Goal: Complete application form

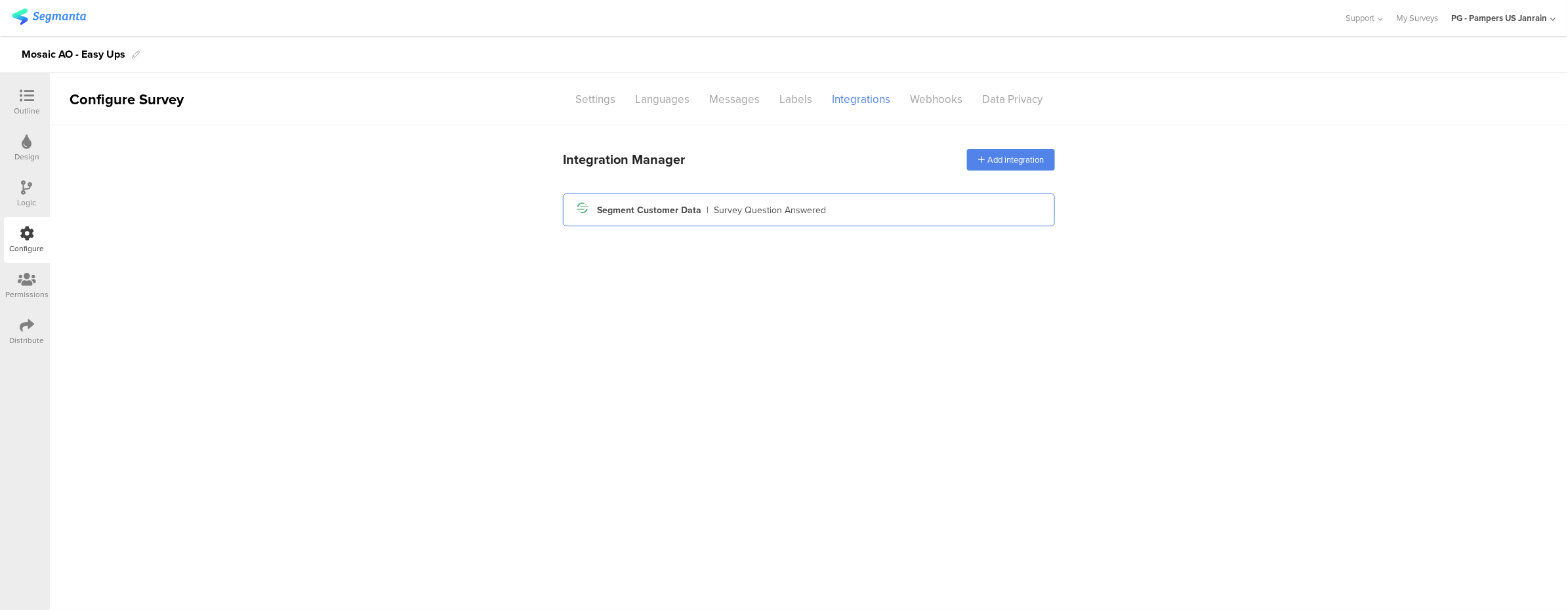
click at [824, 221] on div "Segment icon Created with Sketch. Segment Customer Data | Survey Question Answe…" at bounding box center [809, 210] width 492 height 33
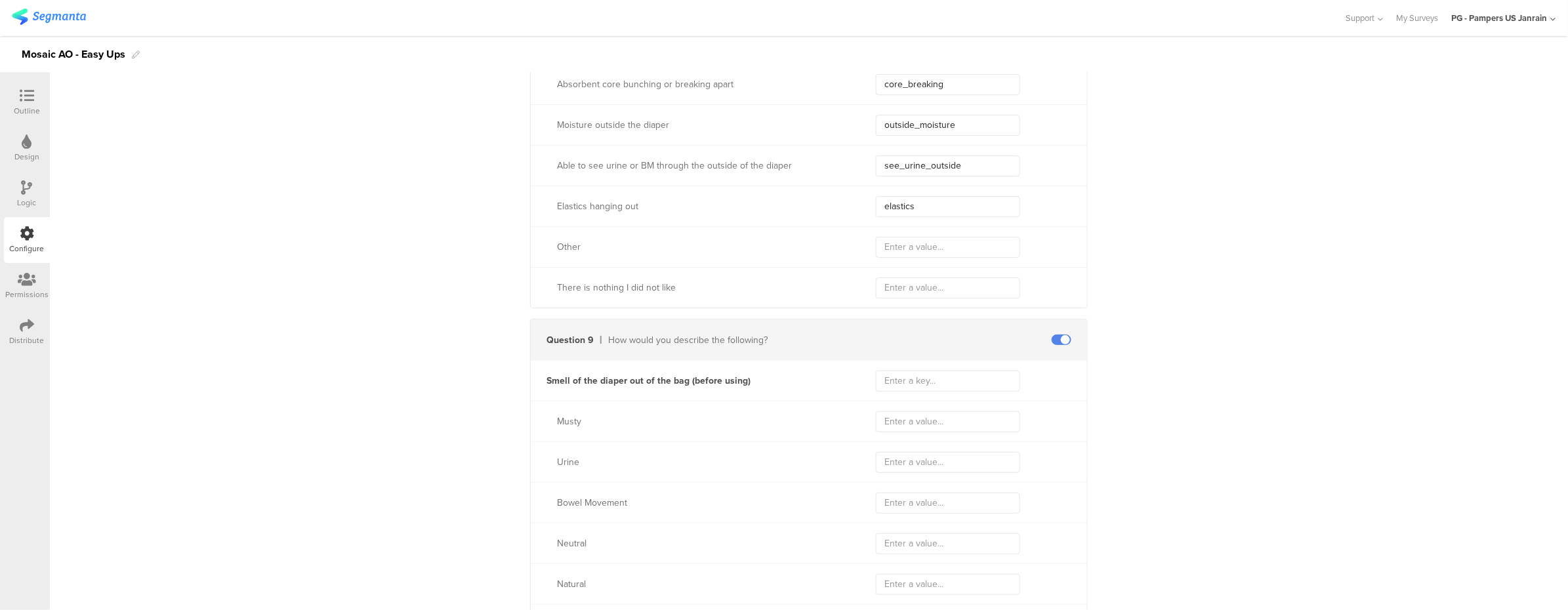
scroll to position [4635, 0]
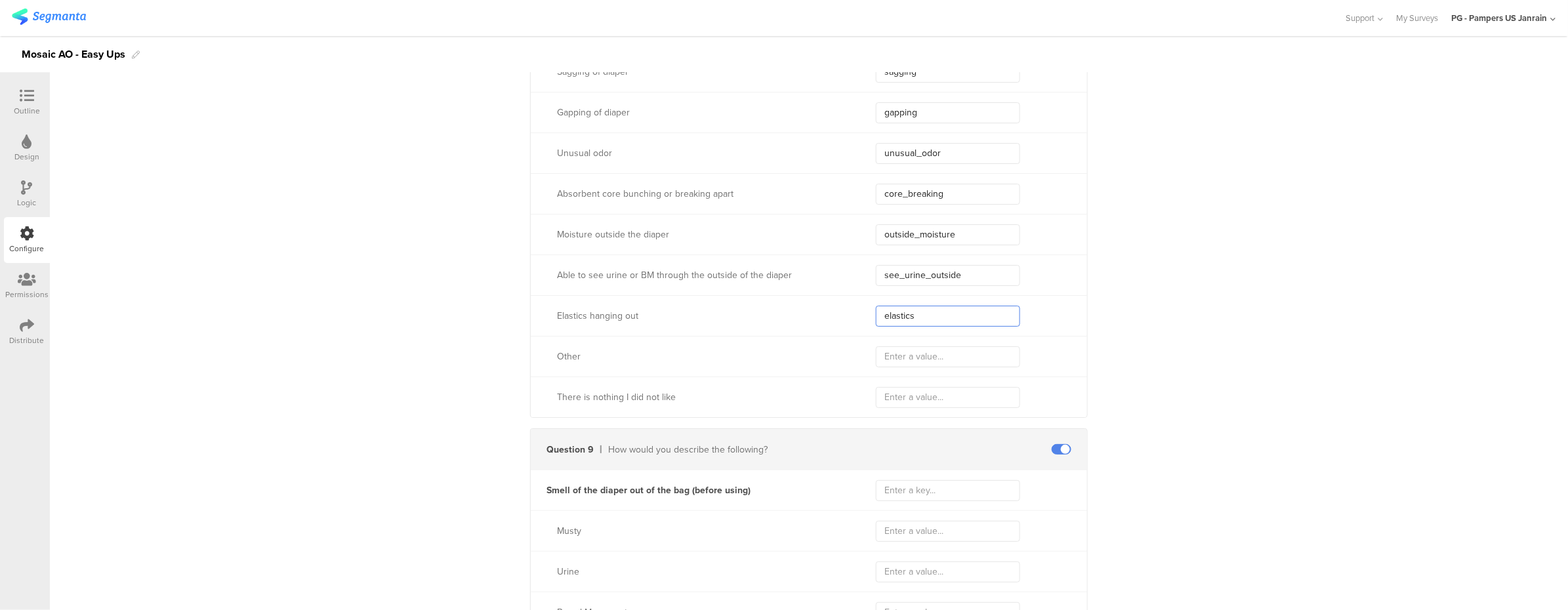
click at [921, 318] on input "elastics" at bounding box center [948, 316] width 145 height 21
type input "elastics_out"
click at [931, 350] on input "text" at bounding box center [948, 356] width 145 height 21
type input "other"
click at [917, 394] on input "text" at bounding box center [948, 398] width 145 height 21
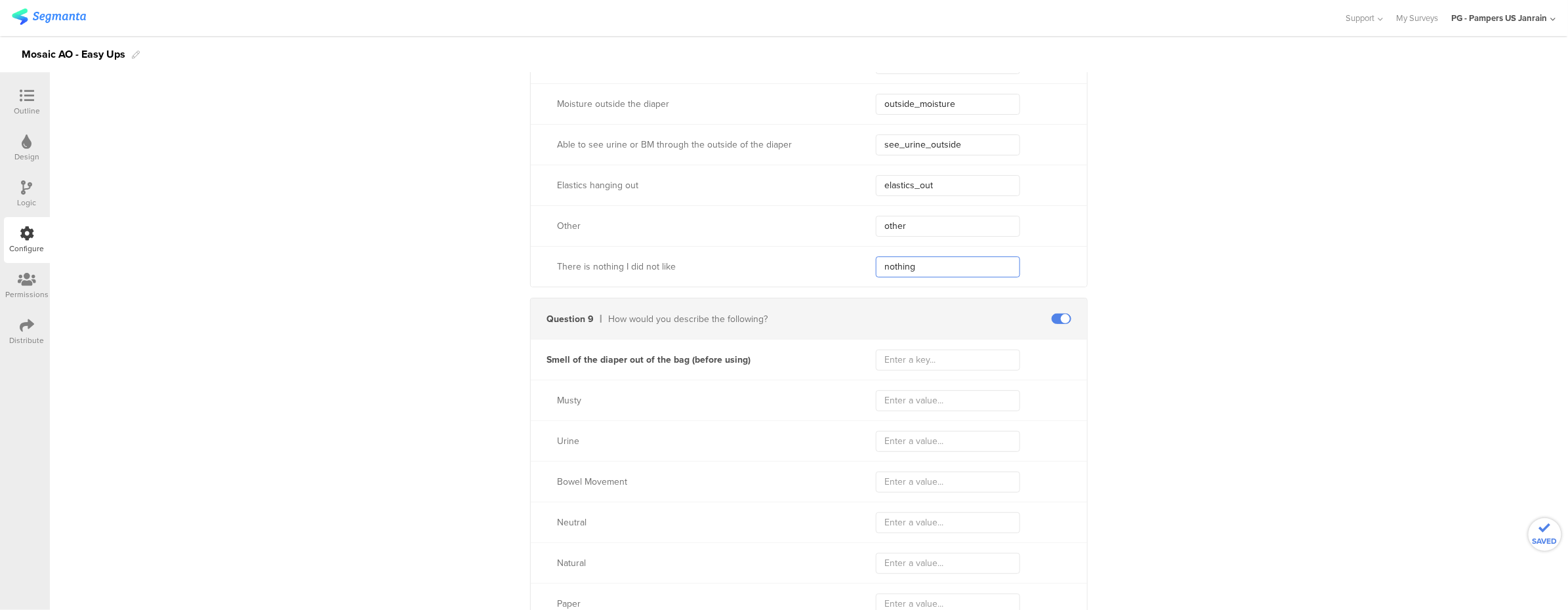
scroll to position [4898, 0]
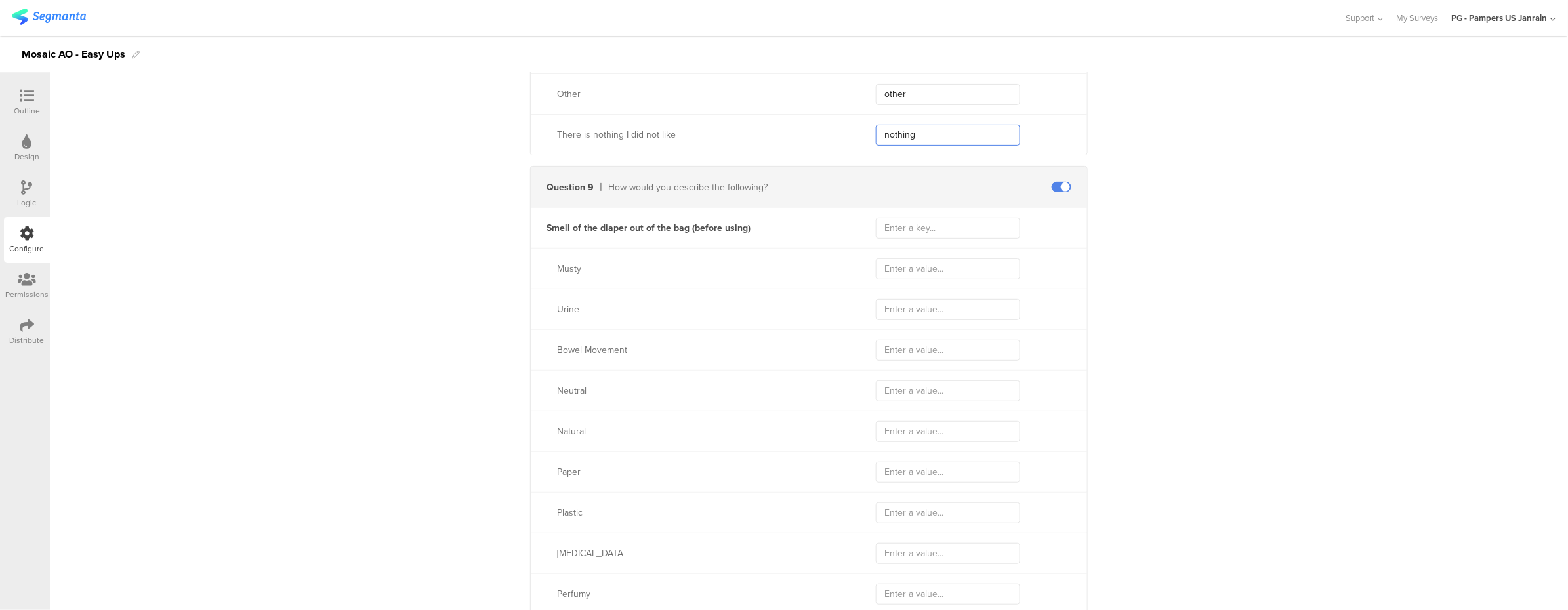
type input "nothing"
click at [927, 269] on input "text" at bounding box center [948, 269] width 145 height 21
type input "musty"
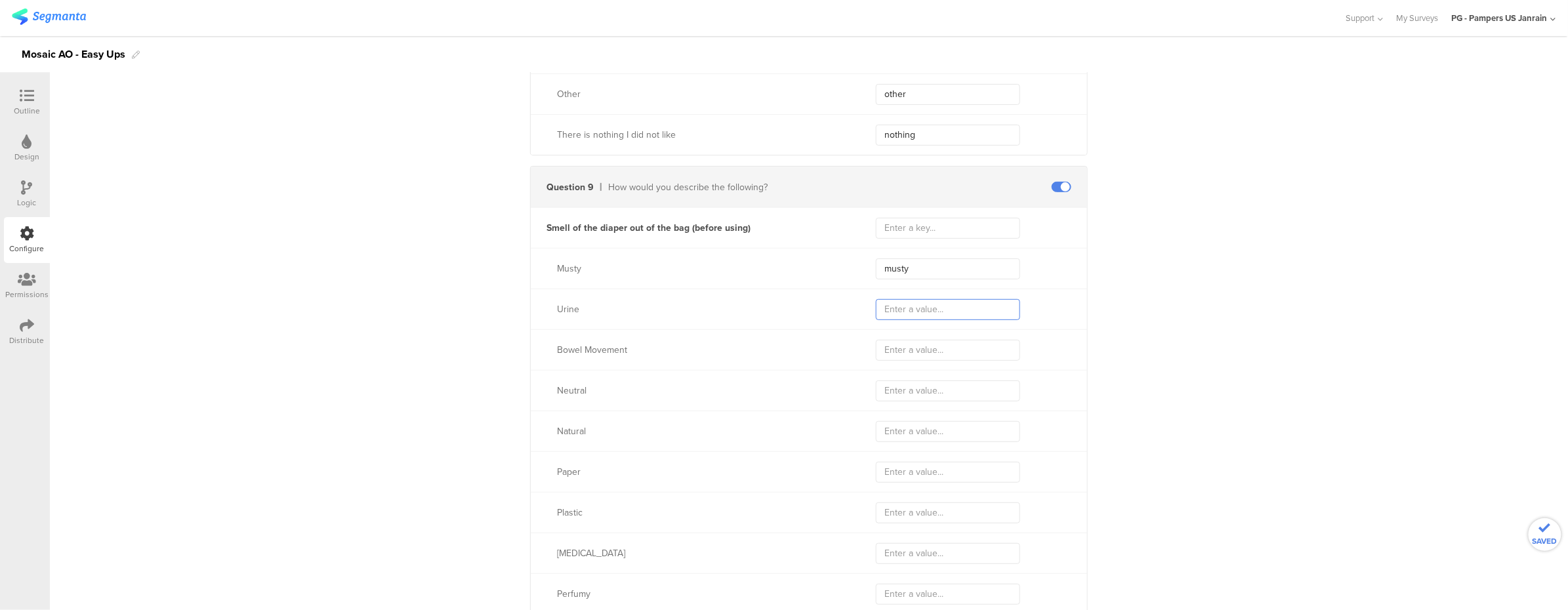
click at [924, 302] on input "text" at bounding box center [948, 309] width 145 height 21
type input "r"
type input "urine"
click at [925, 346] on input "text" at bounding box center [948, 350] width 145 height 21
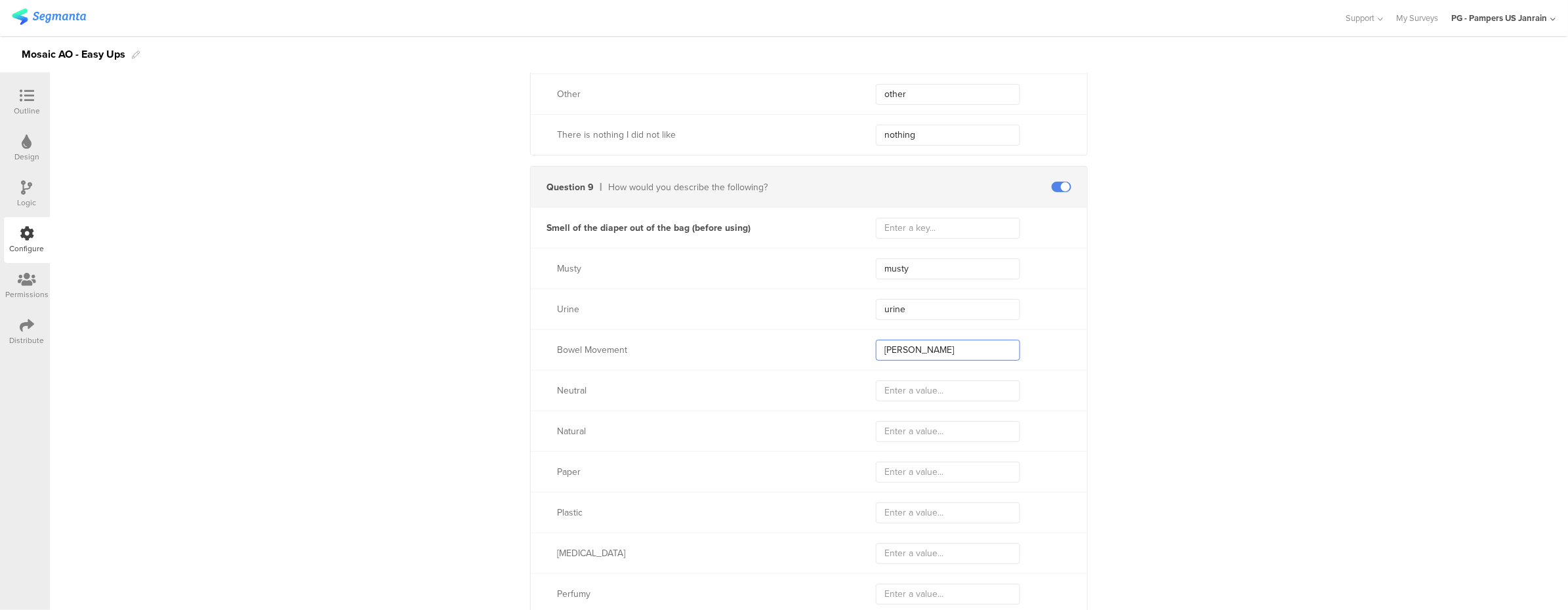
type input "bowel"
type input "bowel_m"
type input "bowel_"
type input "bowel_mo"
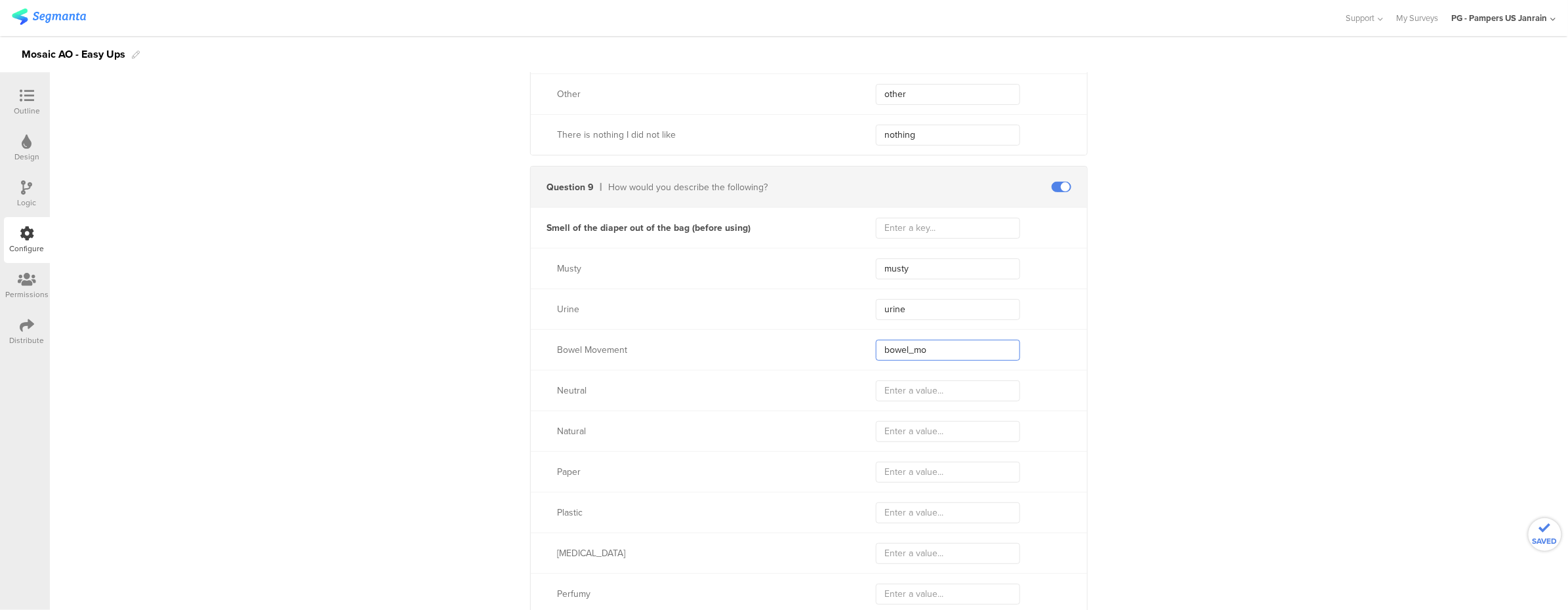
type input "bowel_mo"
type input "bowel_movement"
click at [897, 397] on input "text" at bounding box center [948, 391] width 145 height 21
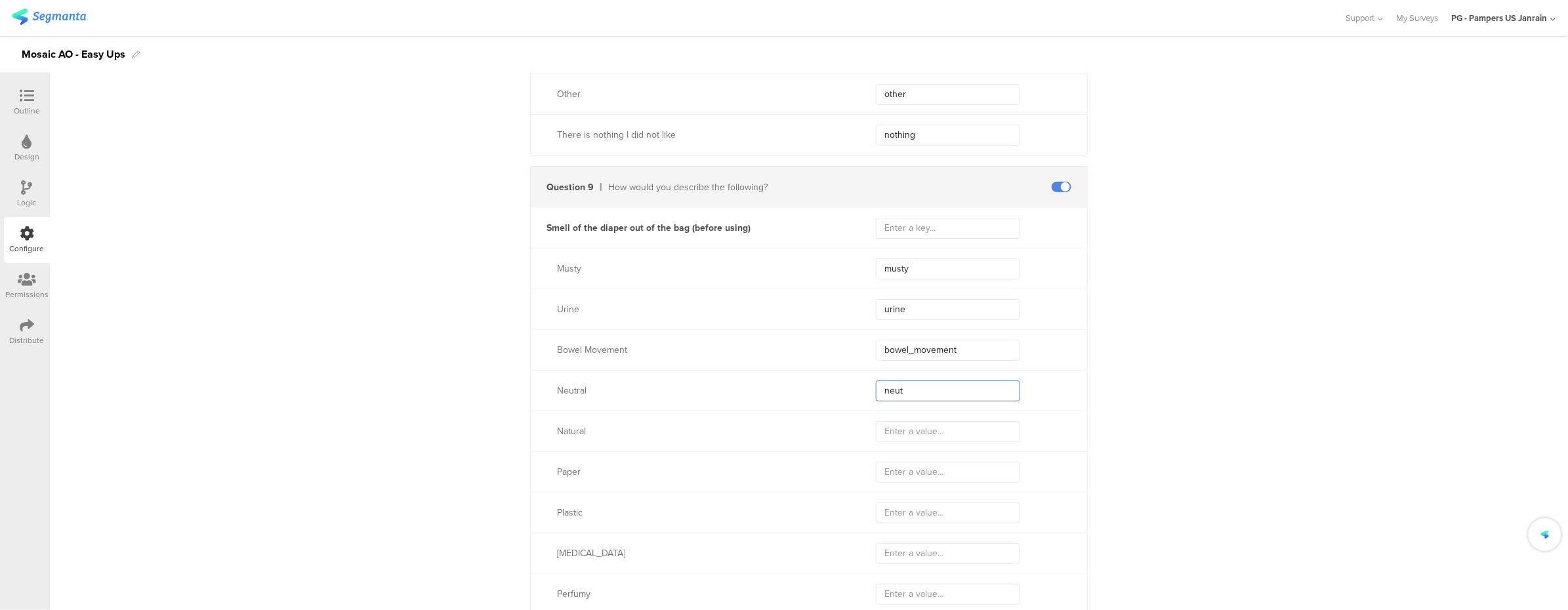
type input "ne"
type input "nerak"
type input "ne"
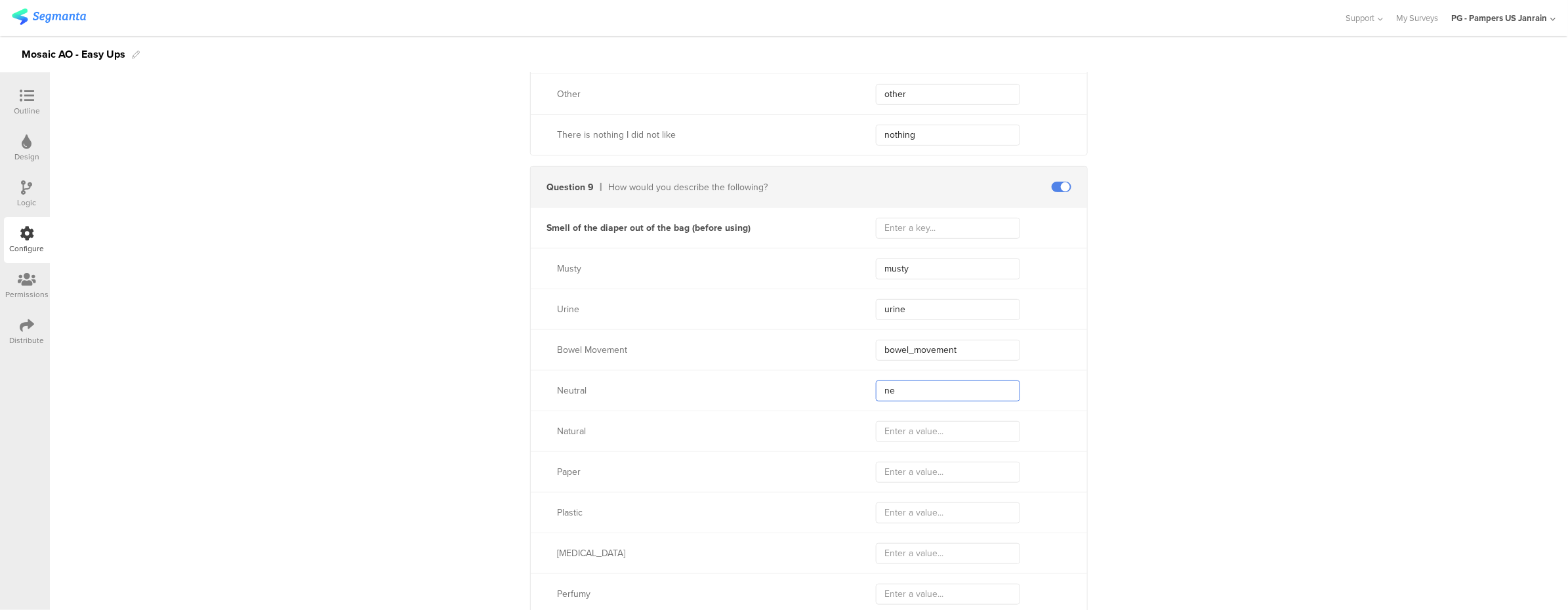
type input "ne"
type input "neutral"
click at [895, 441] on input "text" at bounding box center [948, 431] width 145 height 21
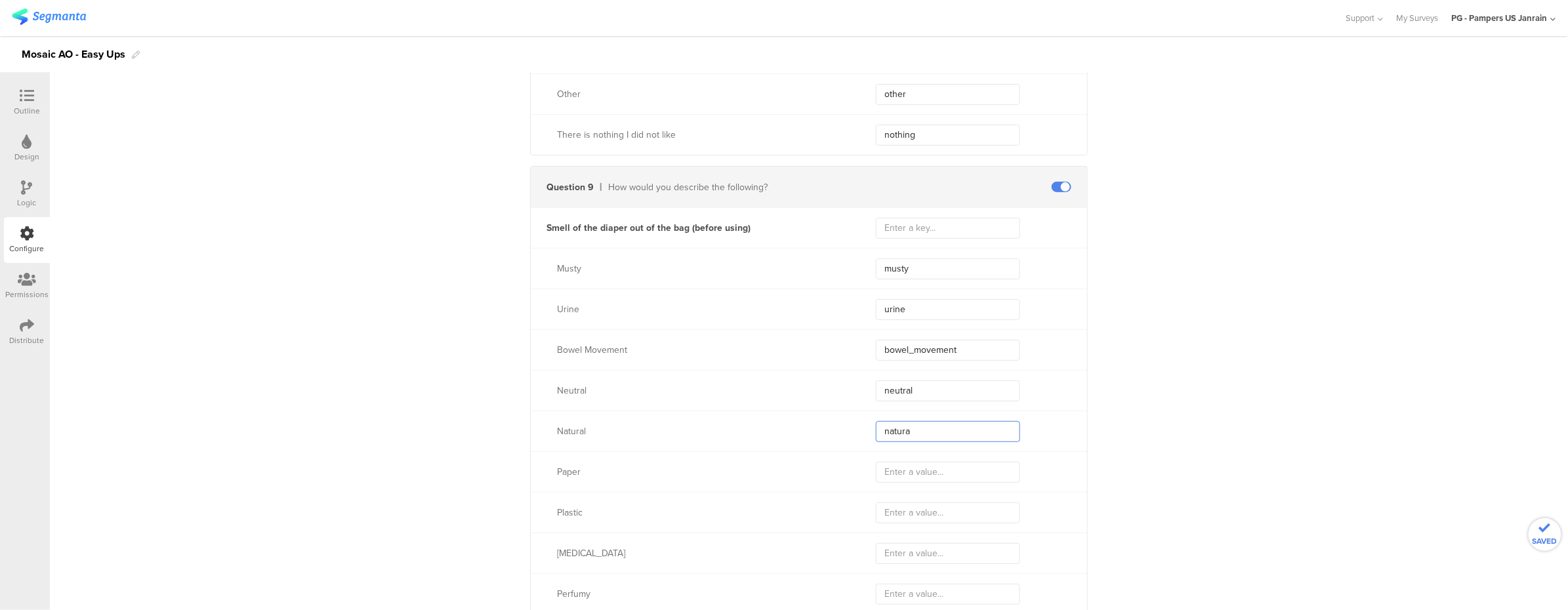
type input "natural"
click at [896, 479] on input "text" at bounding box center [948, 472] width 145 height 21
type input "paper"
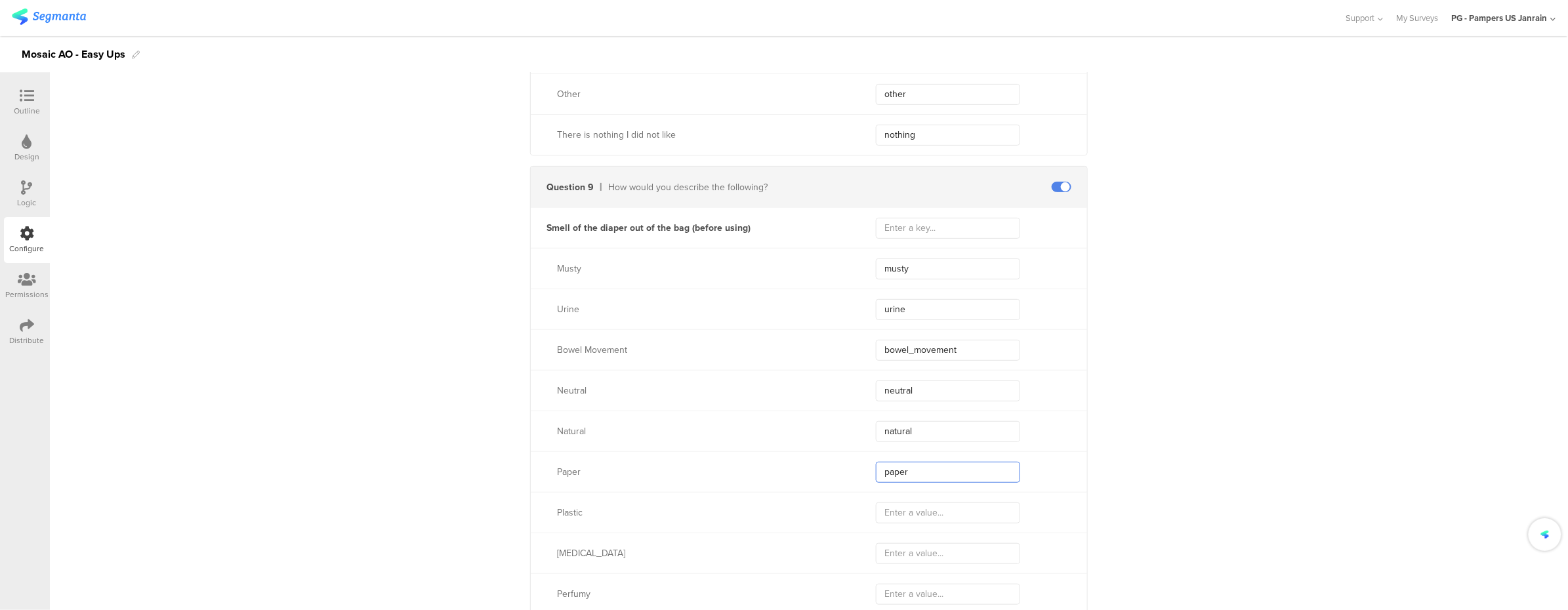
type input "paper"
click at [908, 518] on input "text" at bounding box center [948, 513] width 145 height 21
type input "plastic"
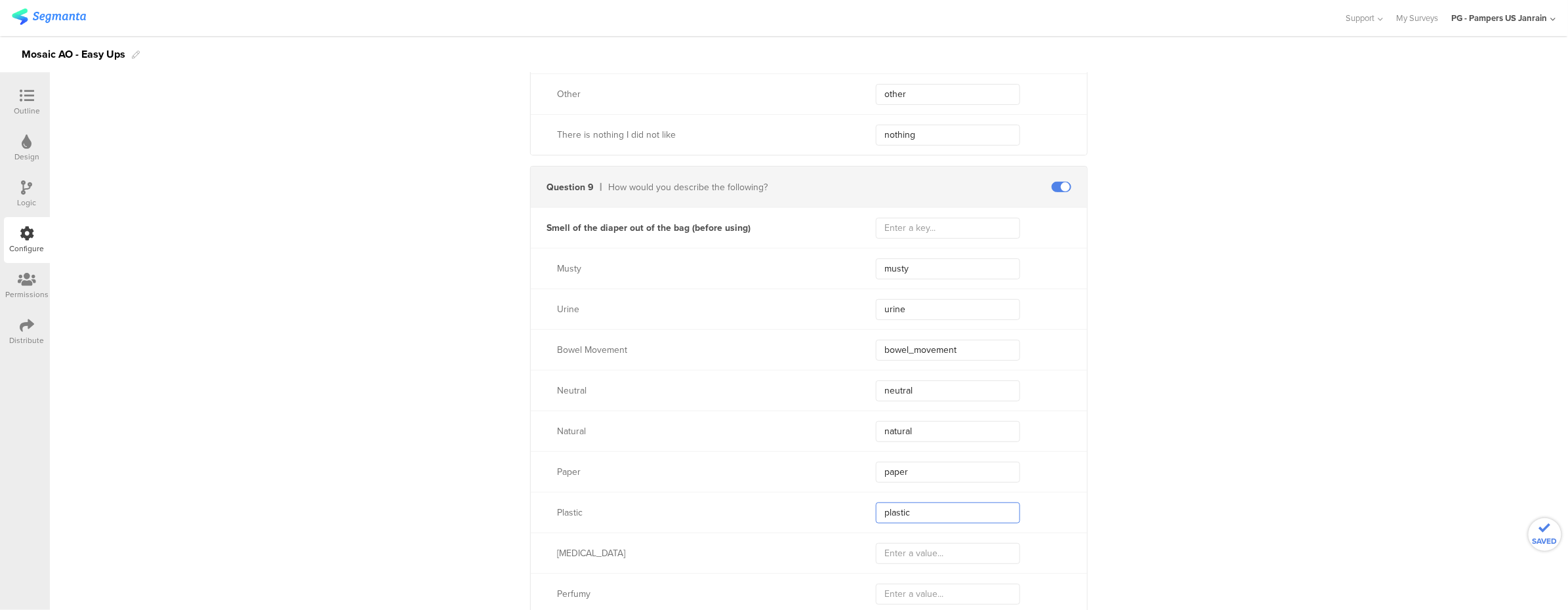
type input "plastic"
click at [931, 558] on input "text" at bounding box center [948, 553] width 145 height 21
type input "baby"
type input "baby_"
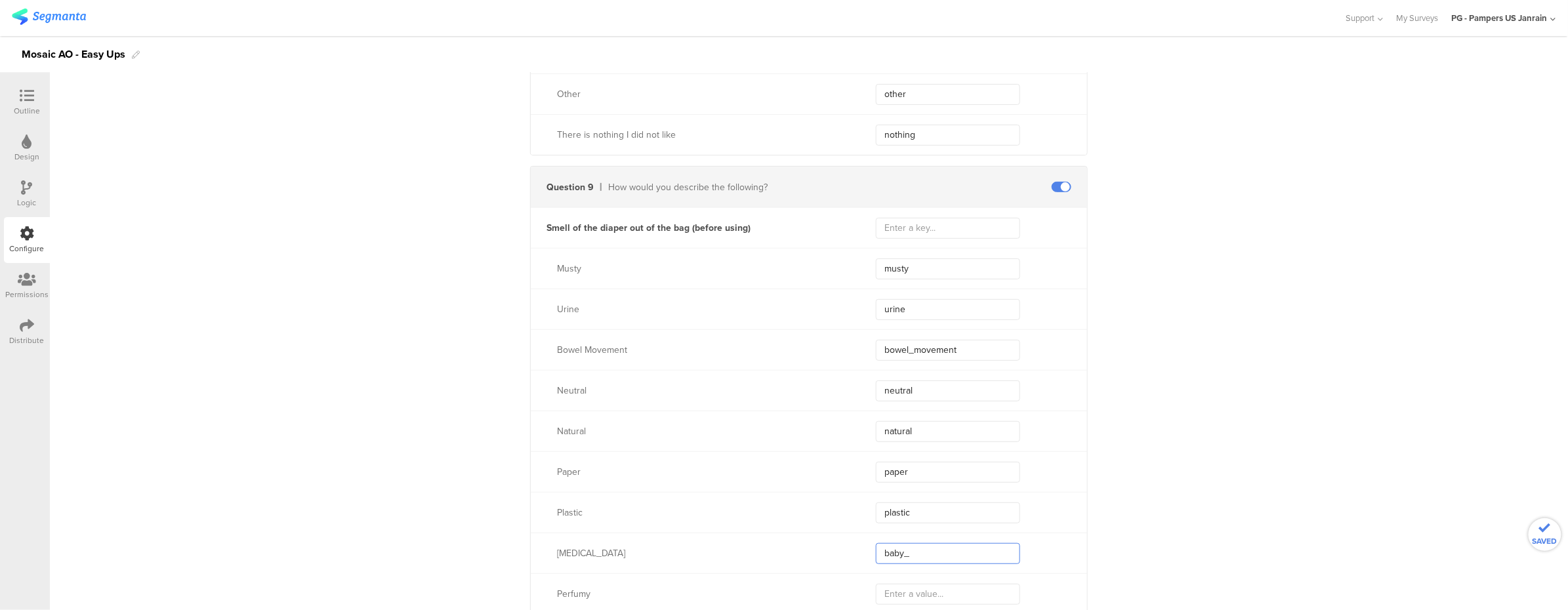
type input "baby_"
type input "baby_o"
type input "baby_pow"
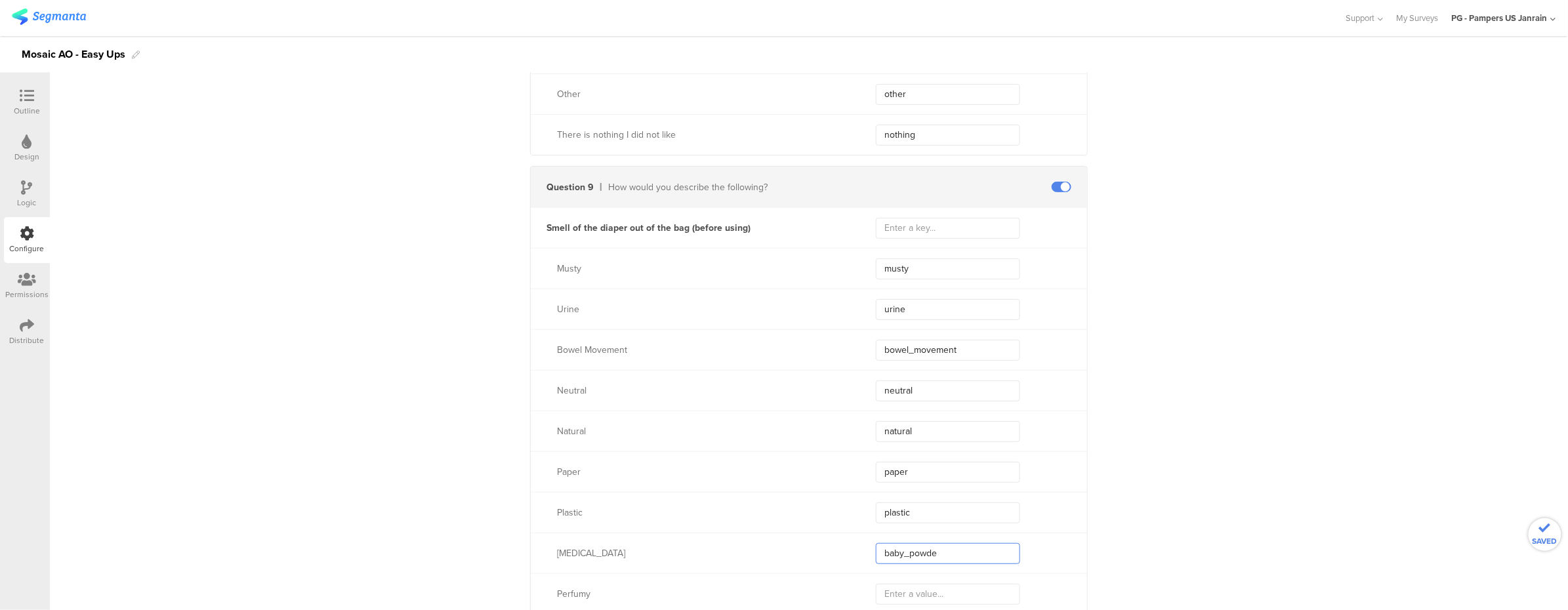
type input "[MEDICAL_DATA]"
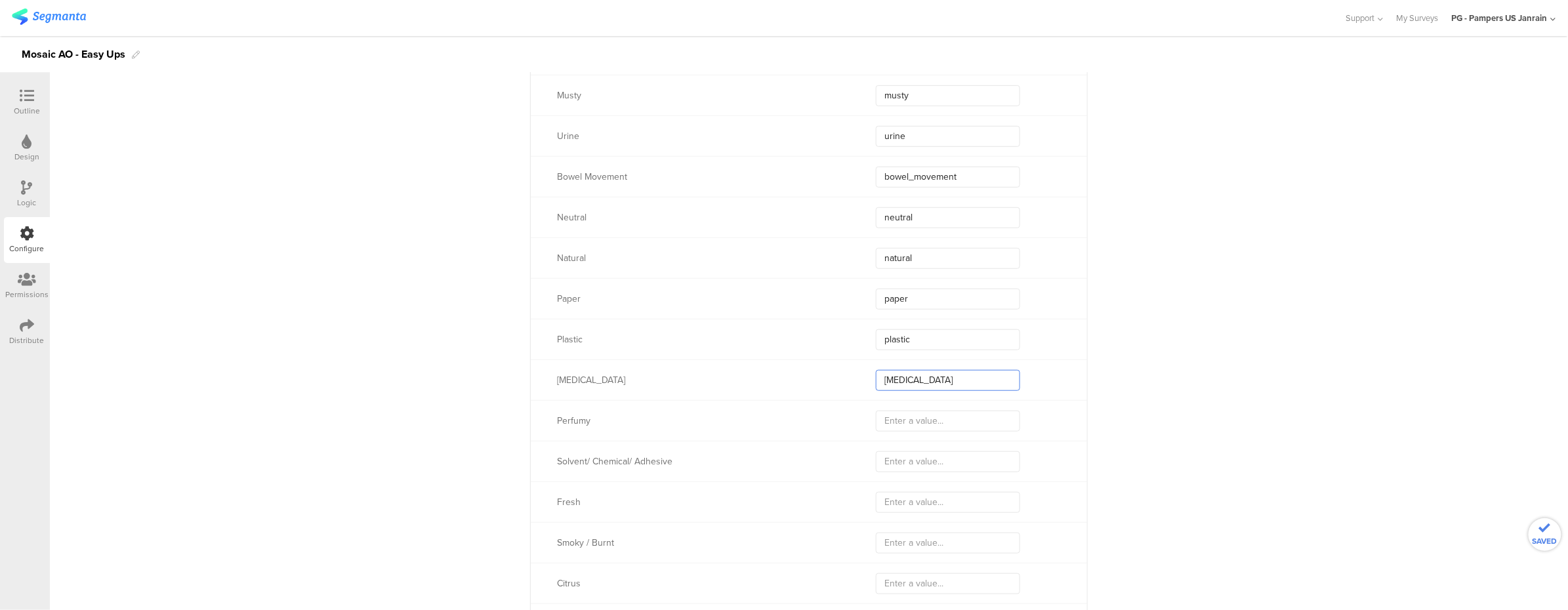
scroll to position [5073, 0]
type input "[MEDICAL_DATA]"
click at [935, 423] on input "text" at bounding box center [948, 419] width 145 height 21
type input "perfum"
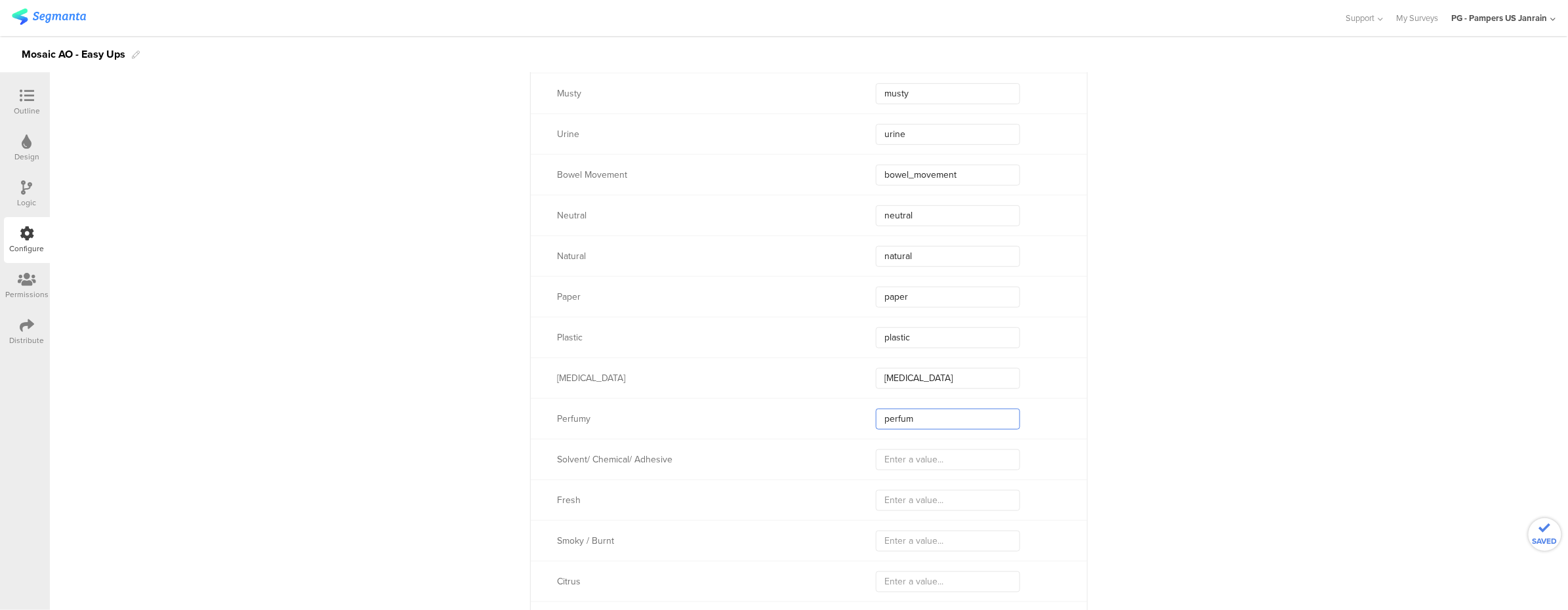
type input "perfumy"
click at [945, 455] on input "text" at bounding box center [948, 460] width 145 height 21
type input "sol"
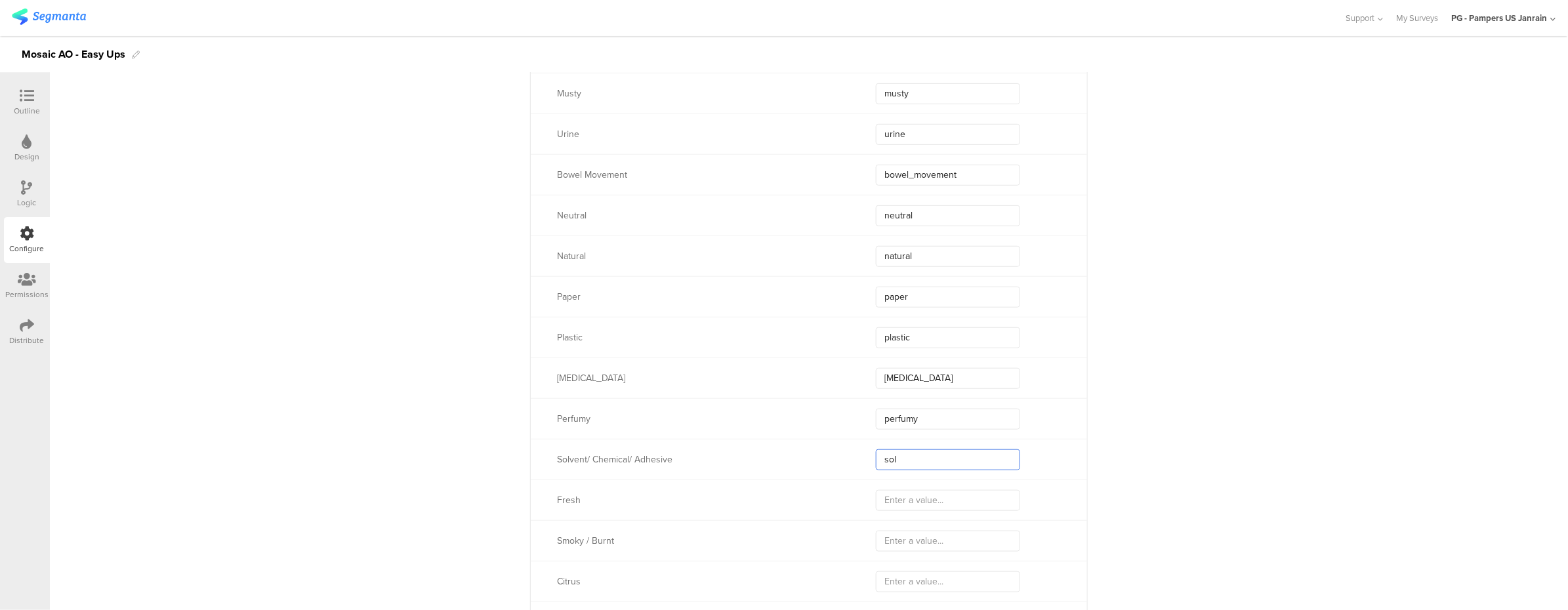
type input "sol"
type input "solvent"
type input "solvent_chemical"
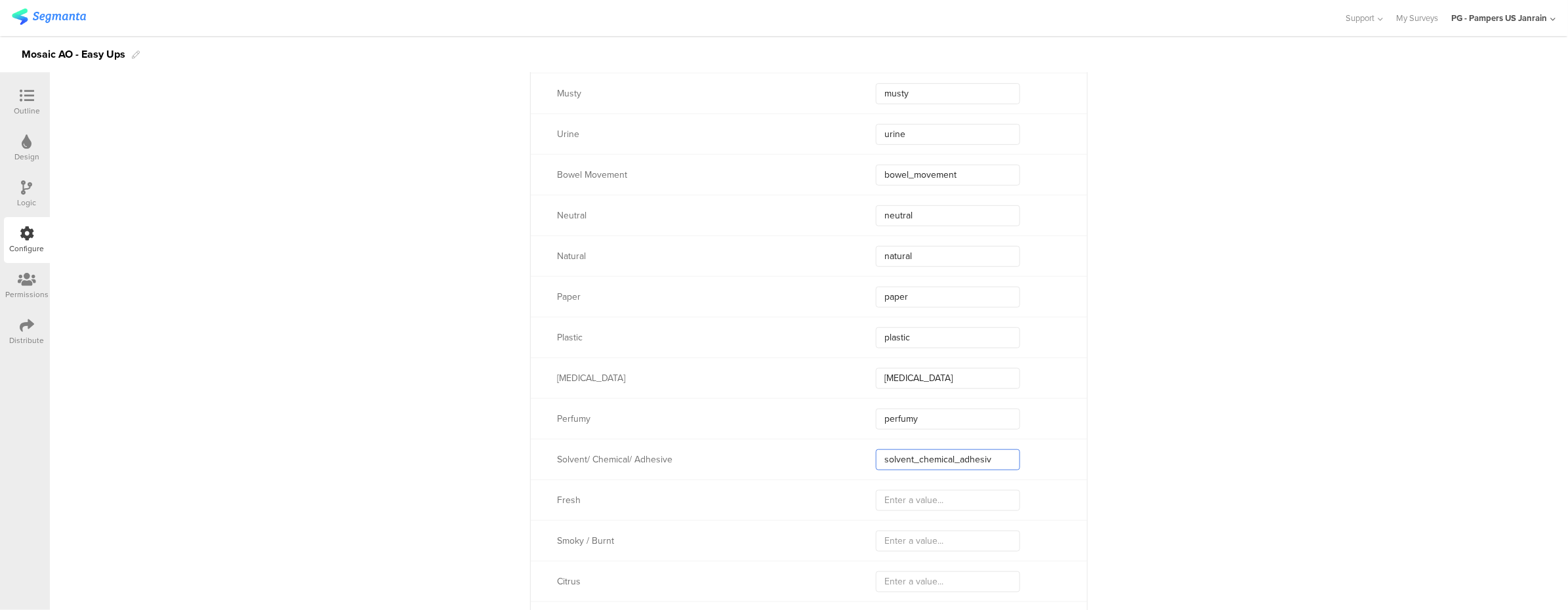
type input "solvent_chemical_adhesive"
drag, startPoint x: 1001, startPoint y: 463, endPoint x: 846, endPoint y: 463, distance: 155.0
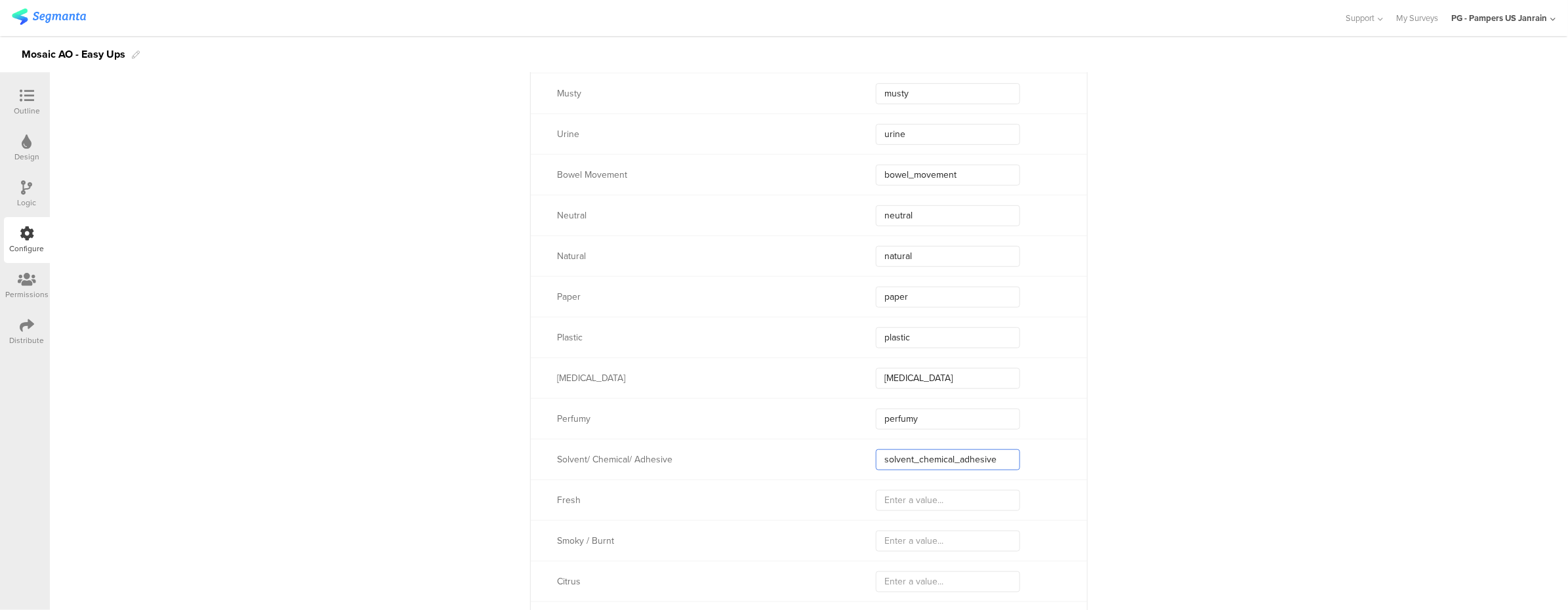
click at [846, 463] on div "Solvent/ Chemical/ Adhesive solvent_chemical_adhesive" at bounding box center [809, 459] width 556 height 40
click at [883, 497] on input "text" at bounding box center [948, 500] width 145 height 21
type input "fresh"
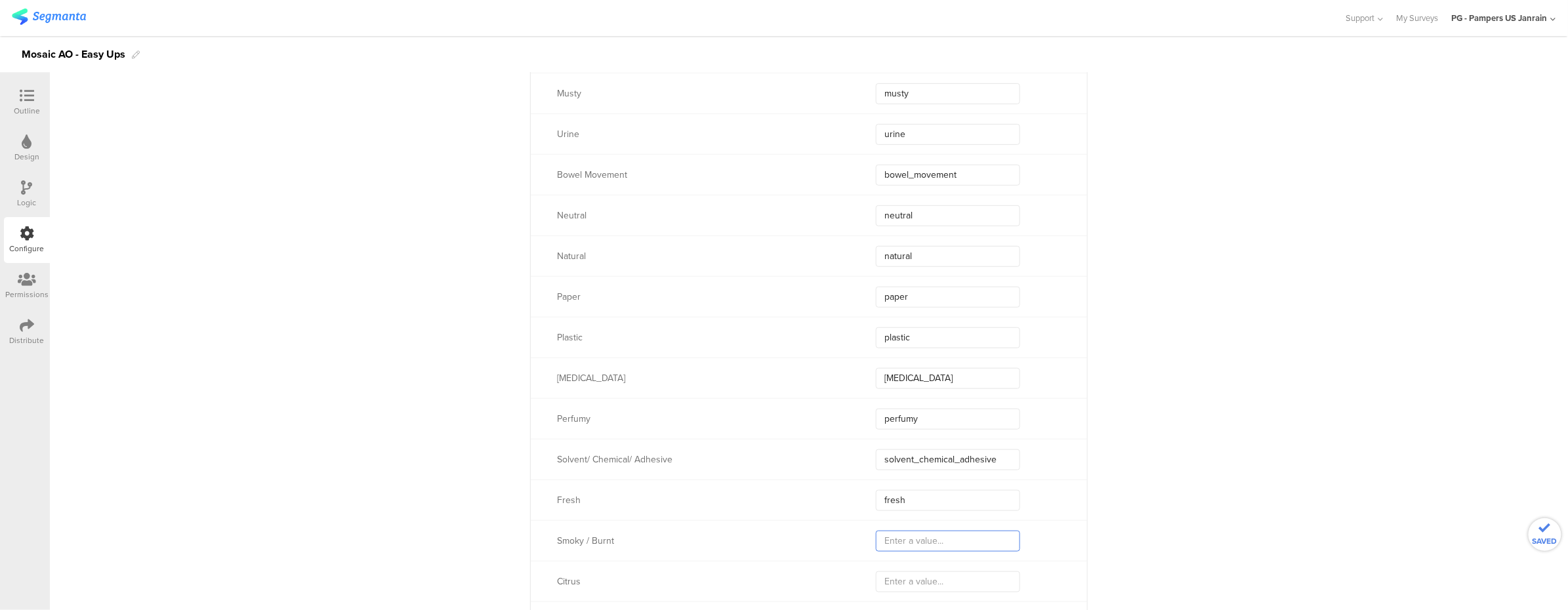
click at [897, 538] on input "text" at bounding box center [948, 541] width 145 height 21
type input "smok"
type input "smoky"
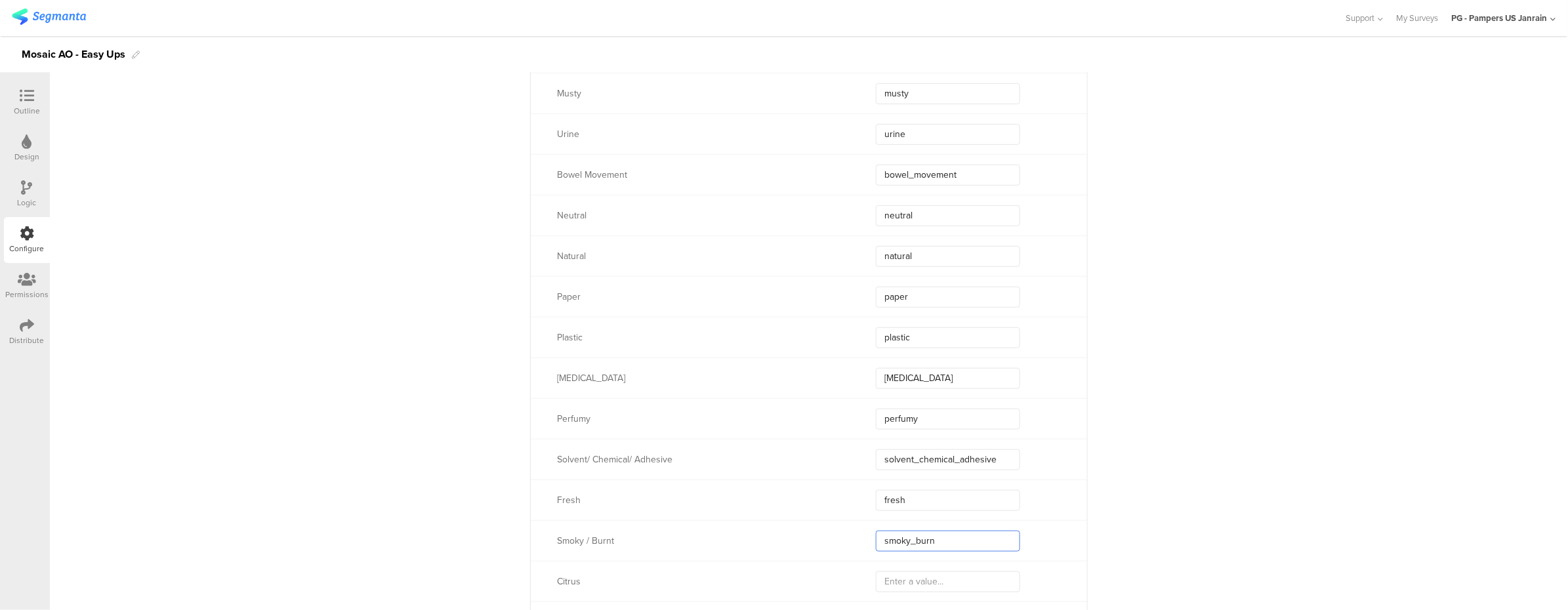
type input "smoky_burnt"
click at [900, 570] on div "Citrus" at bounding box center [809, 581] width 556 height 40
click at [900, 571] on div "Citrus" at bounding box center [809, 581] width 556 height 40
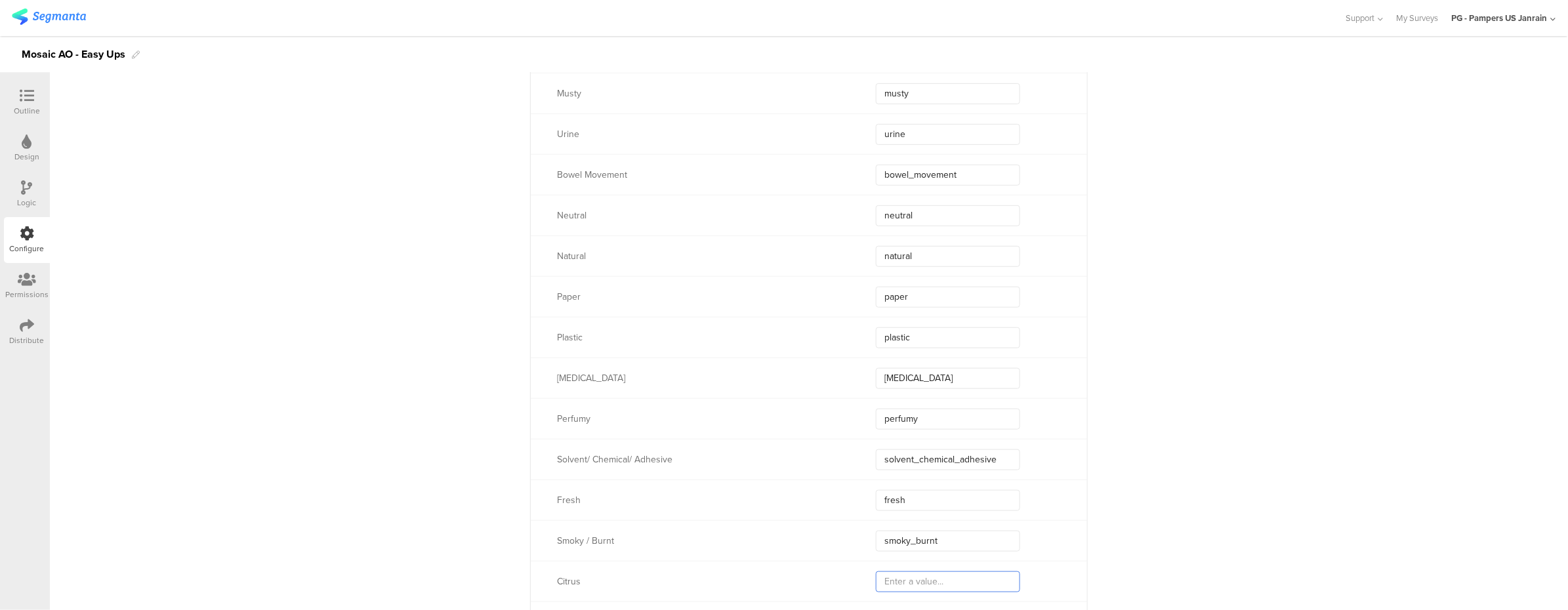
click at [898, 578] on input "text" at bounding box center [948, 582] width 145 height 21
type input "ci"
type input "cirus"
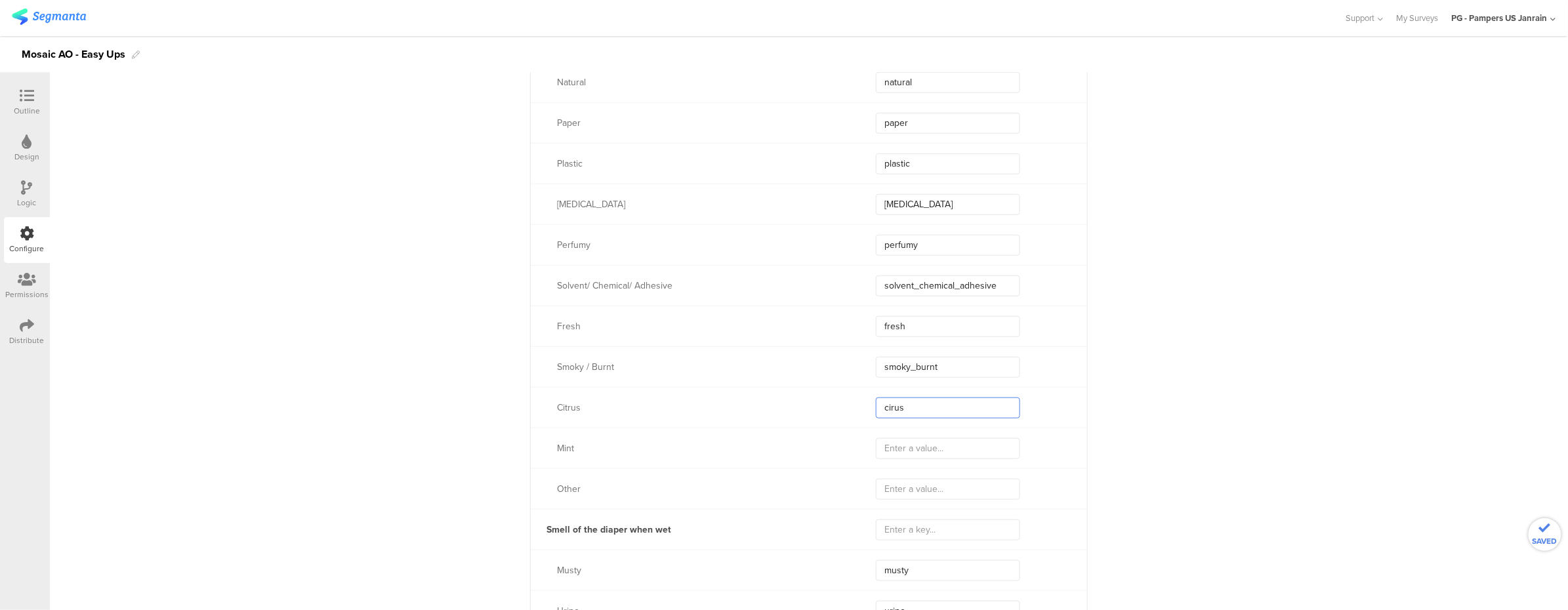
scroll to position [5248, 0]
type input "cir"
type input "ci"
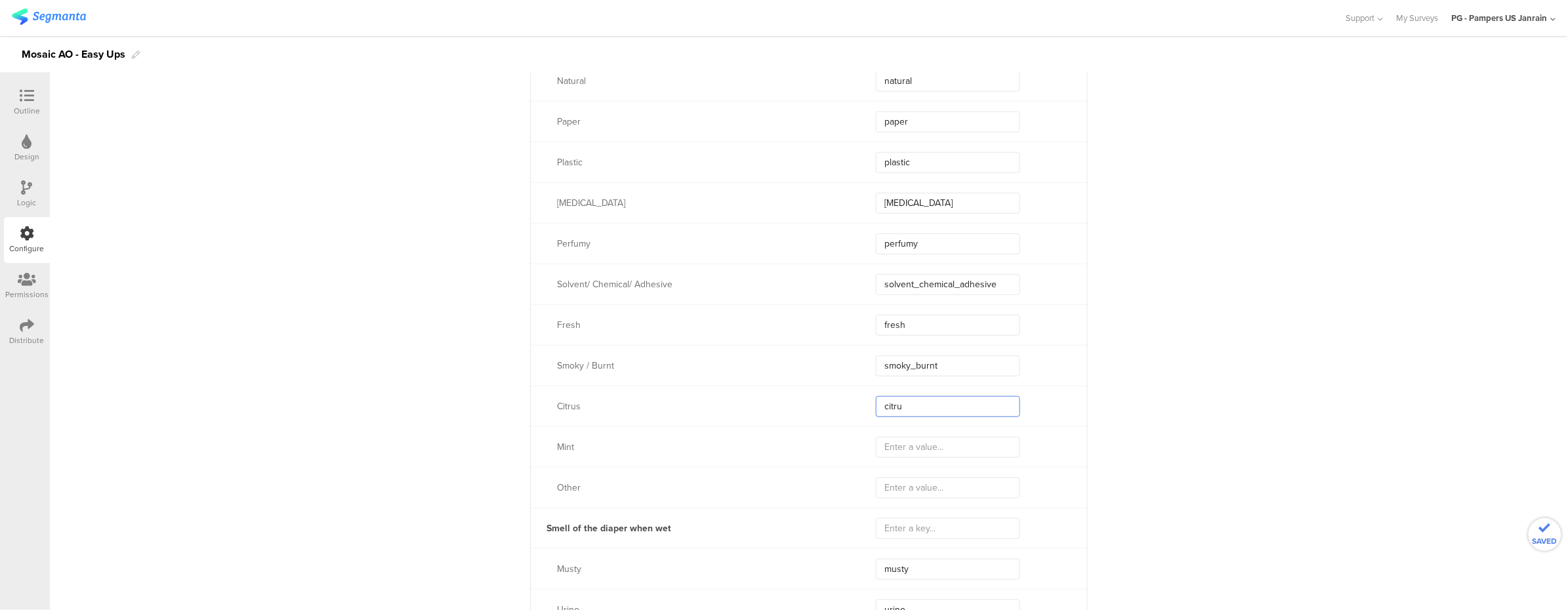
type input "citrus"
click at [903, 463] on div "Mint" at bounding box center [809, 446] width 556 height 40
click at [900, 449] on input "text" at bounding box center [948, 447] width 145 height 21
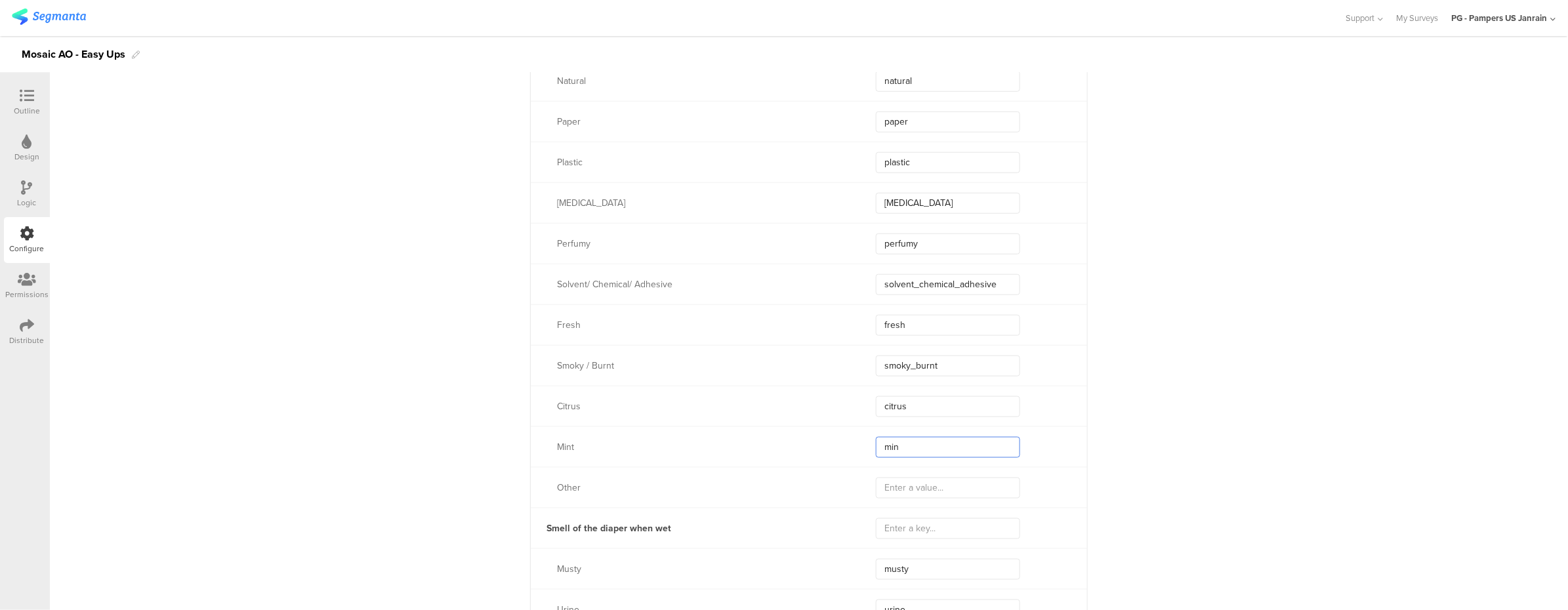
type input "mint"
click at [908, 481] on input "text" at bounding box center [948, 488] width 145 height 21
type input "other"
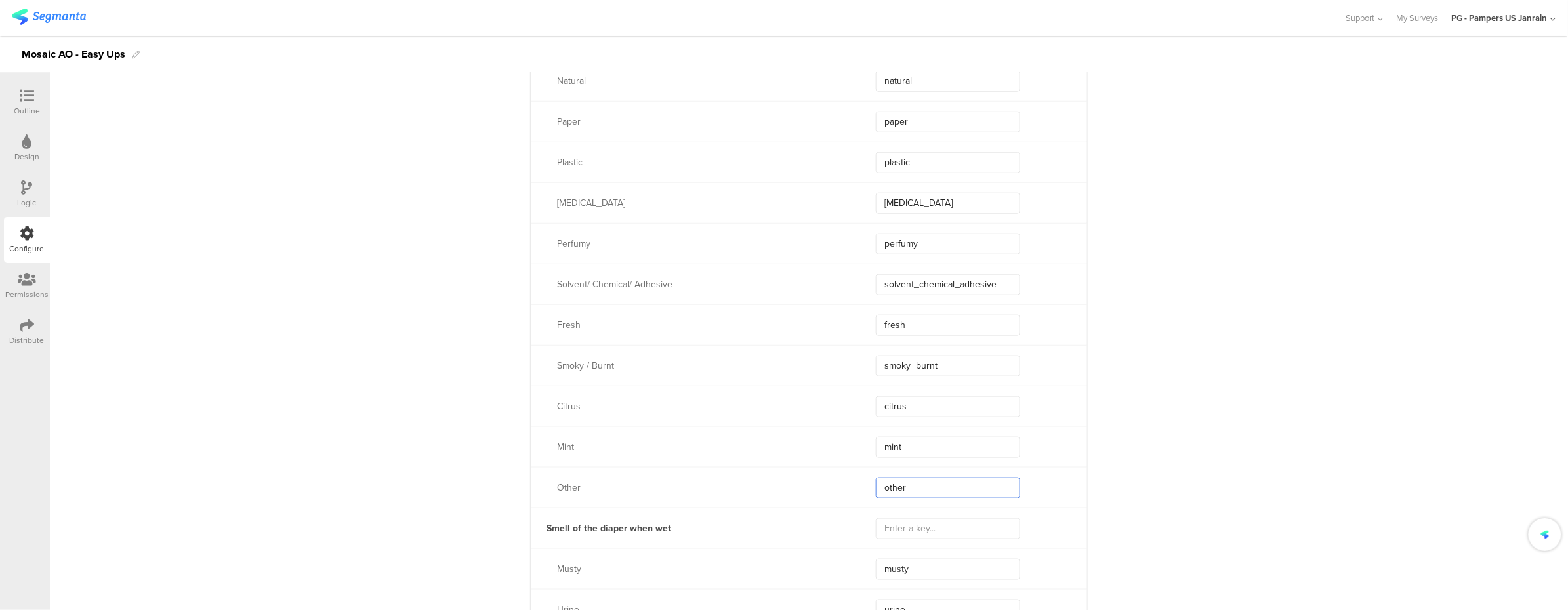
type input "other"
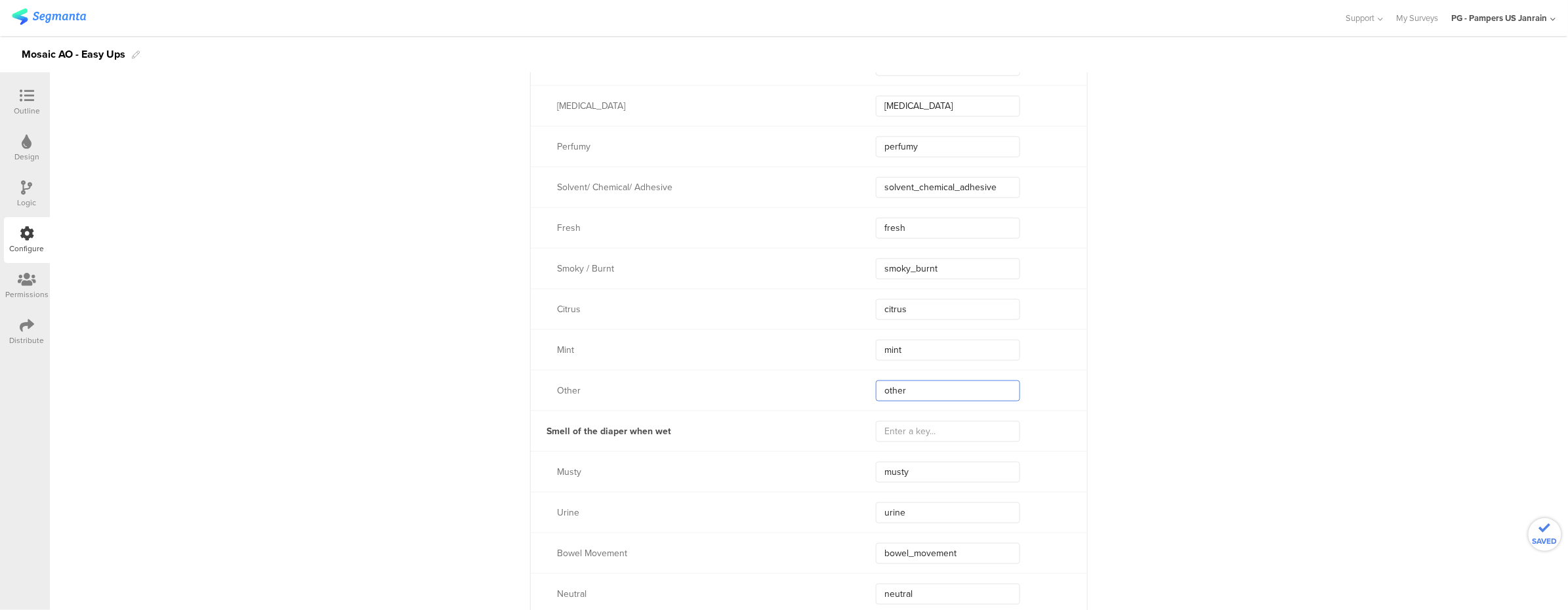
scroll to position [5511, 0]
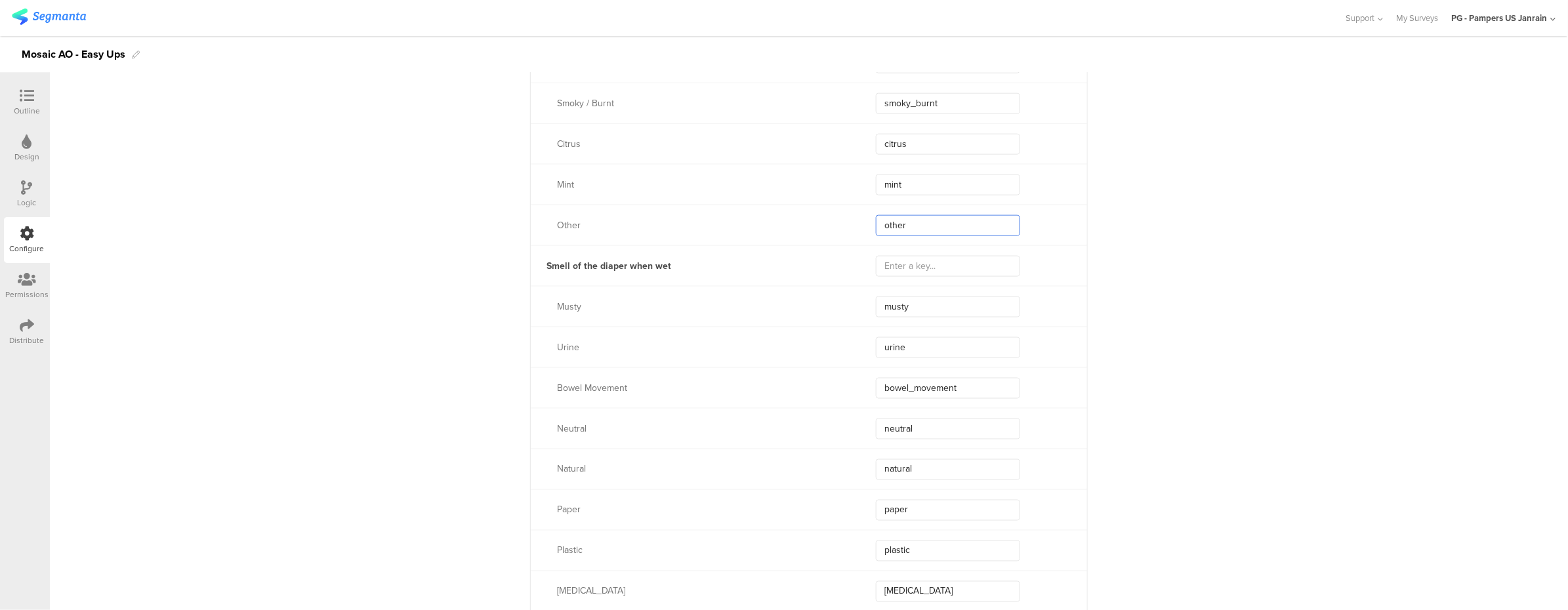
type input "other"
click at [894, 266] on input "text" at bounding box center [948, 266] width 145 height 21
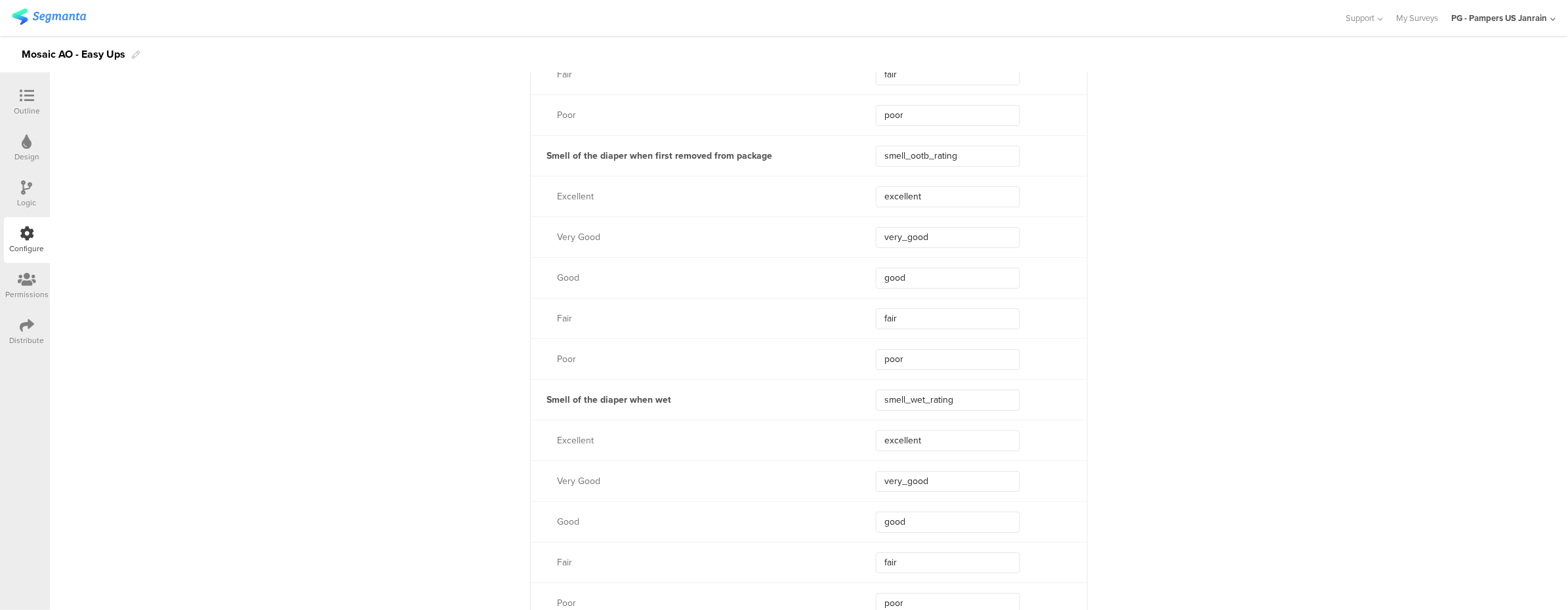
scroll to position [2012, 0]
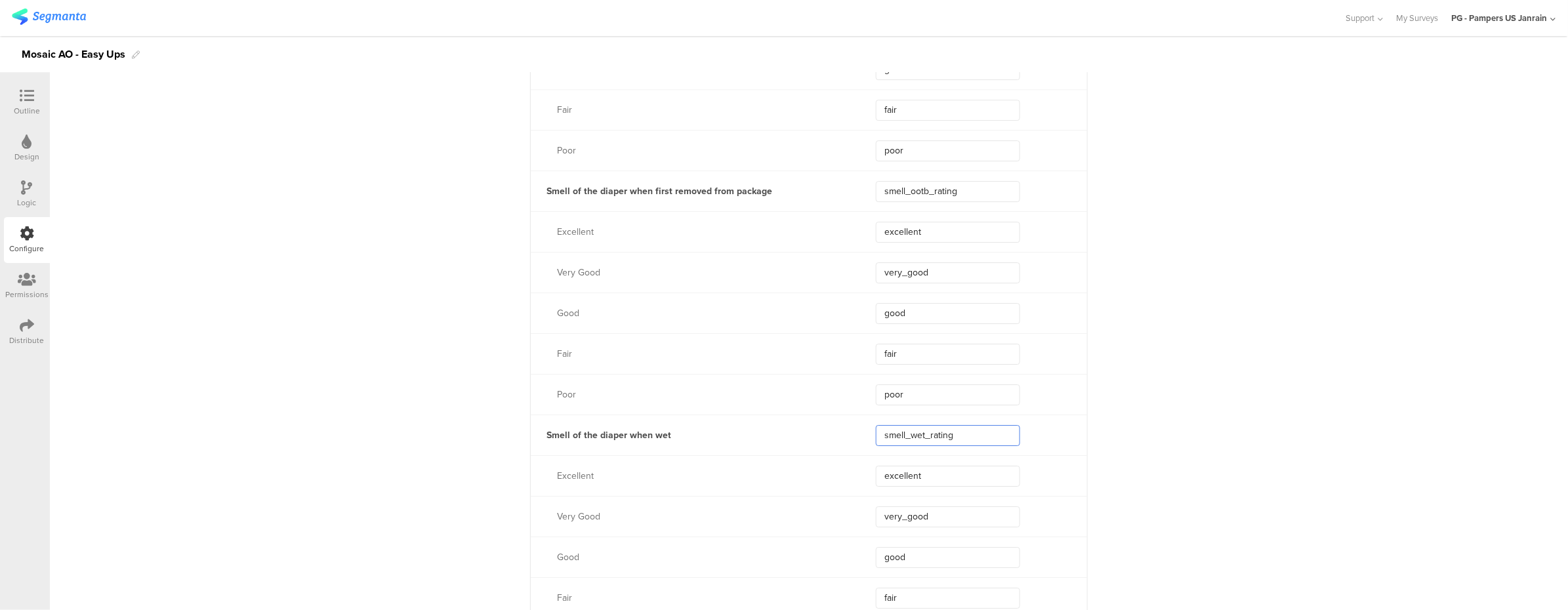
drag, startPoint x: 961, startPoint y: 436, endPoint x: 867, endPoint y: 451, distance: 95.2
click at [867, 451] on div "Smell of the diaper when wet smell_wet_rating" at bounding box center [809, 435] width 556 height 40
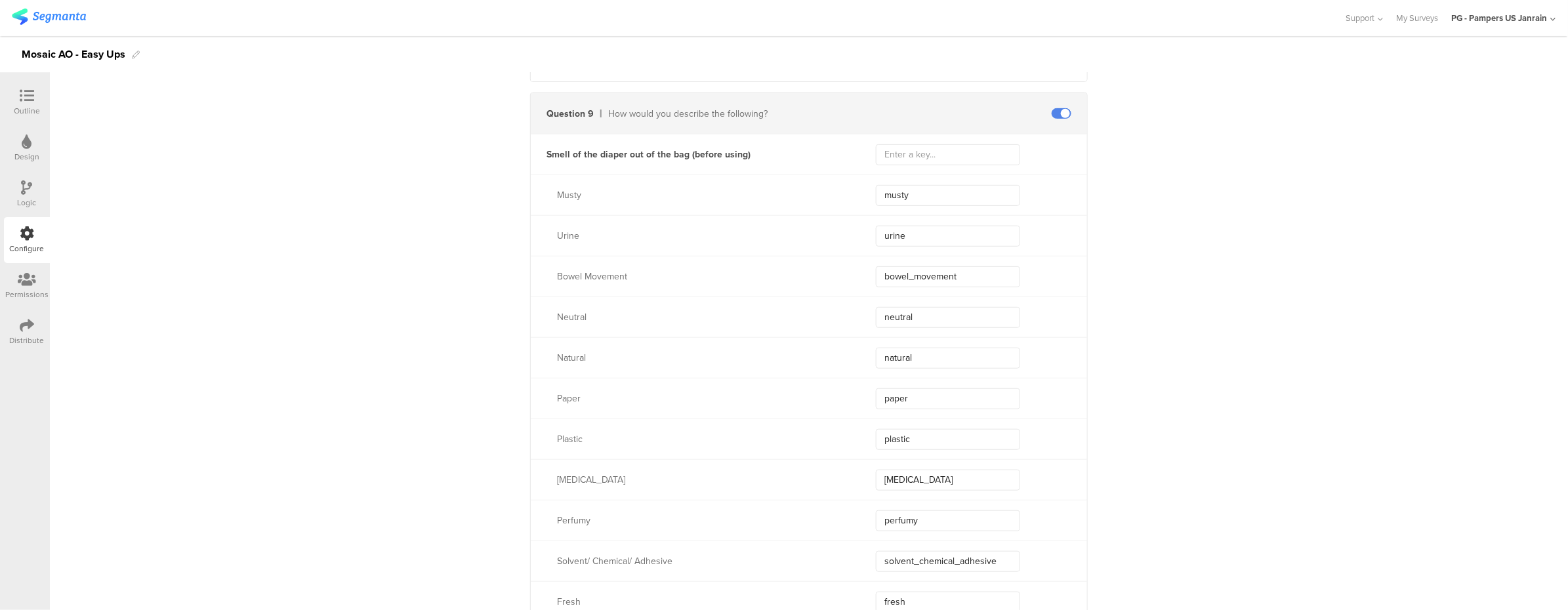
scroll to position [4986, 0]
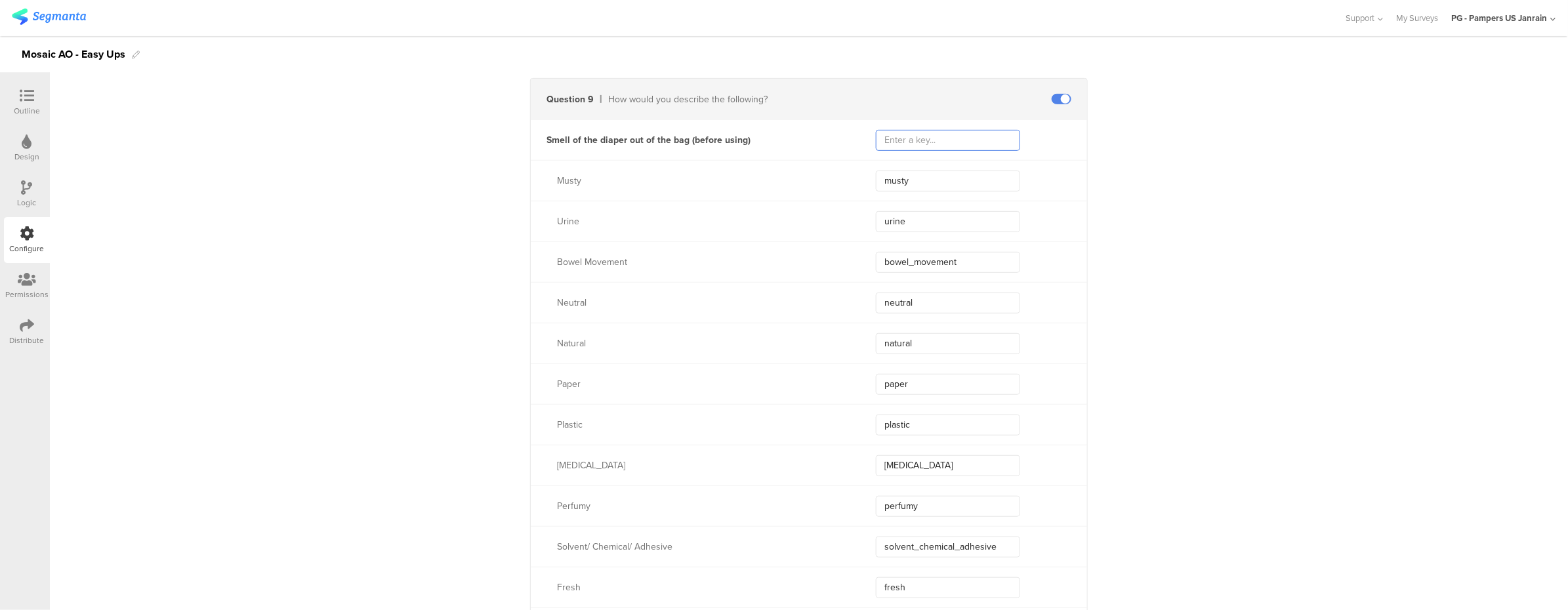
click at [989, 136] on input "text" at bounding box center [948, 141] width 145 height 21
paste input "smell_description_ootb"
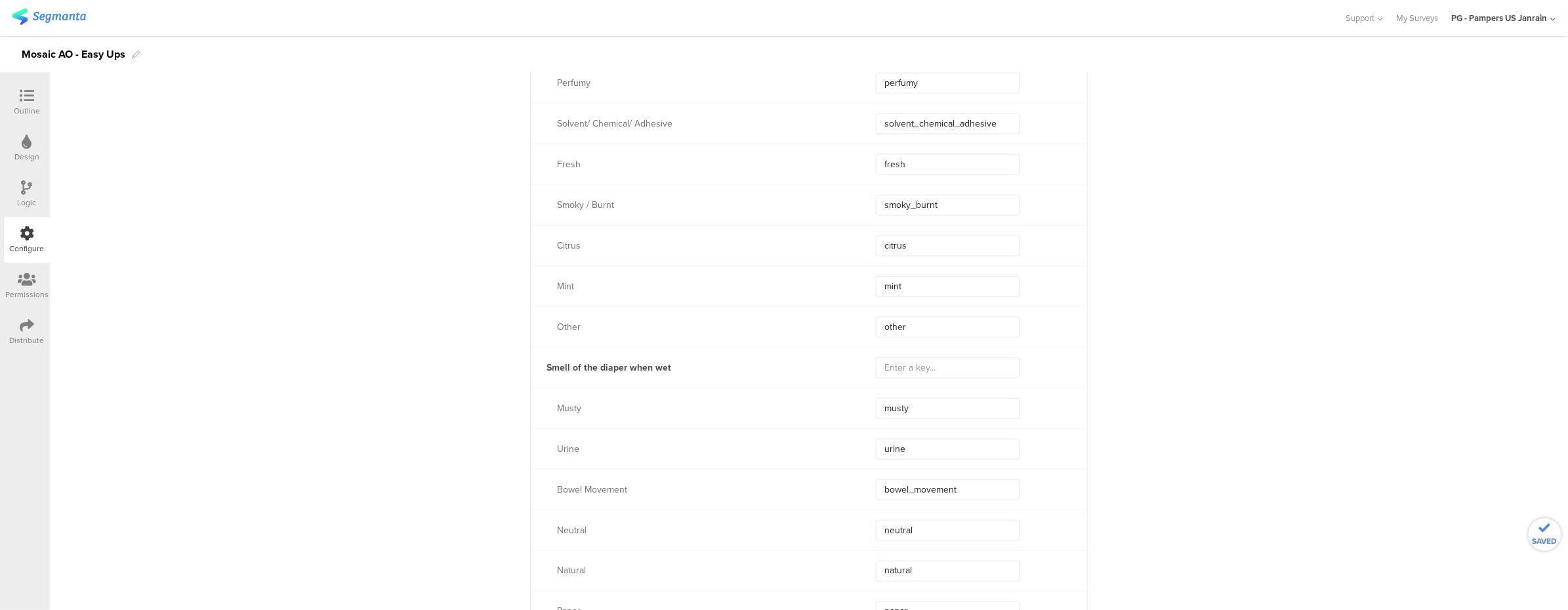
scroll to position [5511, 0]
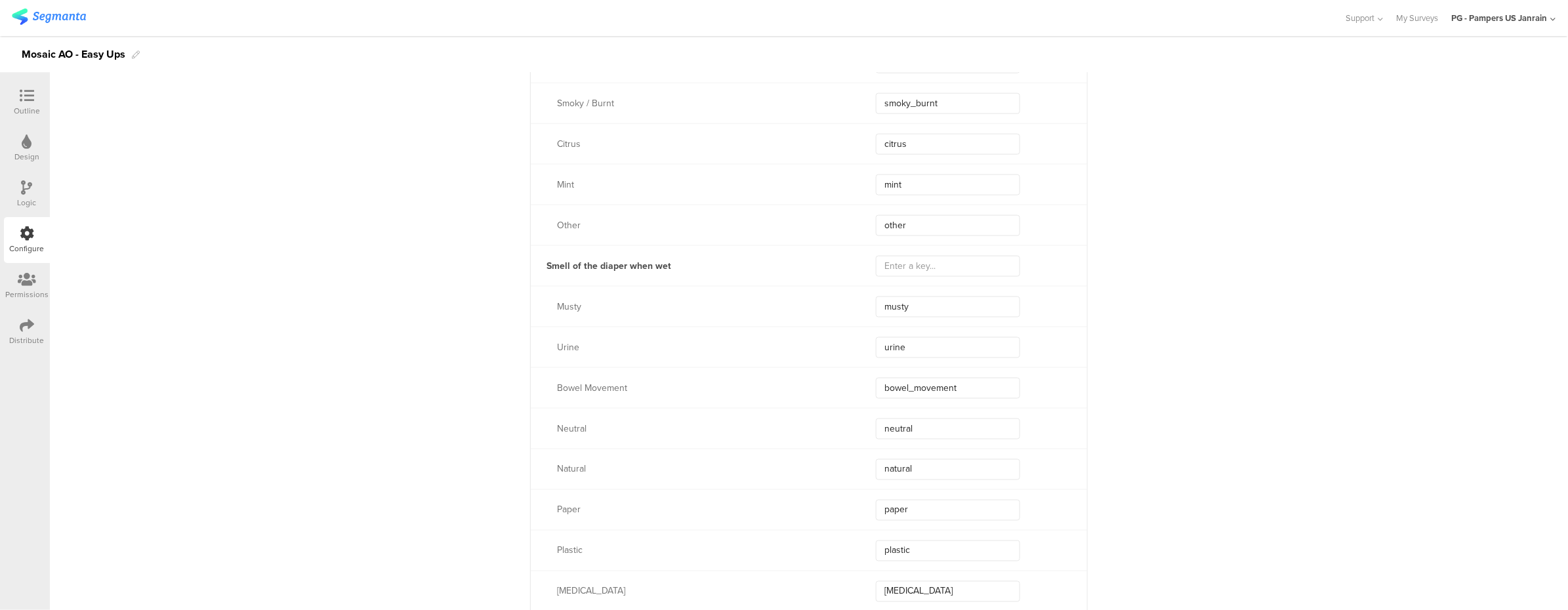
type input "smell_description_ootb"
click at [925, 258] on input "text" at bounding box center [948, 266] width 145 height 21
paste input "smell_description_wet"
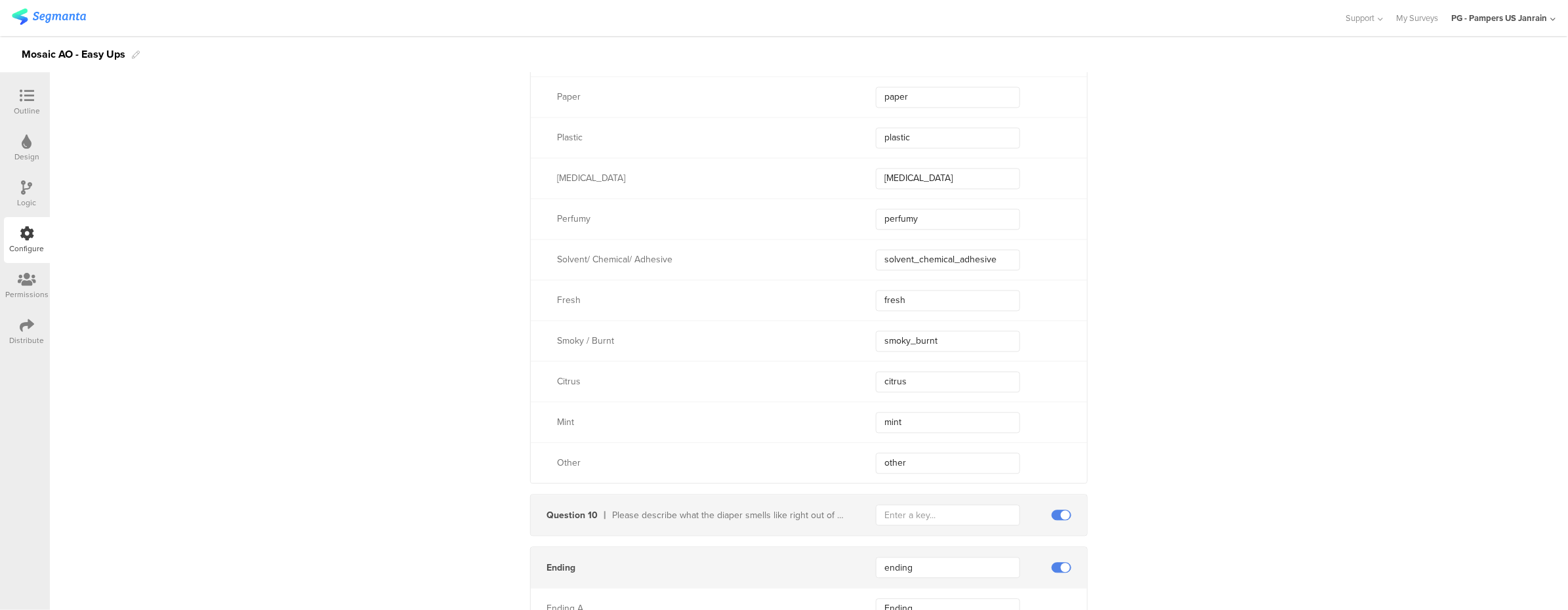
scroll to position [5988, 0]
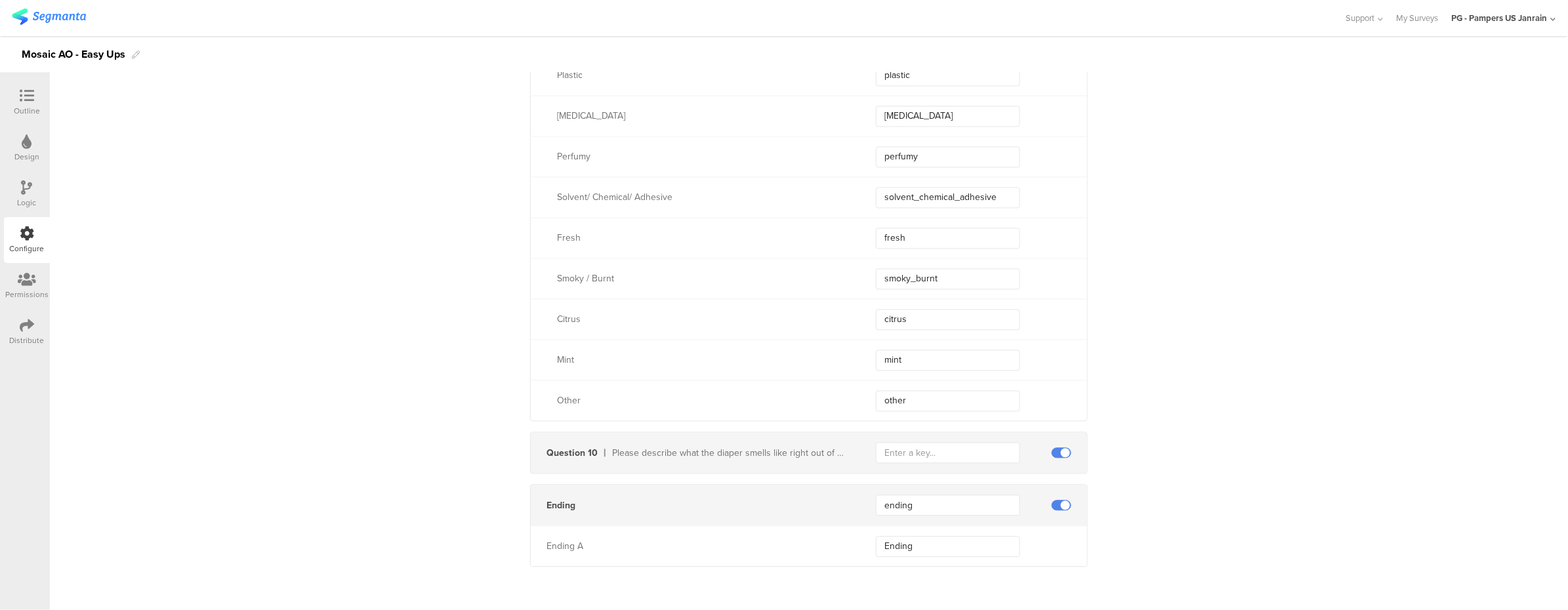
type input "smell_description_wet"
click at [961, 448] on input "text" at bounding box center [948, 452] width 145 height 21
type input "d"
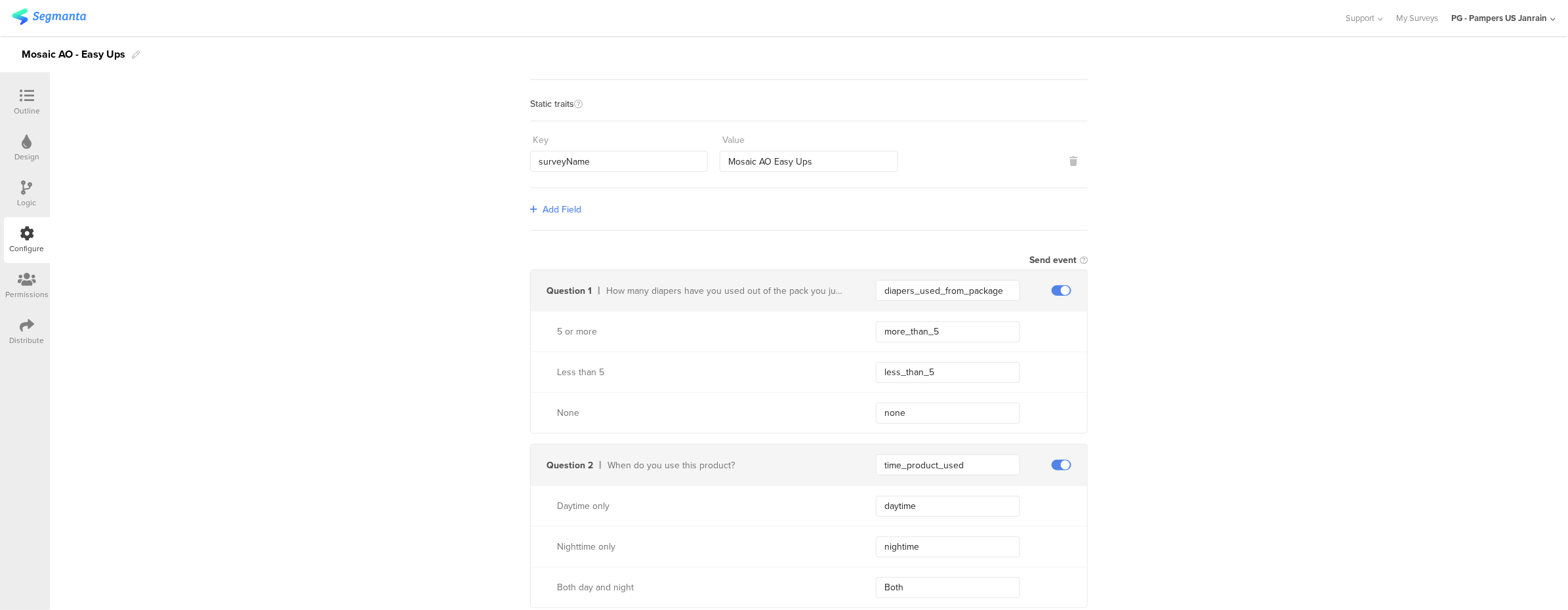
scroll to position [0, 0]
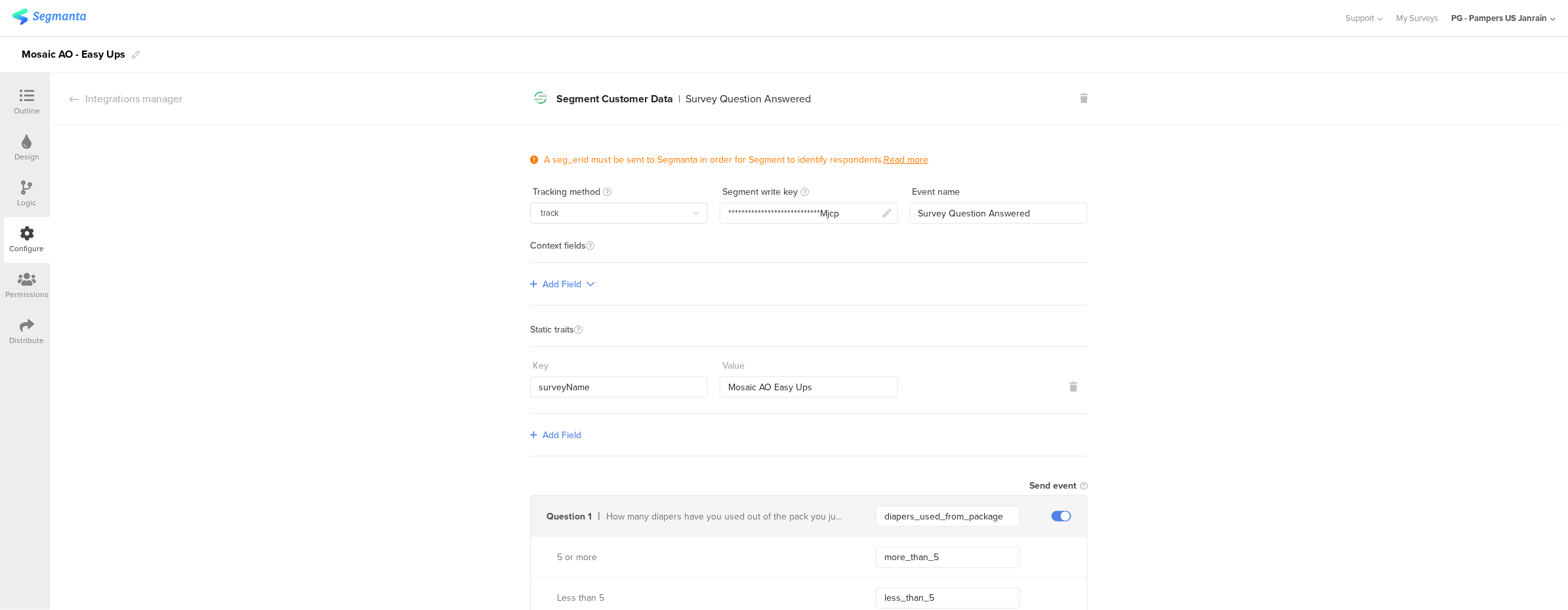
type input "smell_description_other"
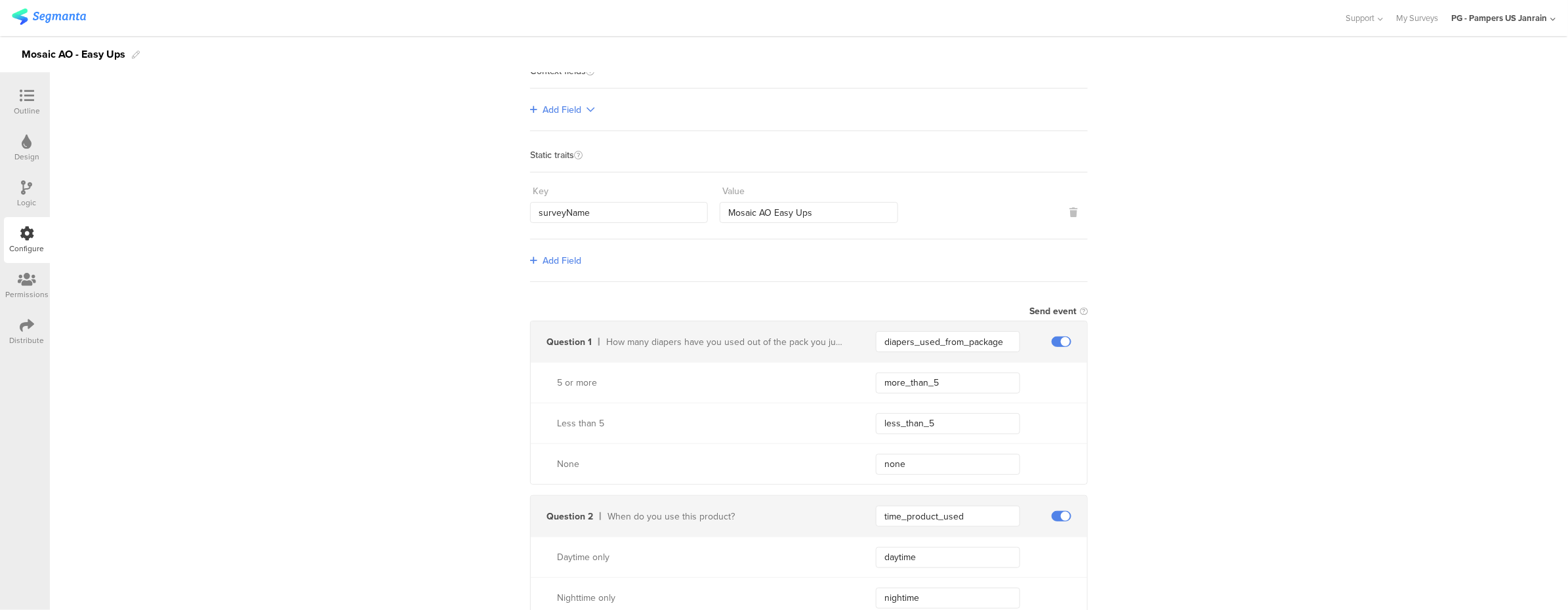
scroll to position [350, 0]
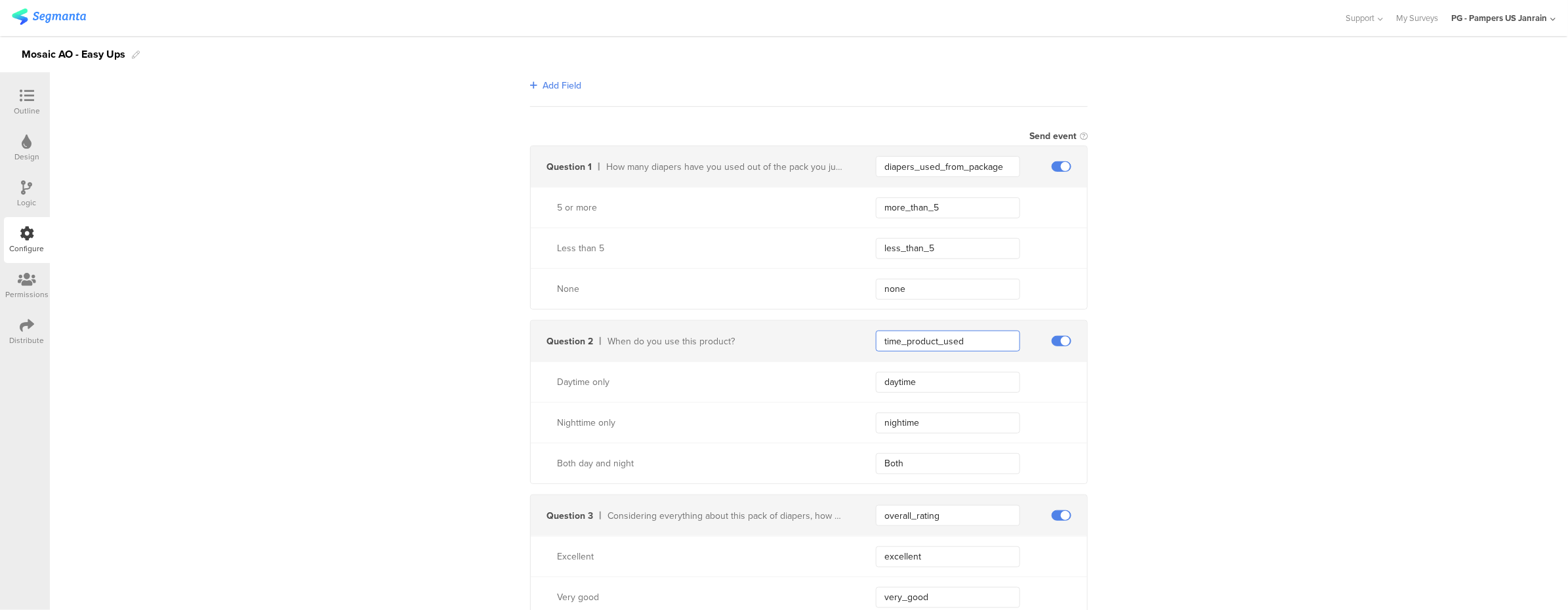
drag, startPoint x: 1000, startPoint y: 344, endPoint x: 864, endPoint y: 334, distance: 136.4
click at [864, 334] on div "Question 2 When do you use this product? time_product_used" at bounding box center [809, 341] width 556 height 40
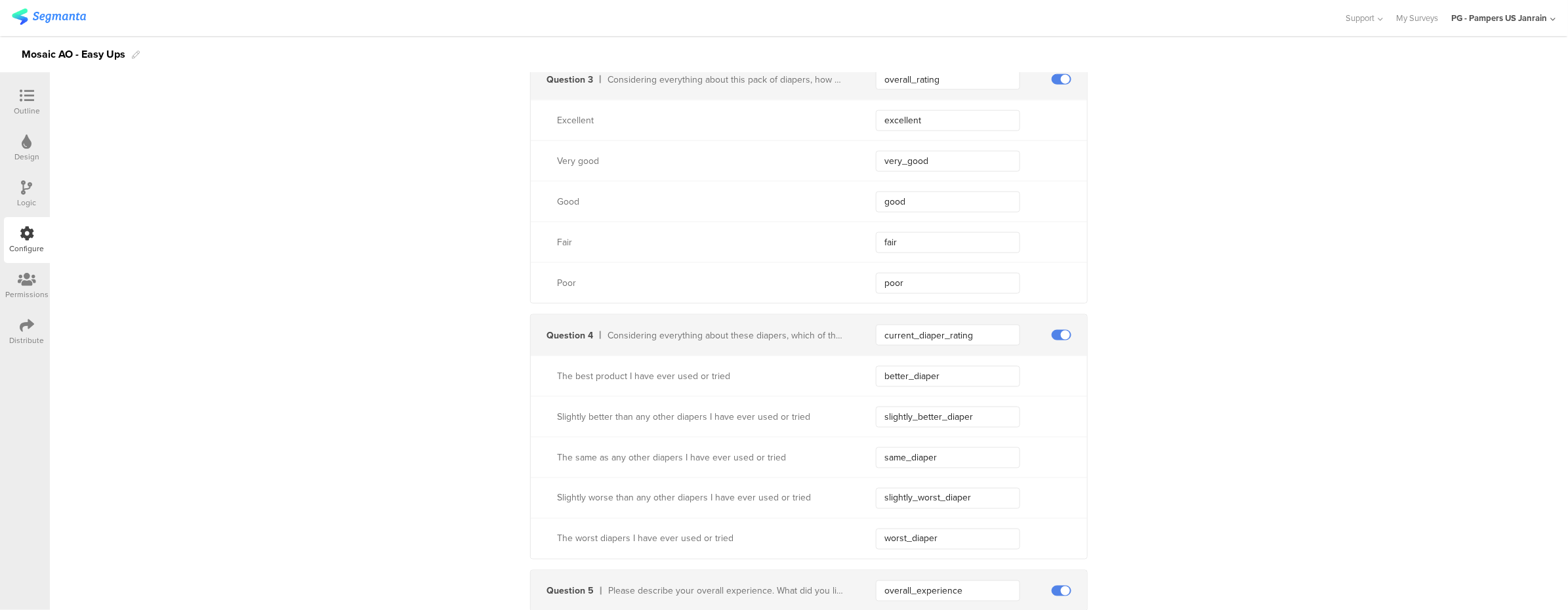
scroll to position [788, 0]
drag, startPoint x: 975, startPoint y: 337, endPoint x: 868, endPoint y: 336, distance: 107.0
click at [876, 336] on input "current_diaper_rating" at bounding box center [948, 334] width 145 height 21
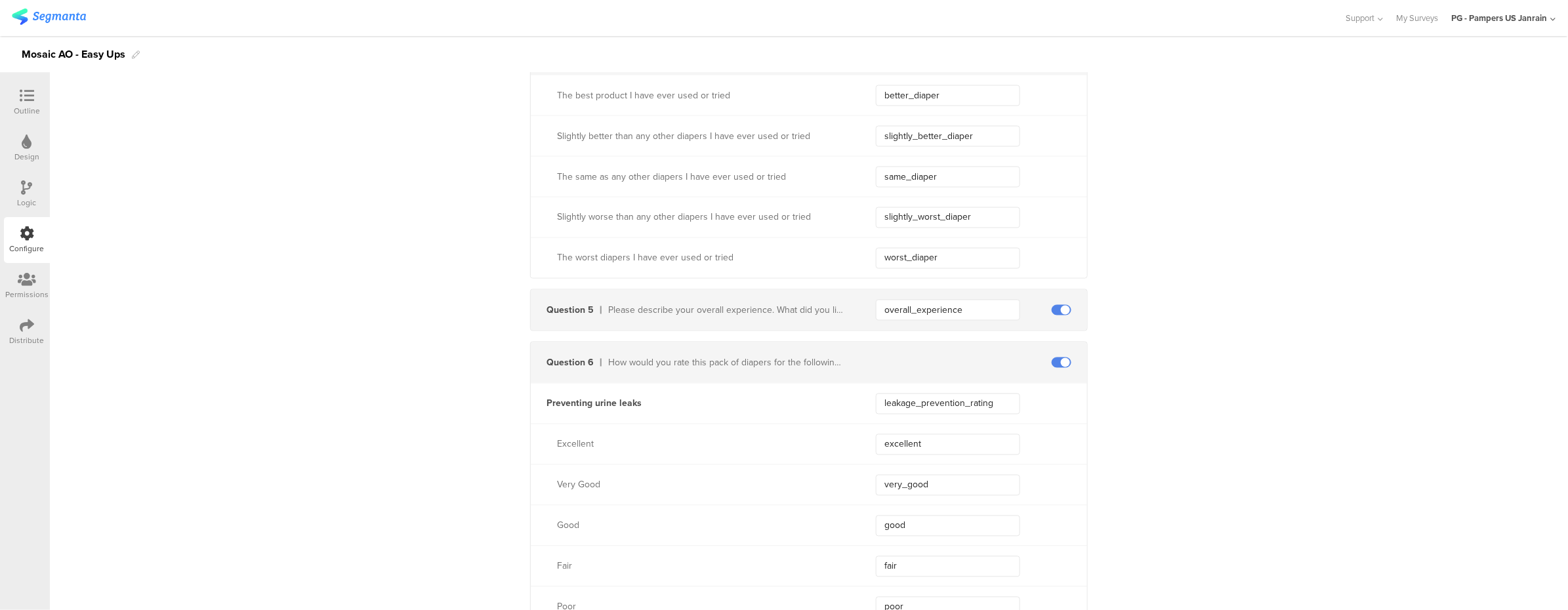
scroll to position [1224, 0]
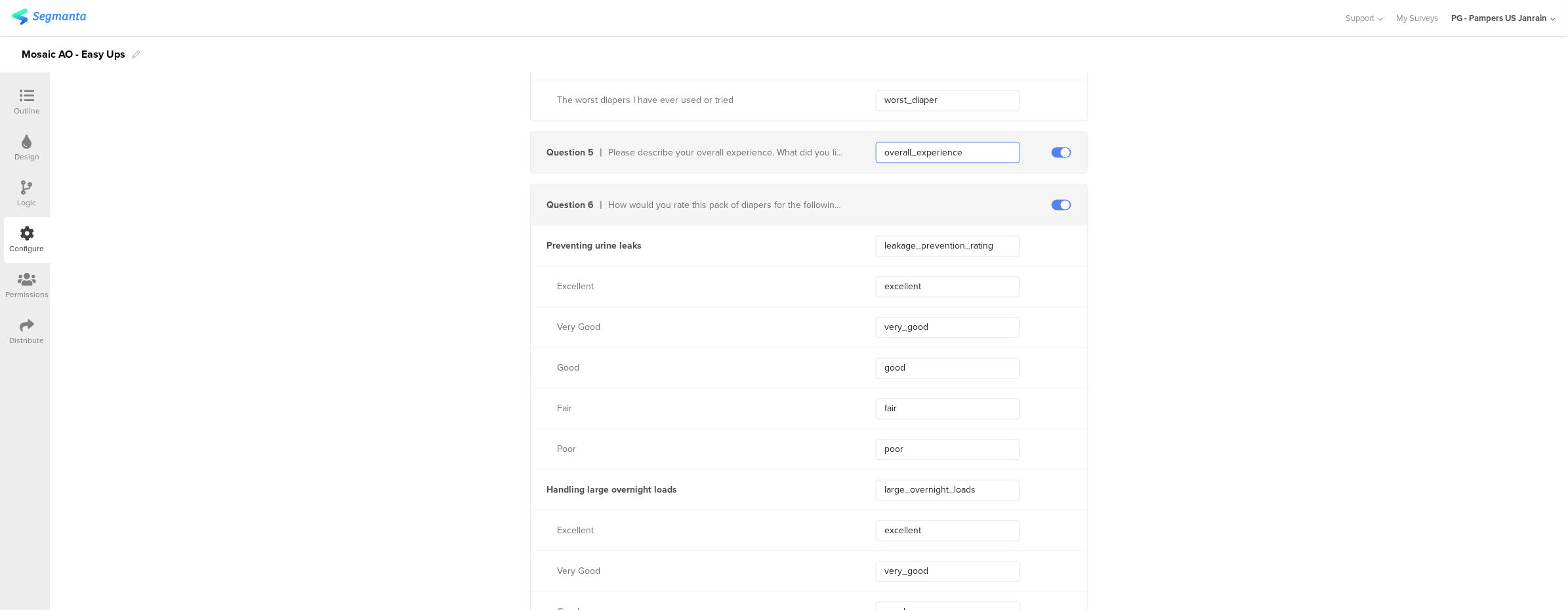
drag, startPoint x: 966, startPoint y: 153, endPoint x: 840, endPoint y: 159, distance: 126.1
click at [840, 159] on div "Question 5 Please describe your overall experience. What did you like and/or di…" at bounding box center [809, 152] width 556 height 40
drag, startPoint x: 995, startPoint y: 249, endPoint x: 862, endPoint y: 235, distance: 133.7
click at [862, 235] on div "Preventing urine leaks leakage_prevention_rating" at bounding box center [809, 245] width 556 height 40
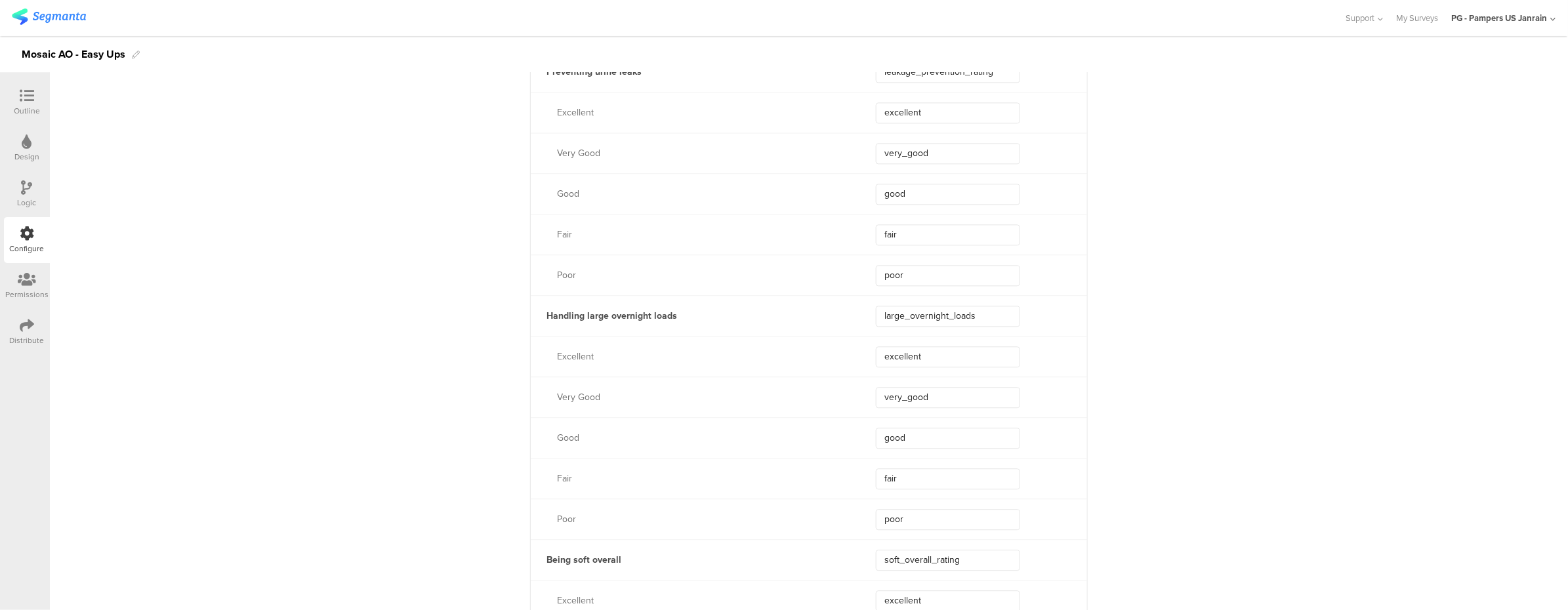
scroll to position [1400, 0]
drag, startPoint x: 981, startPoint y: 319, endPoint x: 874, endPoint y: 324, distance: 107.1
click at [876, 324] on input "large_overnight_loads" at bounding box center [948, 315] width 145 height 21
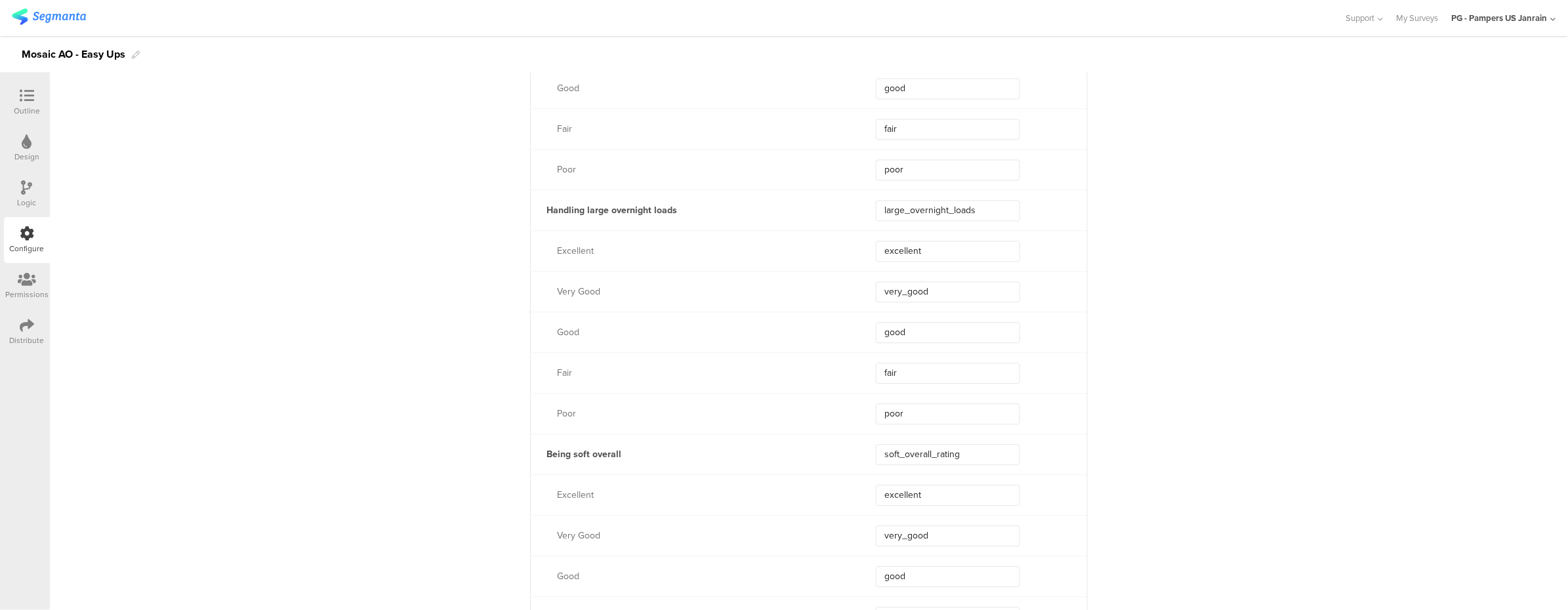
scroll to position [1661, 0]
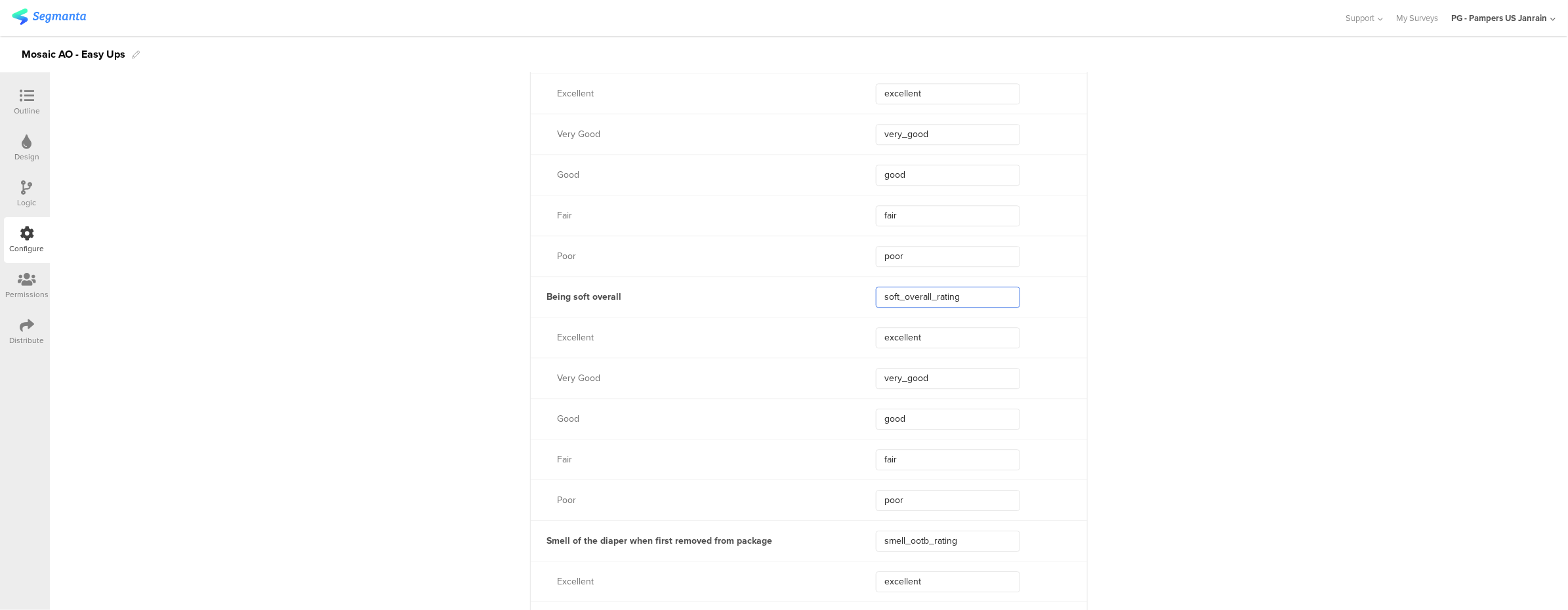
drag, startPoint x: 968, startPoint y: 298, endPoint x: 835, endPoint y: 289, distance: 133.3
click at [835, 289] on div "Being soft overall soft_overall_rating" at bounding box center [809, 296] width 556 height 40
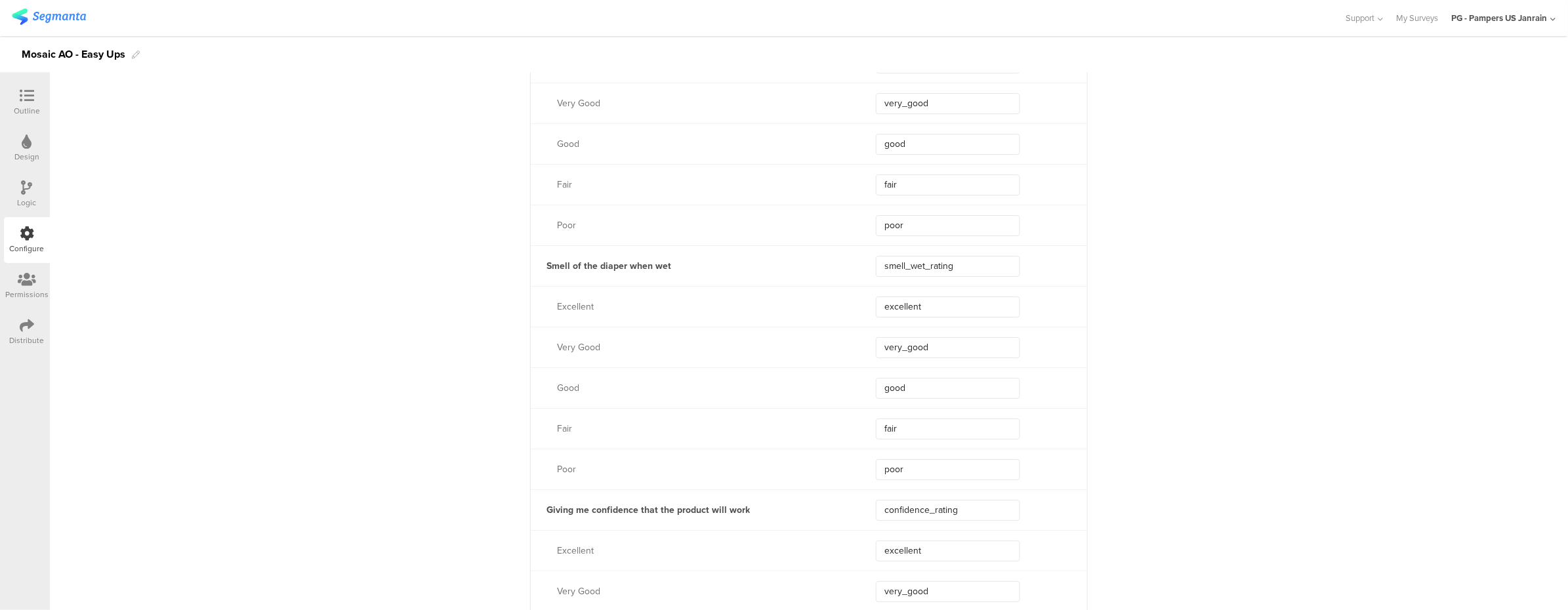
scroll to position [2186, 0]
drag, startPoint x: 947, startPoint y: 263, endPoint x: 874, endPoint y: 263, distance: 73.0
click at [876, 263] on input "smell_wet_rating" at bounding box center [948, 260] width 145 height 21
drag, startPoint x: 966, startPoint y: 509, endPoint x: 855, endPoint y: 509, distance: 111.0
click at [855, 509] on div "Giving me confidence that the product will work confidence_rating" at bounding box center [809, 503] width 556 height 40
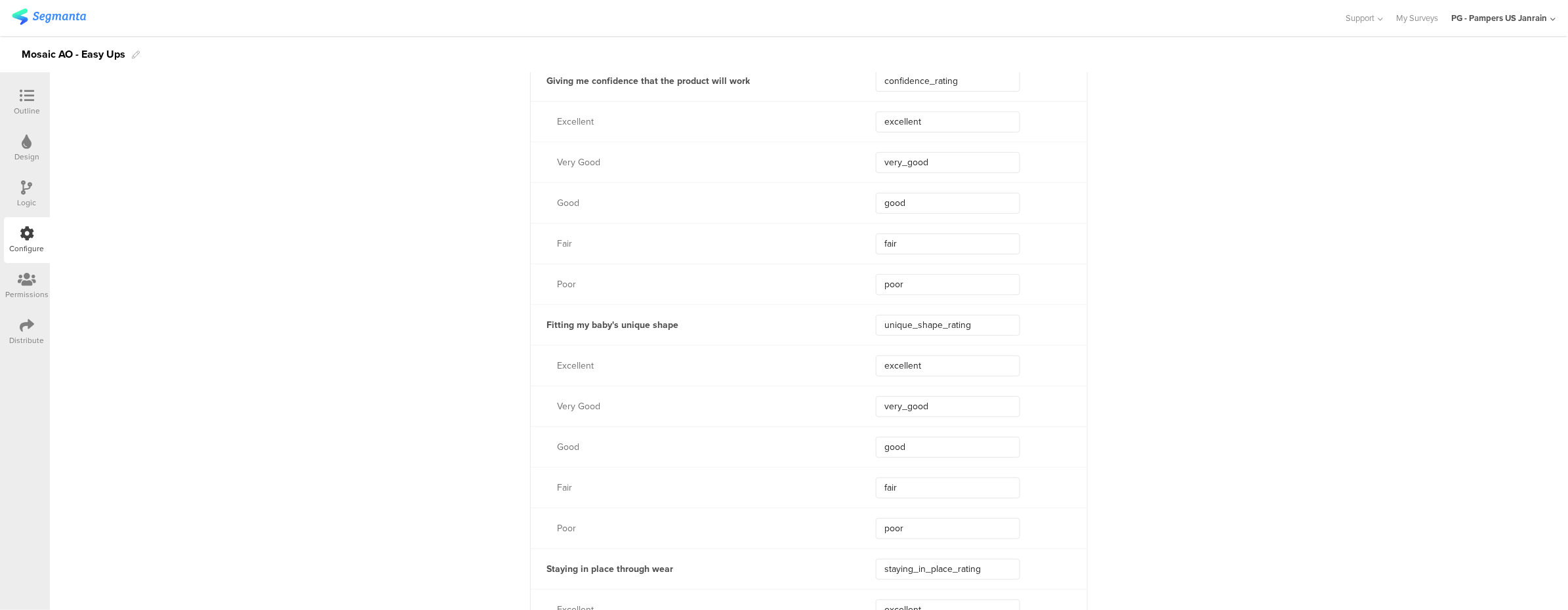
scroll to position [2624, 0]
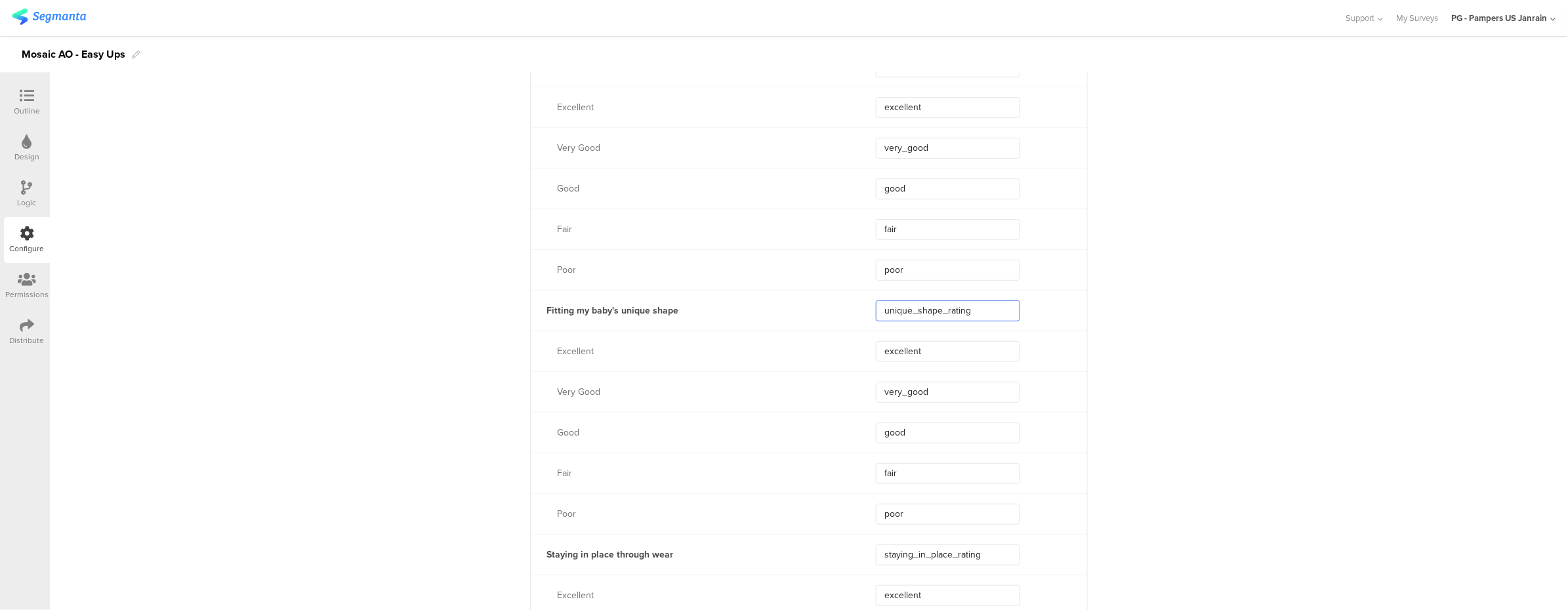
drag, startPoint x: 966, startPoint y: 308, endPoint x: 866, endPoint y: 313, distance: 100.1
click at [867, 313] on div "Fitting my baby's unique shape unique_shape_rating" at bounding box center [809, 310] width 556 height 40
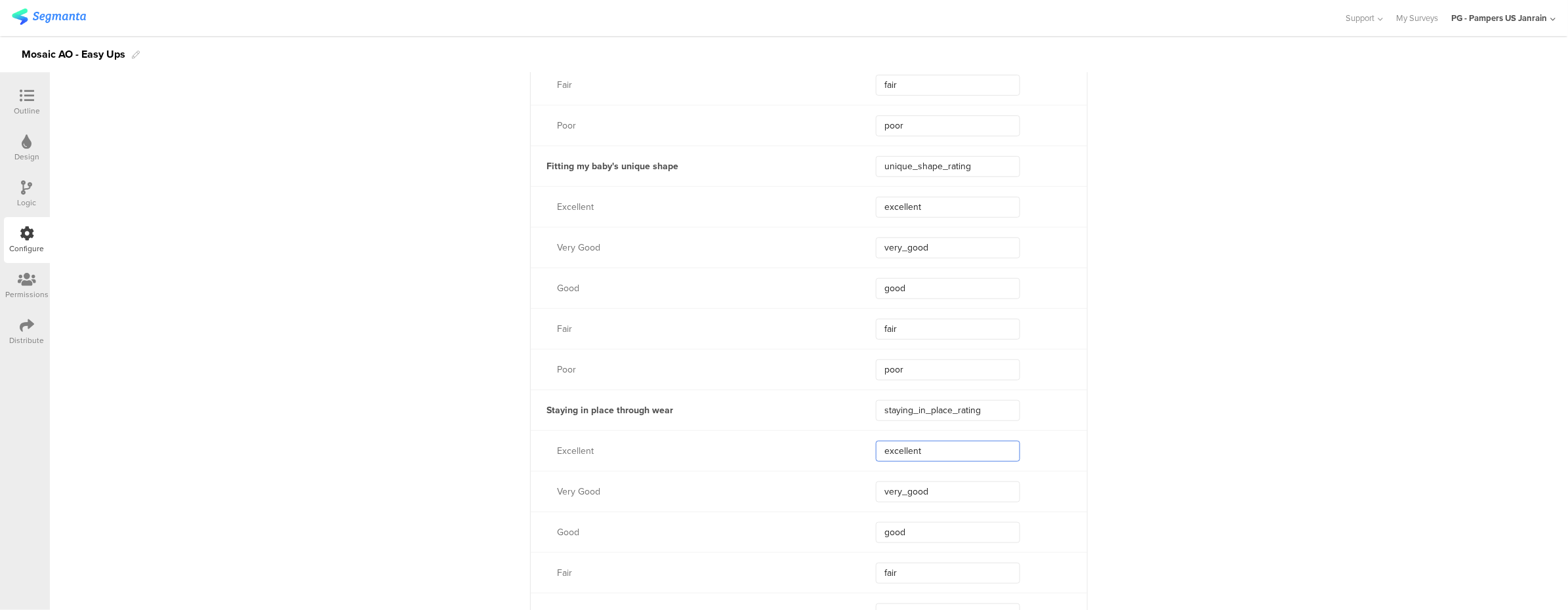
scroll to position [2798, 0]
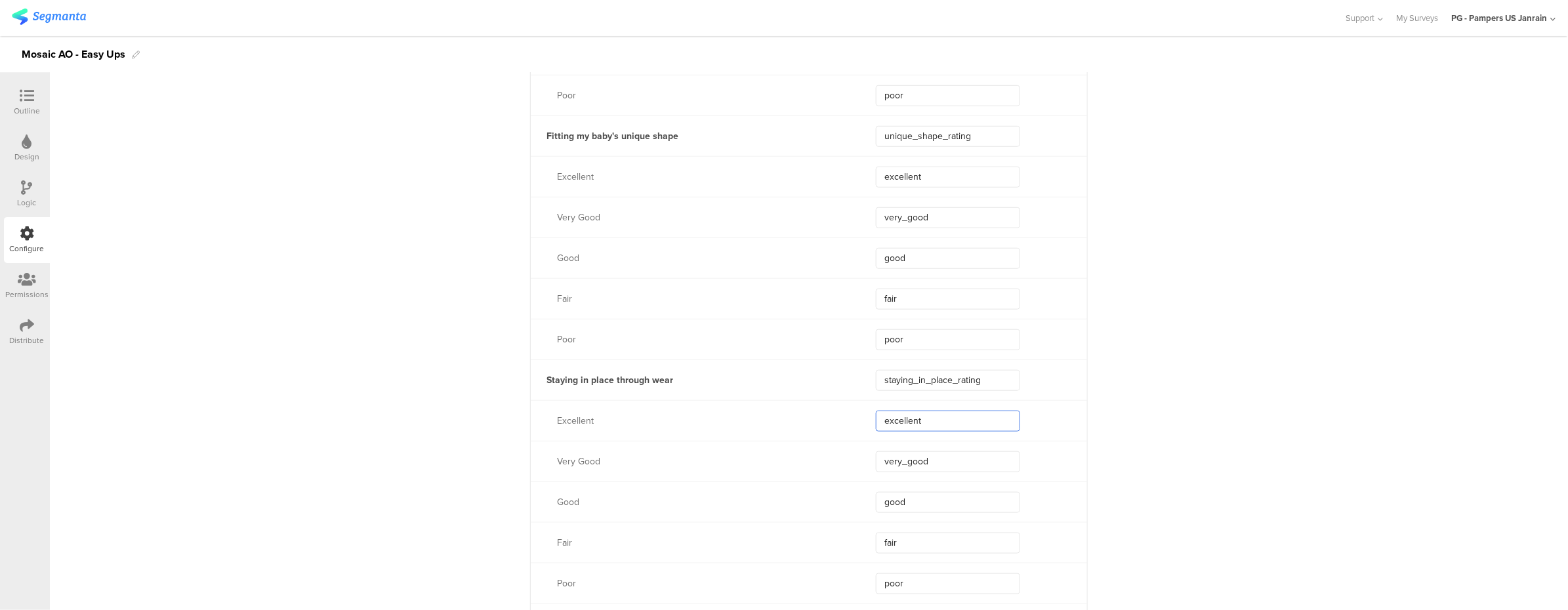
drag, startPoint x: 992, startPoint y: 469, endPoint x: 875, endPoint y: 428, distance: 124.0
click at [876, 428] on input "excellent" at bounding box center [948, 421] width 145 height 21
drag, startPoint x: 1007, startPoint y: 378, endPoint x: 867, endPoint y: 376, distance: 140.0
click at [867, 376] on div "Staying in place through wear staying_in_place_rating" at bounding box center [809, 379] width 556 height 40
click at [226, 273] on div "**********" at bounding box center [809, 546] width 1518 height 6438
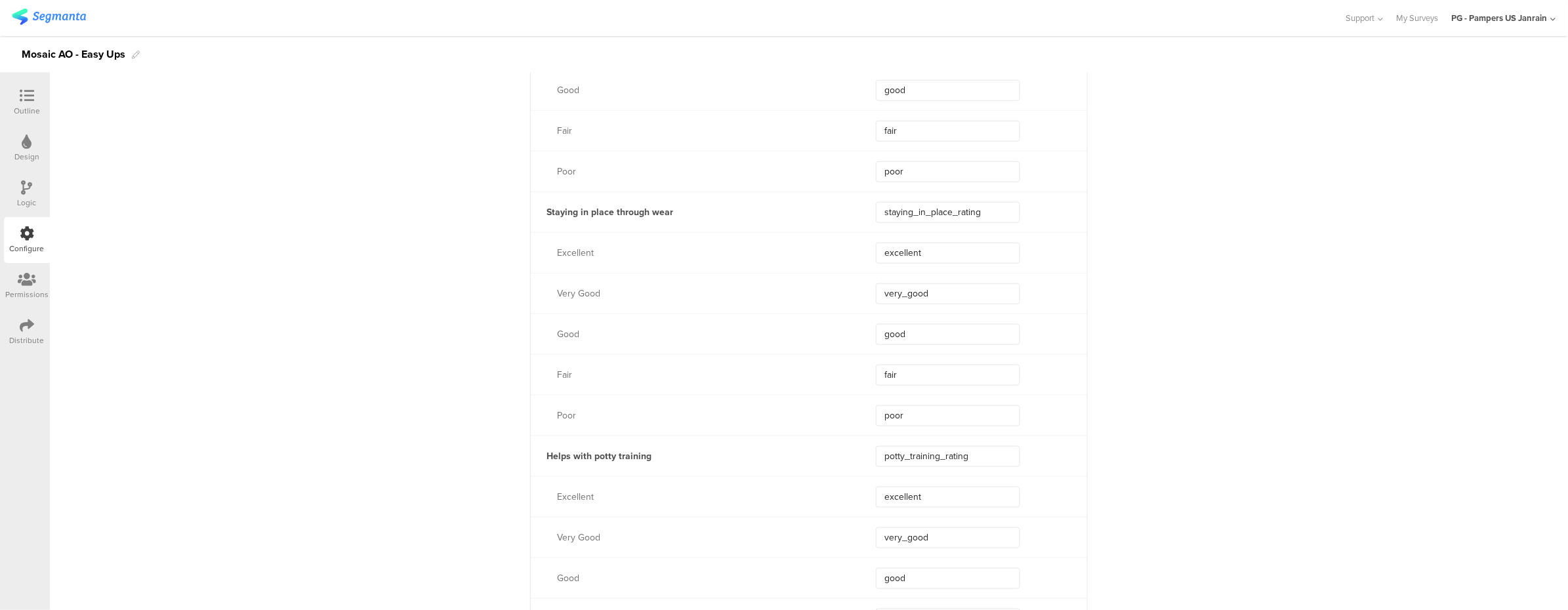
scroll to position [3149, 0]
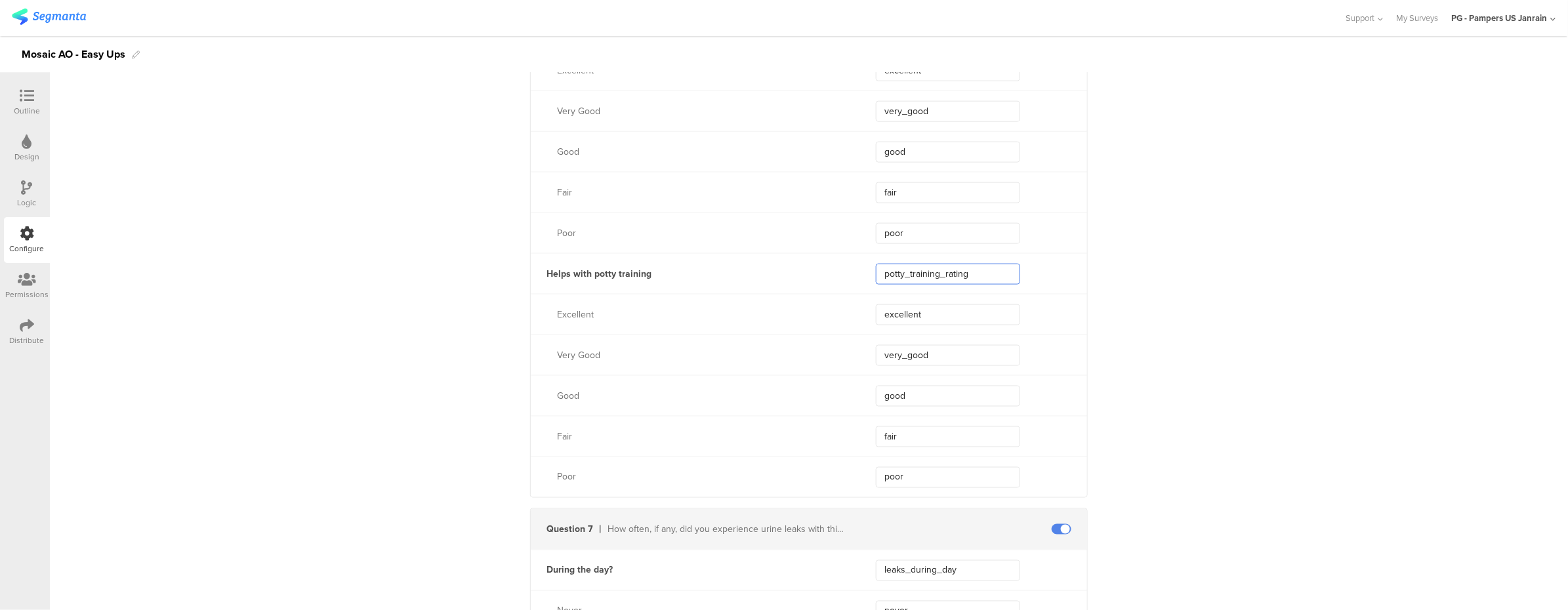
drag, startPoint x: 990, startPoint y: 278, endPoint x: 861, endPoint y: 281, distance: 129.0
click at [861, 281] on div "Helps with potty training potty_training_rating" at bounding box center [809, 273] width 556 height 40
click at [407, 314] on div "**********" at bounding box center [809, 195] width 1518 height 6438
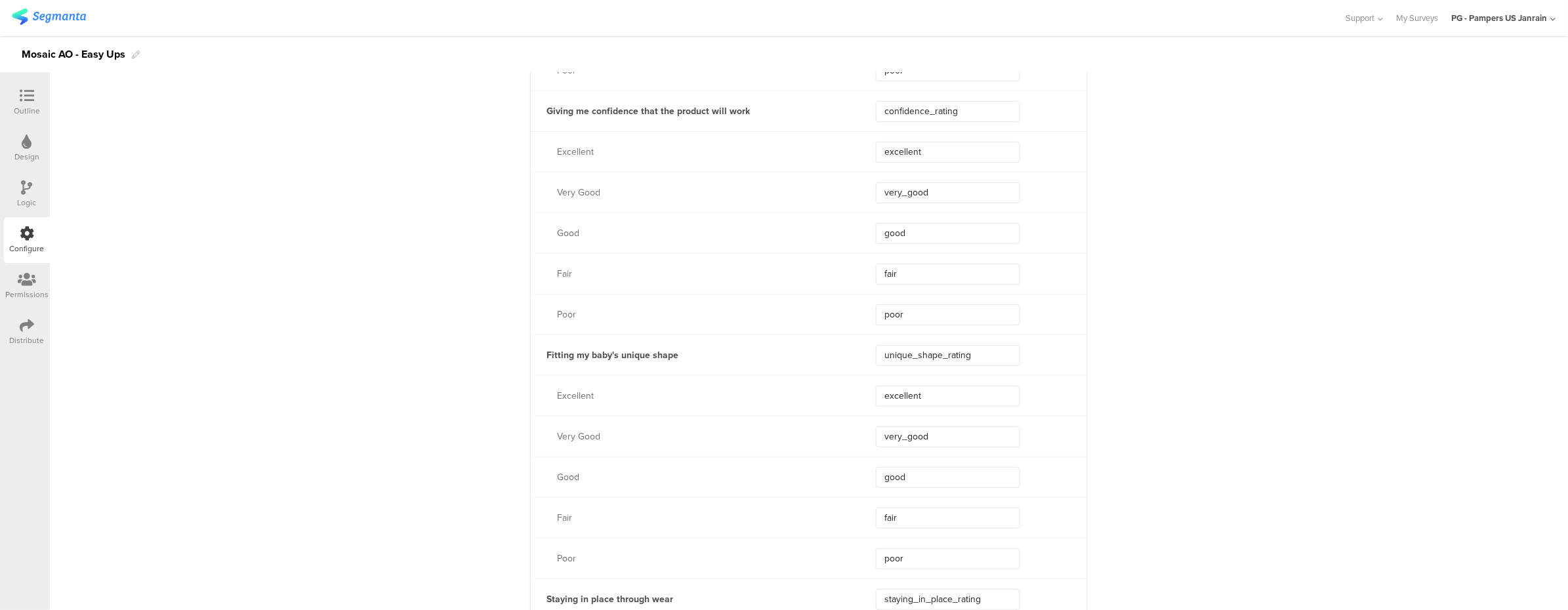
scroll to position [2536, 0]
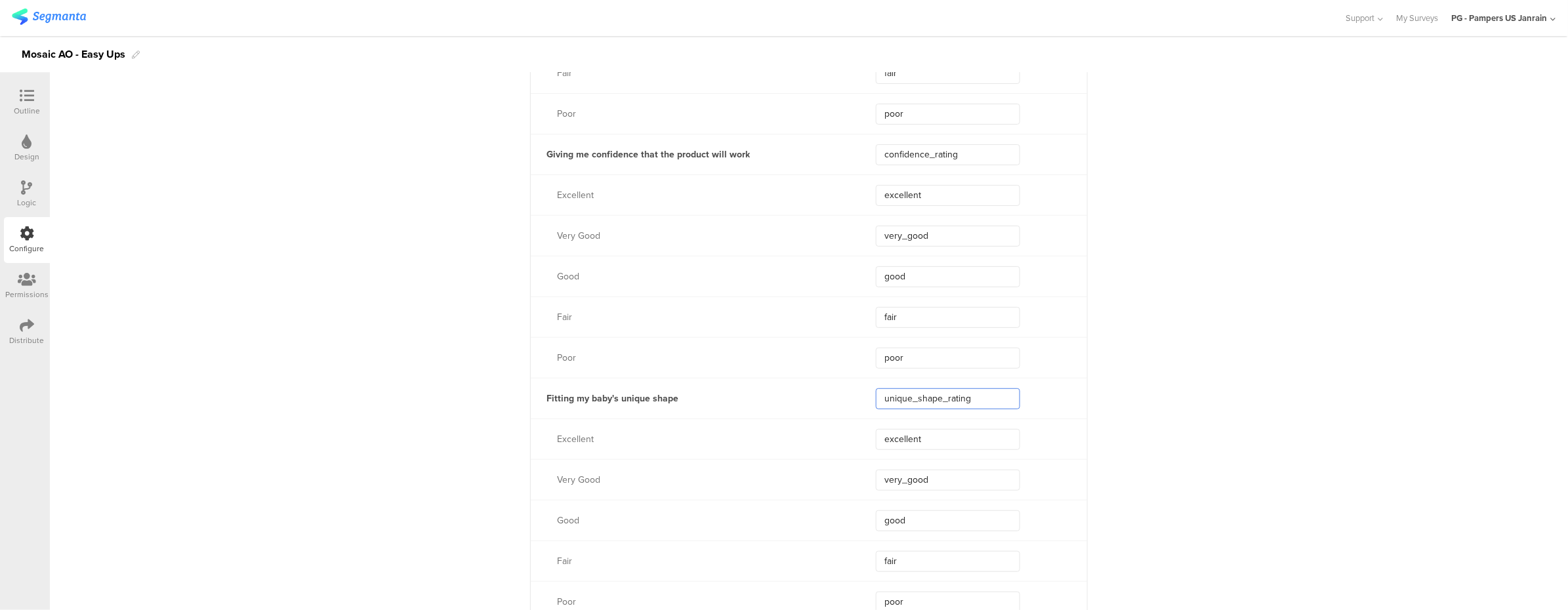
drag, startPoint x: 968, startPoint y: 399, endPoint x: 866, endPoint y: 400, distance: 102.0
click at [866, 400] on div "Fitting my baby's unique shape unique_shape_rating" at bounding box center [809, 398] width 556 height 40
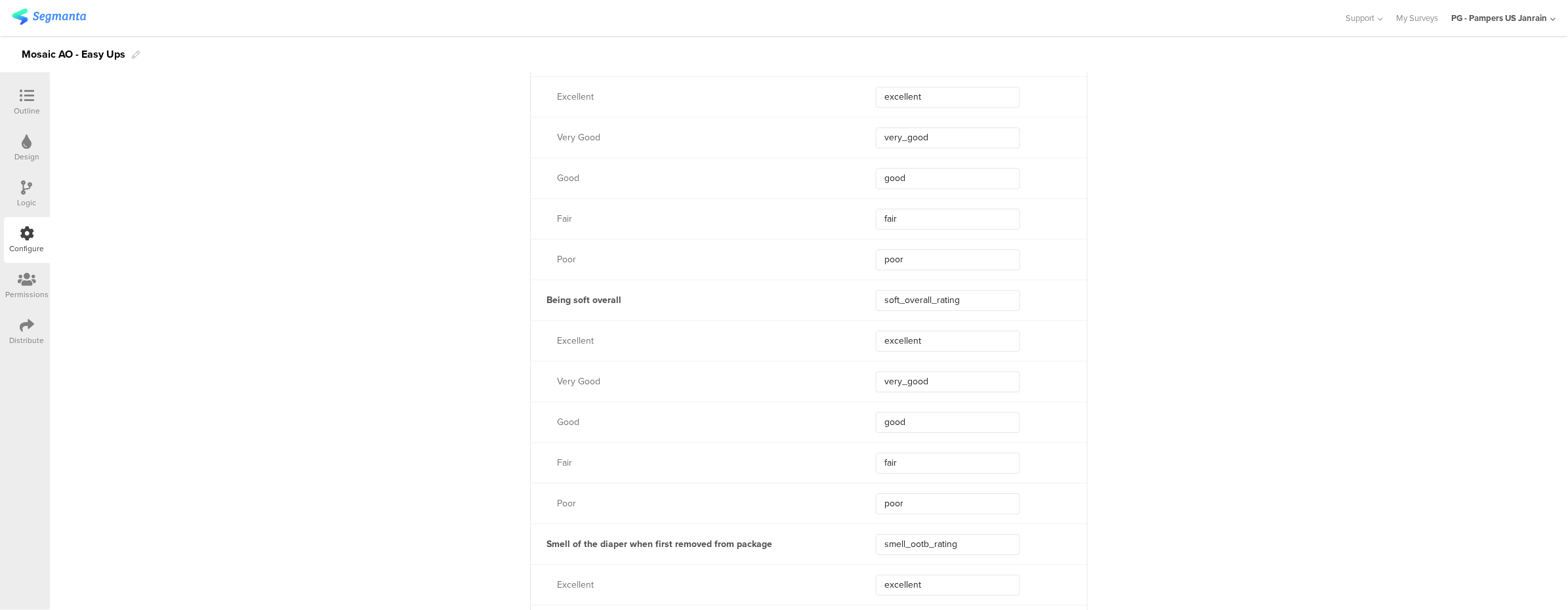
scroll to position [1661, 0]
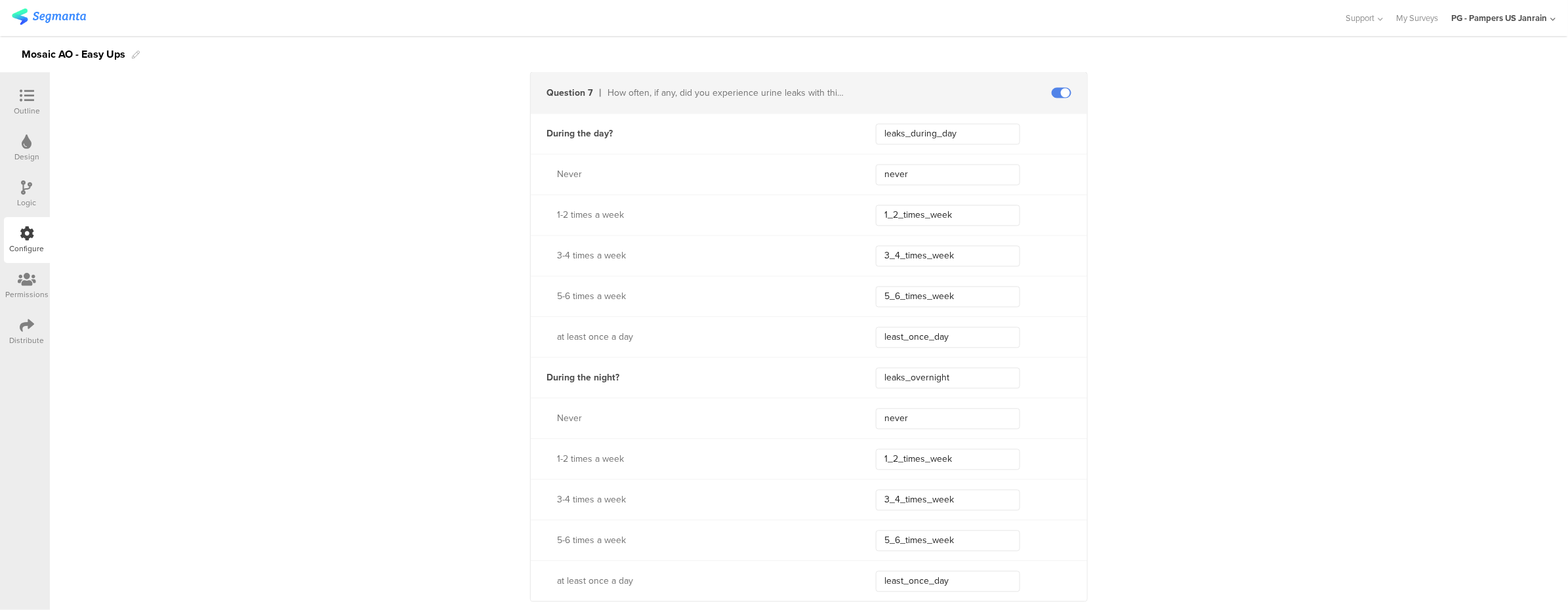
scroll to position [3586, 0]
drag, startPoint x: 971, startPoint y: 134, endPoint x: 859, endPoint y: 132, distance: 112.0
click at [859, 132] on div "During the day? leaks_during_day" at bounding box center [809, 133] width 556 height 40
drag, startPoint x: 961, startPoint y: 386, endPoint x: 868, endPoint y: 370, distance: 94.4
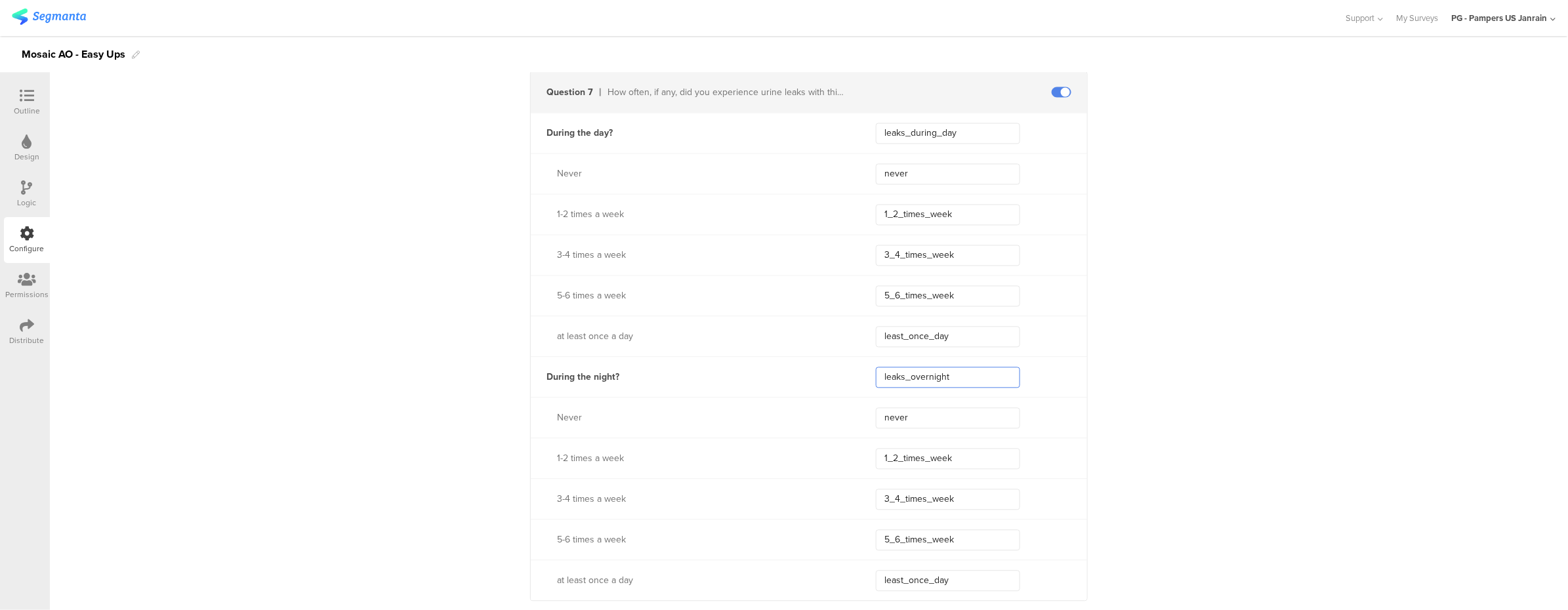
click at [876, 370] on input "leaks_overnight" at bounding box center [948, 378] width 145 height 21
drag, startPoint x: 174, startPoint y: 219, endPoint x: 577, endPoint y: 293, distance: 409.7
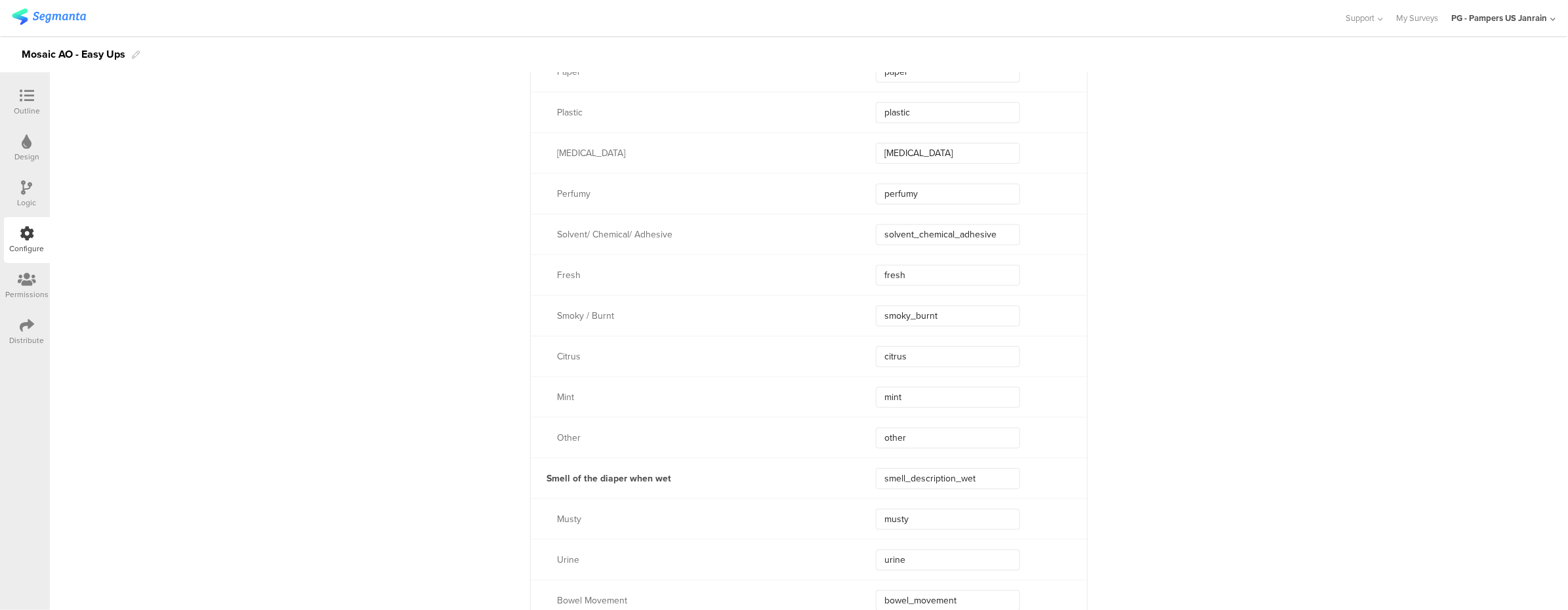
scroll to position [5288, 0]
drag, startPoint x: 980, startPoint y: 489, endPoint x: 854, endPoint y: 479, distance: 126.4
click at [855, 488] on div "Smell of the diaper when wet smell_description_wet" at bounding box center [809, 487] width 556 height 40
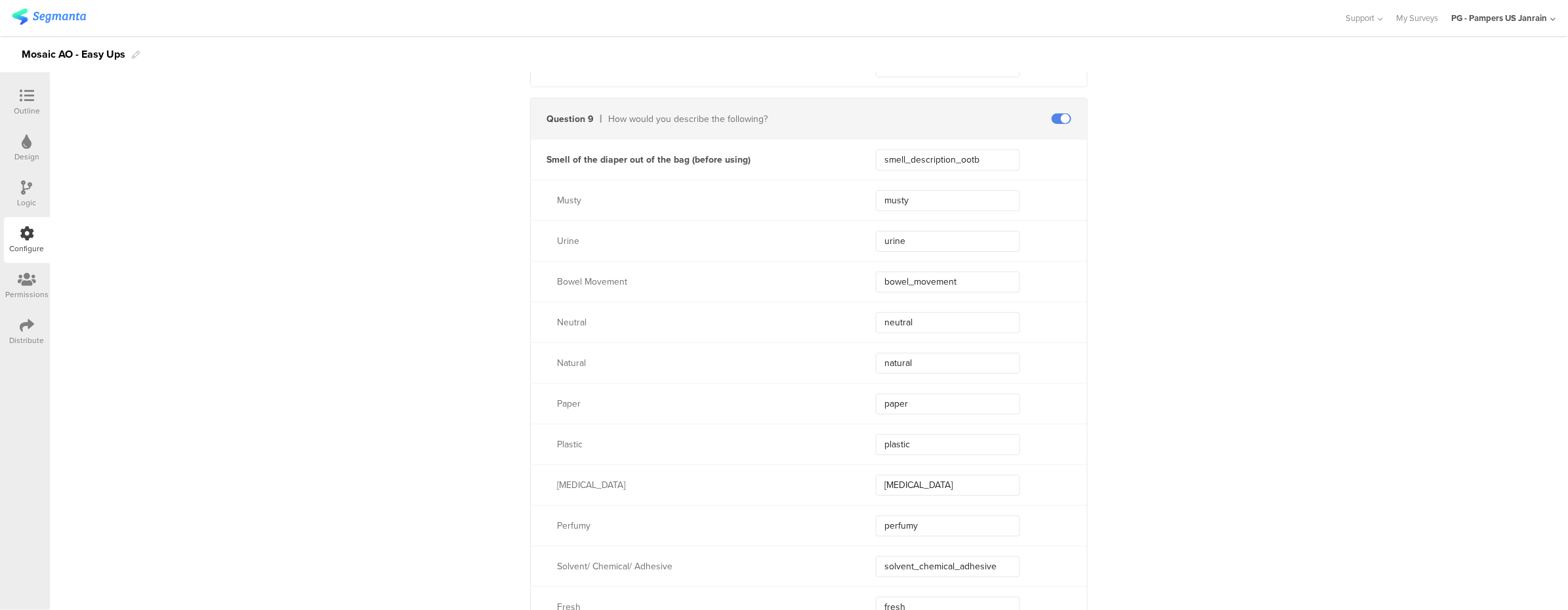
scroll to position [4939, 0]
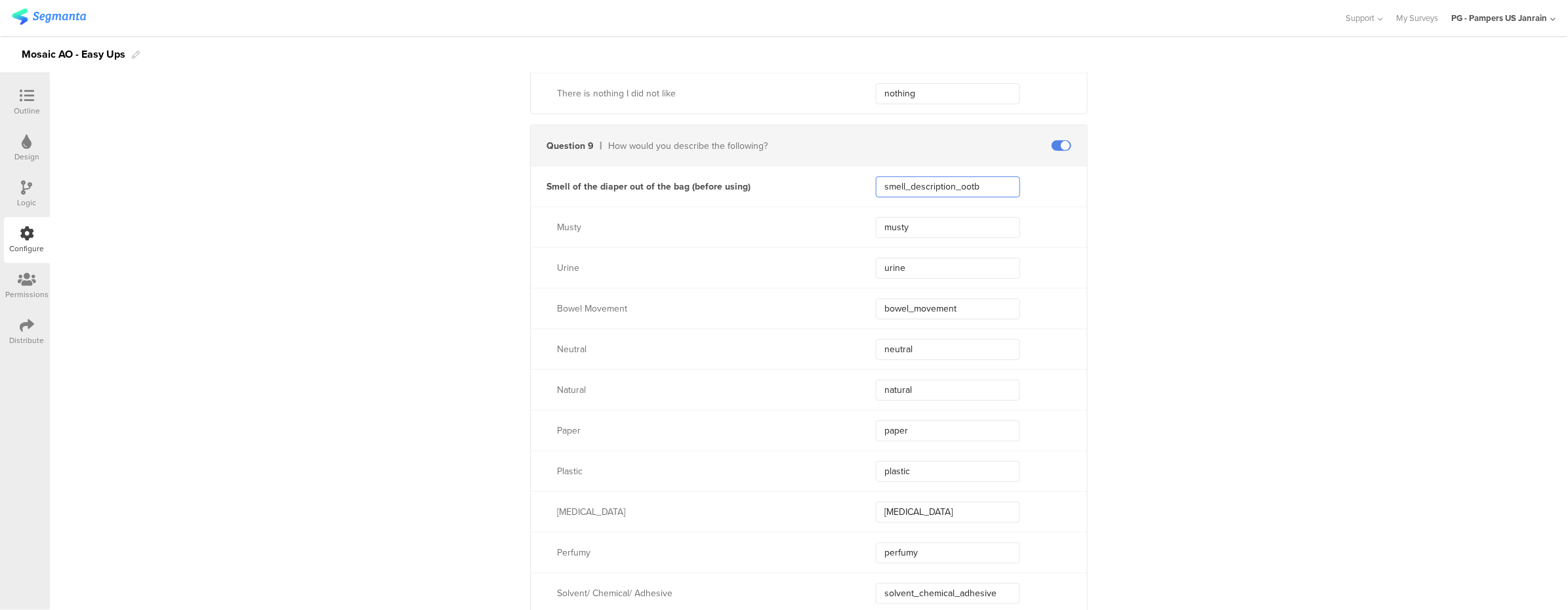
drag, startPoint x: 989, startPoint y: 188, endPoint x: 846, endPoint y: 168, distance: 144.4
click at [846, 168] on div "Smell of the diaper out of the bag (before using) smell_description_ootb" at bounding box center [809, 186] width 556 height 40
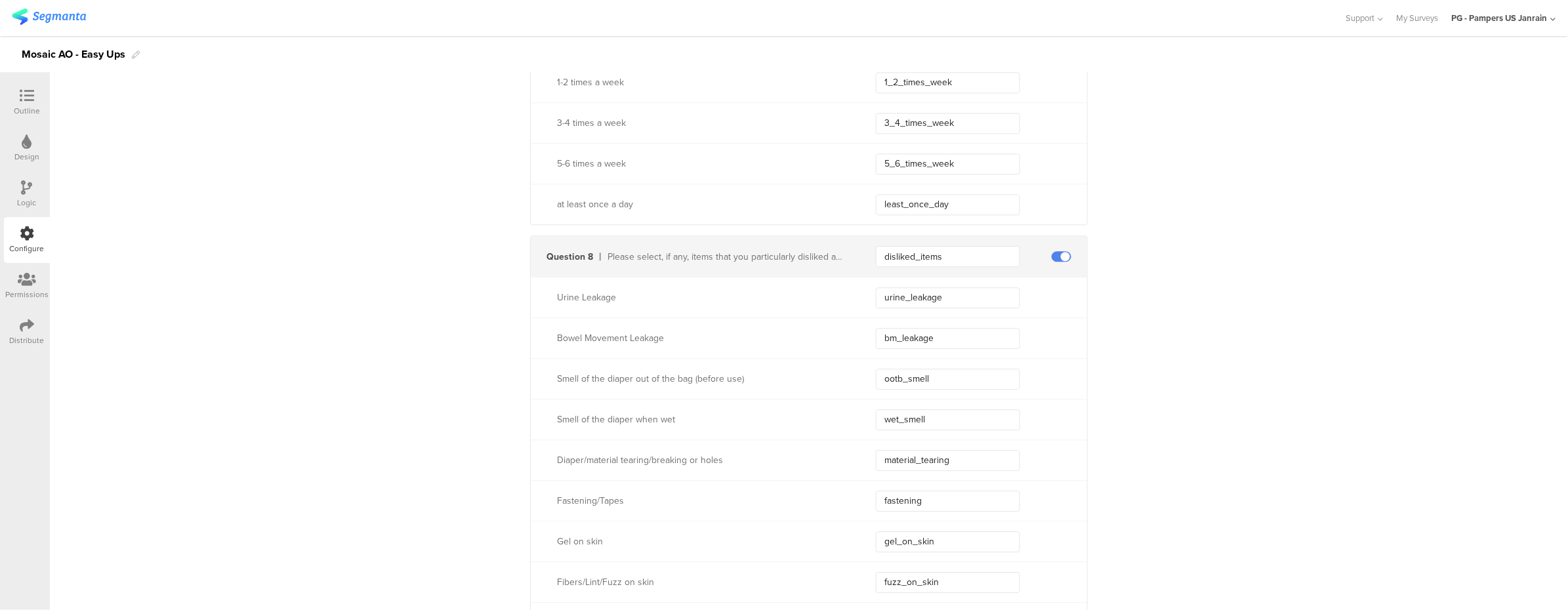
scroll to position [3714, 0]
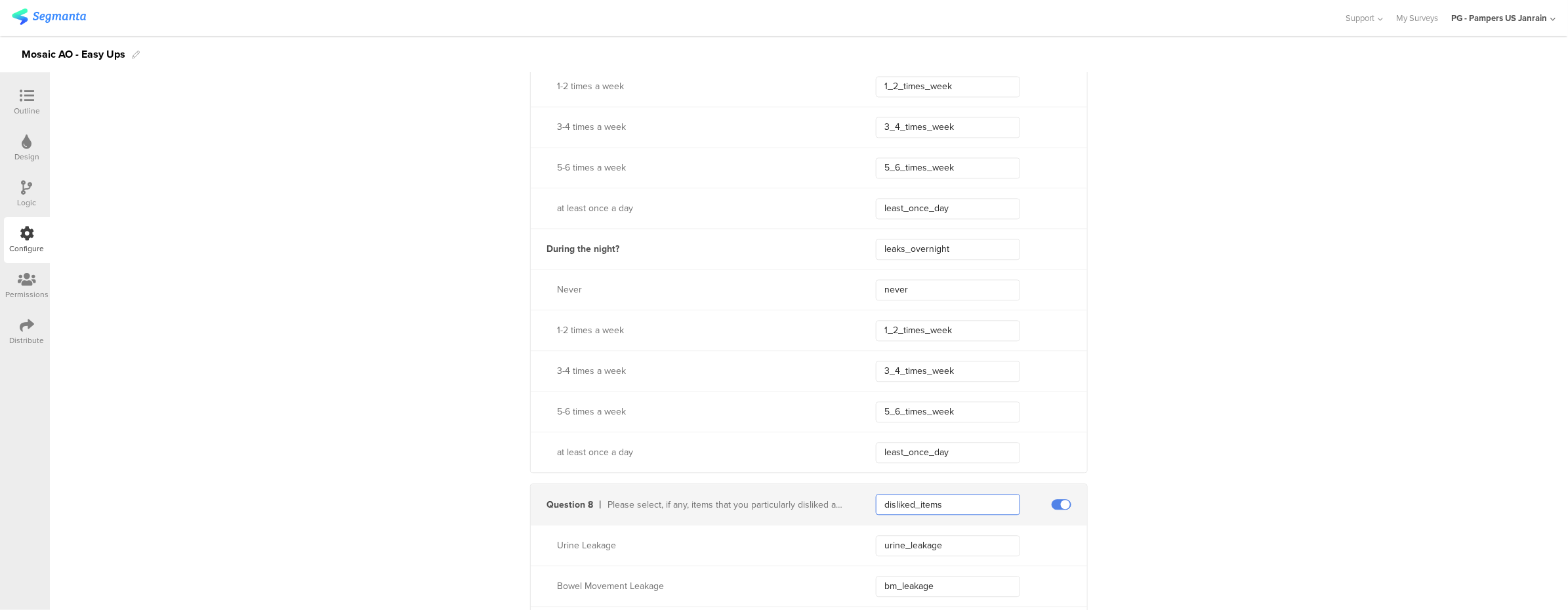
drag, startPoint x: 964, startPoint y: 504, endPoint x: 861, endPoint y: 499, distance: 103.1
click at [861, 507] on div "Question 8 Please select, if any, items that you particularly disliked about th…" at bounding box center [809, 504] width 556 height 40
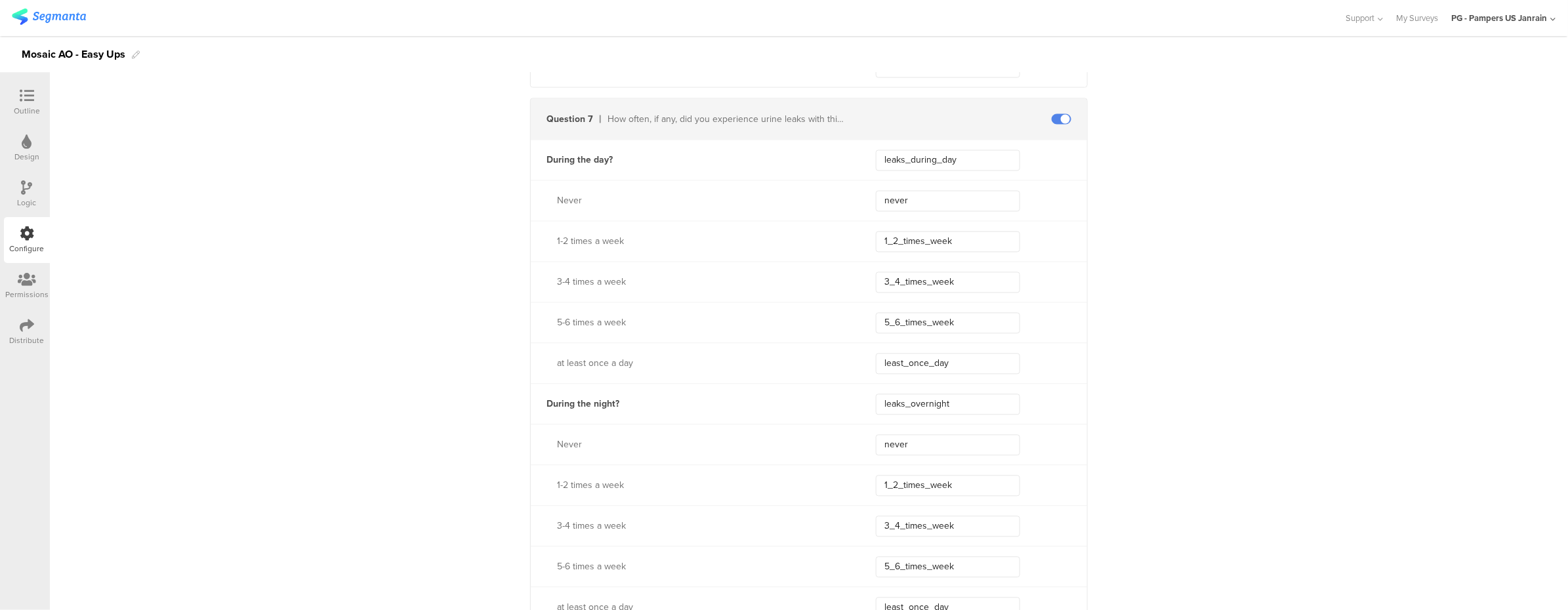
scroll to position [3278, 0]
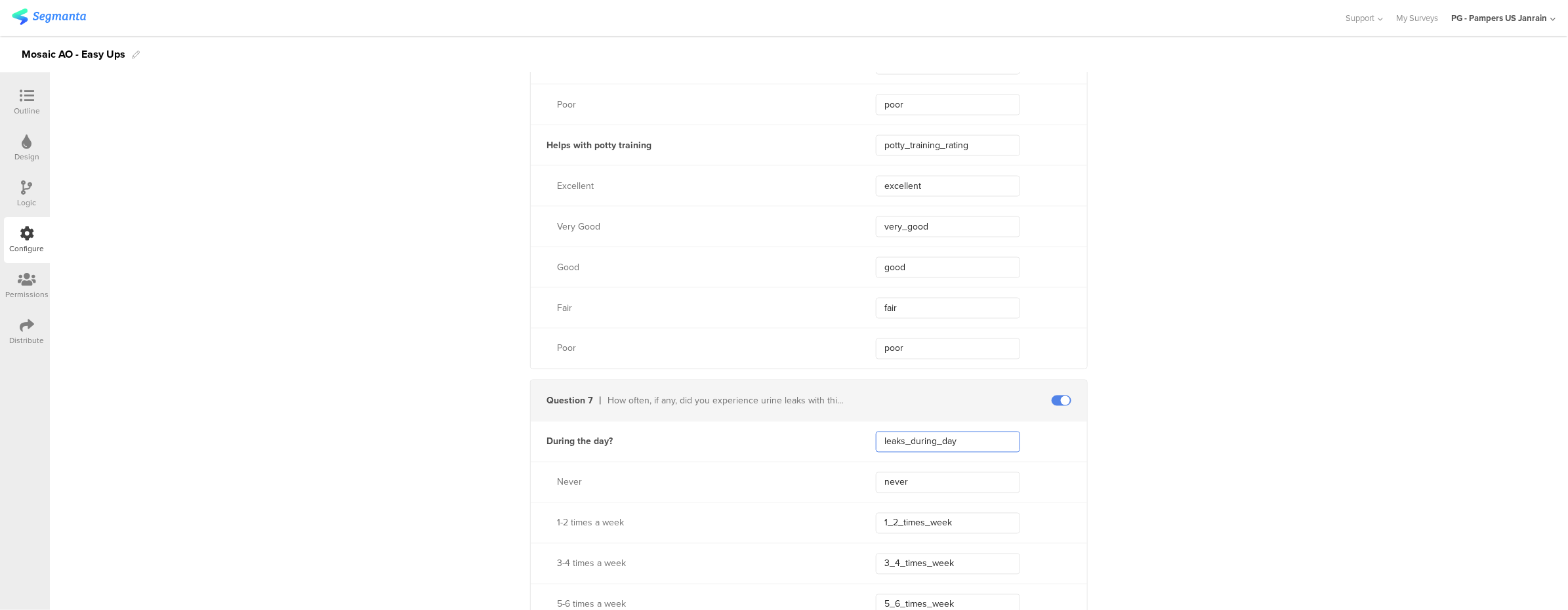
drag, startPoint x: 971, startPoint y: 441, endPoint x: 875, endPoint y: 449, distance: 96.3
click at [877, 449] on input "leaks_during_day" at bounding box center [948, 442] width 145 height 21
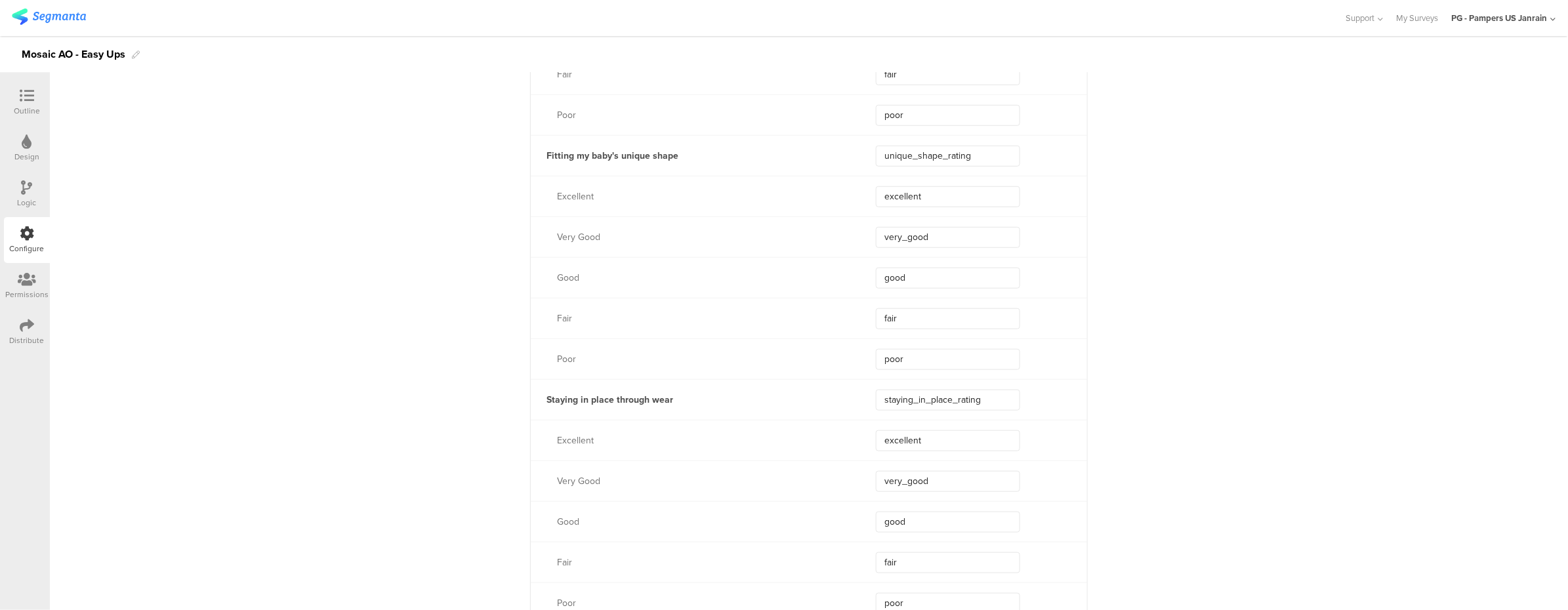
scroll to position [2753, 0]
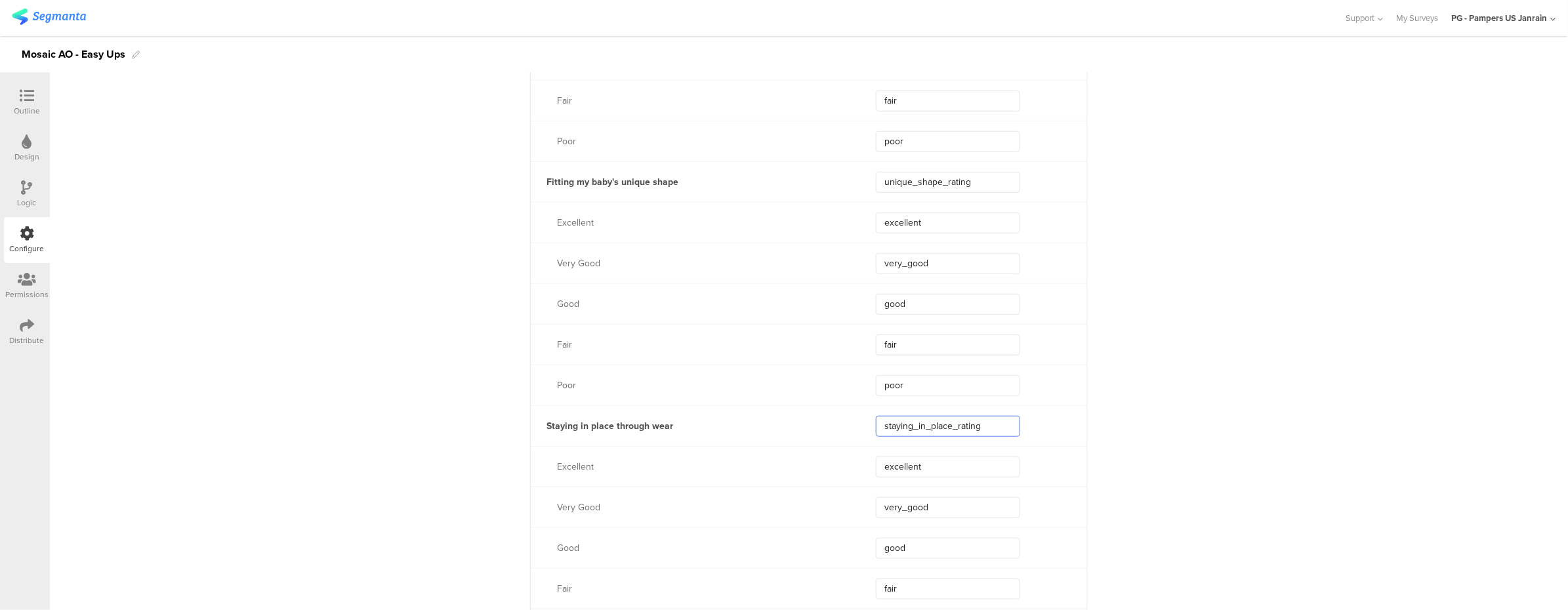
drag, startPoint x: 982, startPoint y: 426, endPoint x: 874, endPoint y: 425, distance: 108.0
click at [876, 425] on input "staying_in_place_rating" at bounding box center [948, 426] width 145 height 21
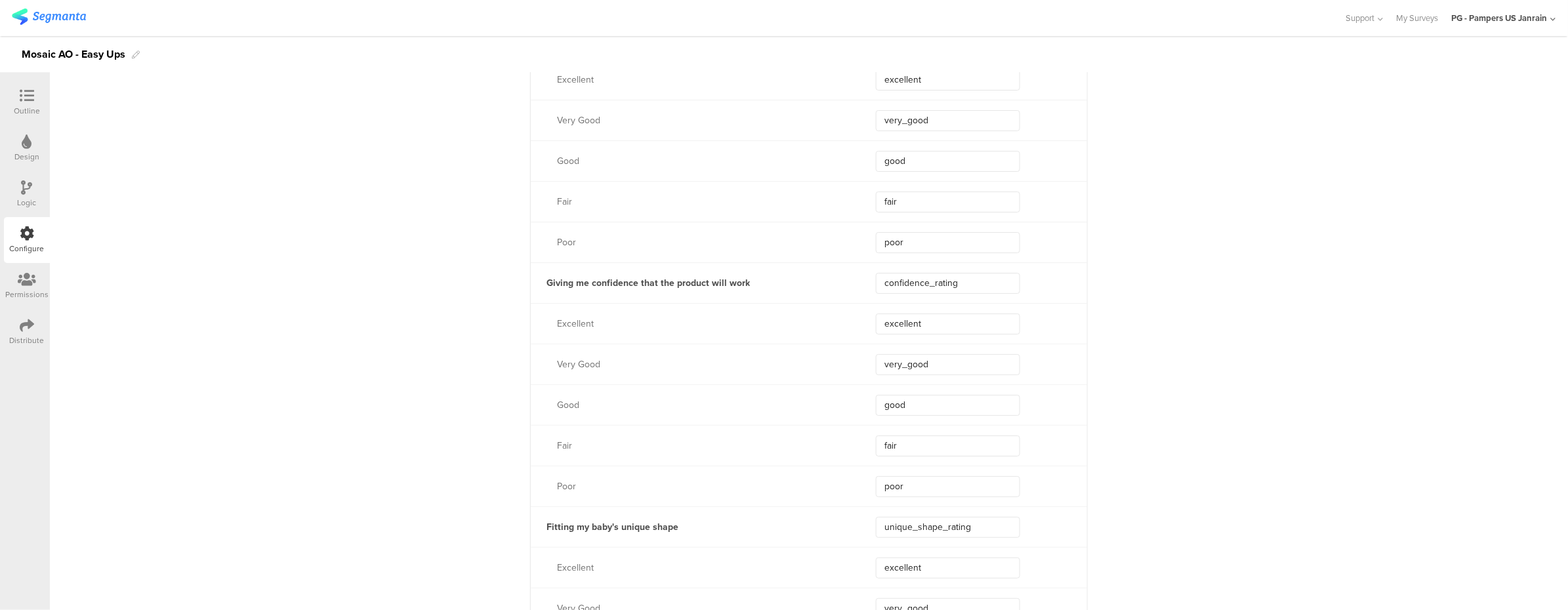
scroll to position [2402, 0]
drag, startPoint x: 990, startPoint y: 525, endPoint x: 818, endPoint y: 504, distance: 173.3
click at [816, 525] on div "Fitting my baby's unique shape unique_shape_rating" at bounding box center [809, 532] width 556 height 40
drag, startPoint x: 971, startPoint y: 289, endPoint x: 872, endPoint y: 281, distance: 99.3
click at [876, 281] on input "confidence_rating" at bounding box center [948, 289] width 145 height 21
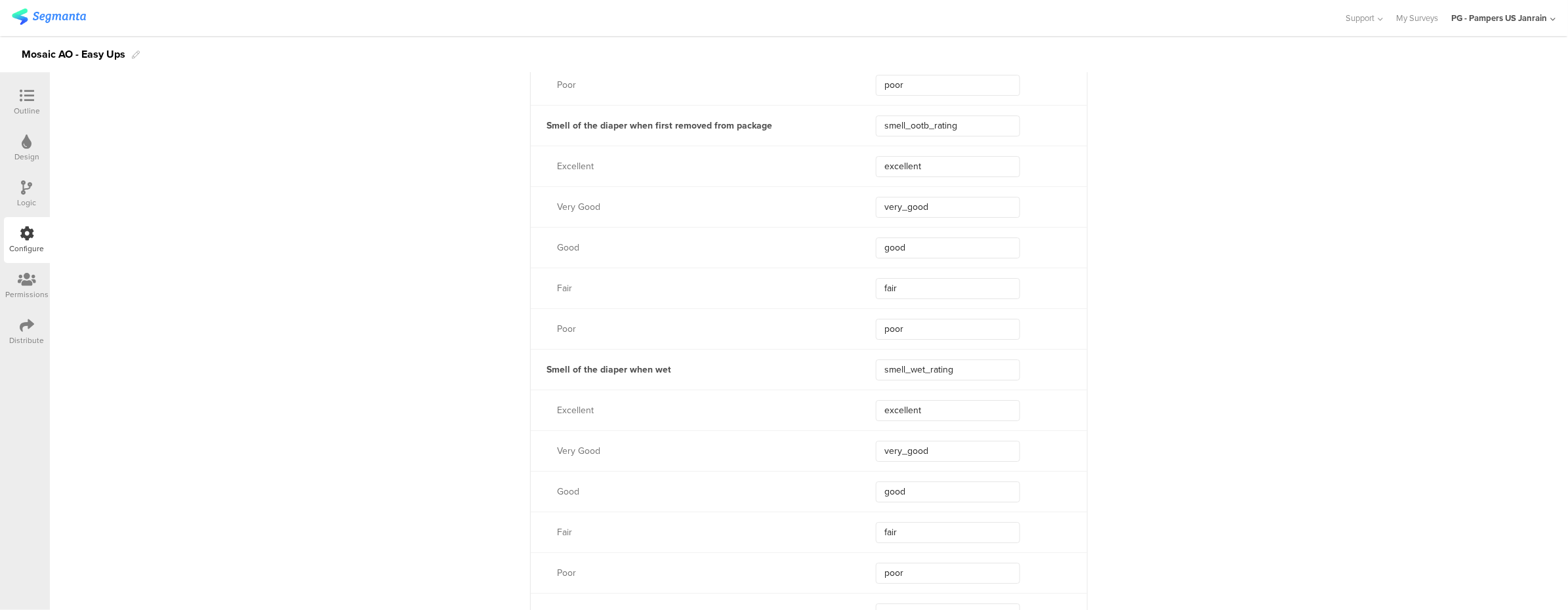
scroll to position [2053, 0]
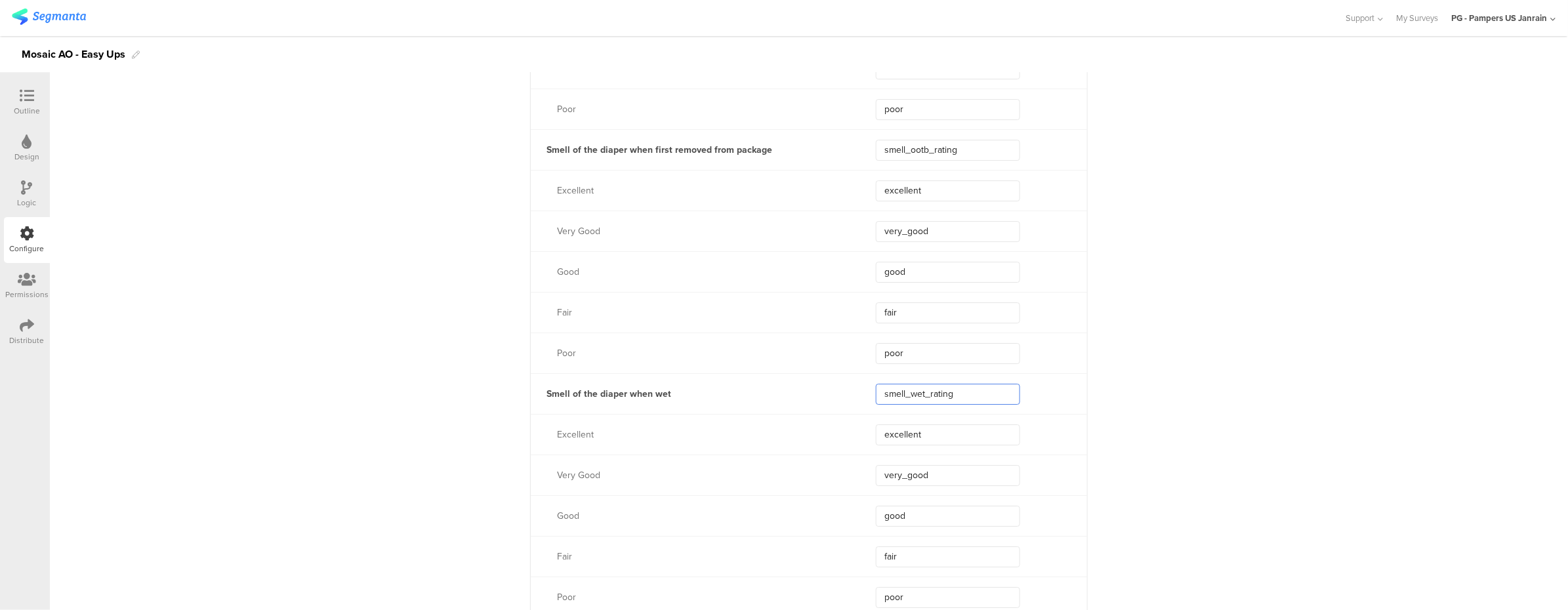
drag, startPoint x: 973, startPoint y: 385, endPoint x: 850, endPoint y: 384, distance: 123.0
click at [850, 384] on div "Smell of the diaper when wet smell_wet_rating" at bounding box center [809, 393] width 556 height 40
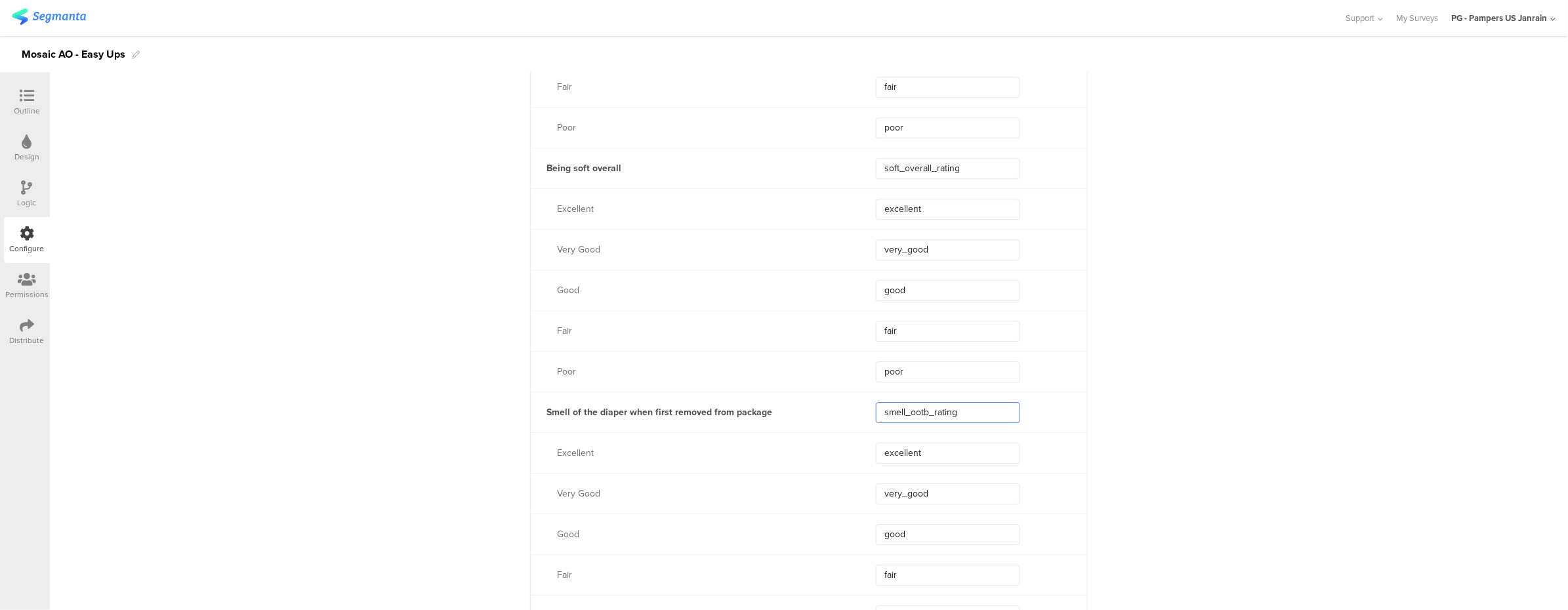
drag, startPoint x: 979, startPoint y: 413, endPoint x: 867, endPoint y: 405, distance: 112.3
click at [867, 405] on div "Smell of the diaper when first removed from package smell_ootb_rating" at bounding box center [809, 411] width 556 height 40
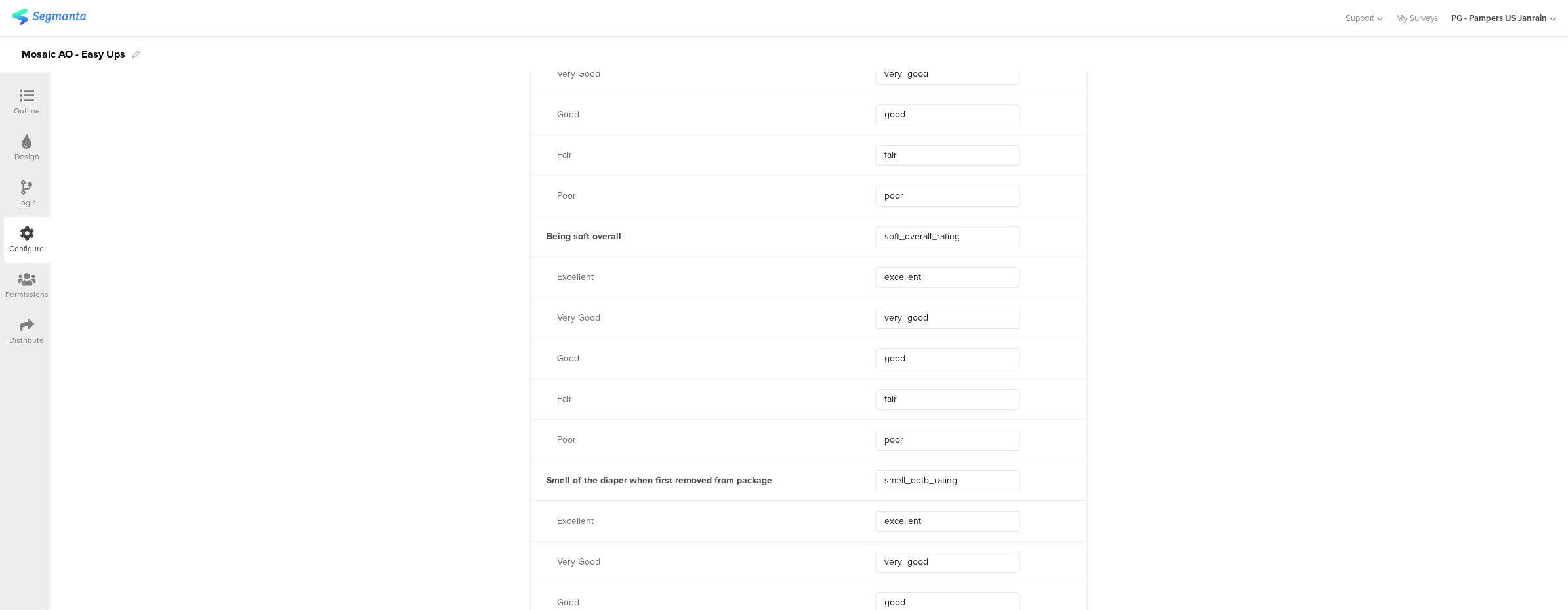
scroll to position [1703, 0]
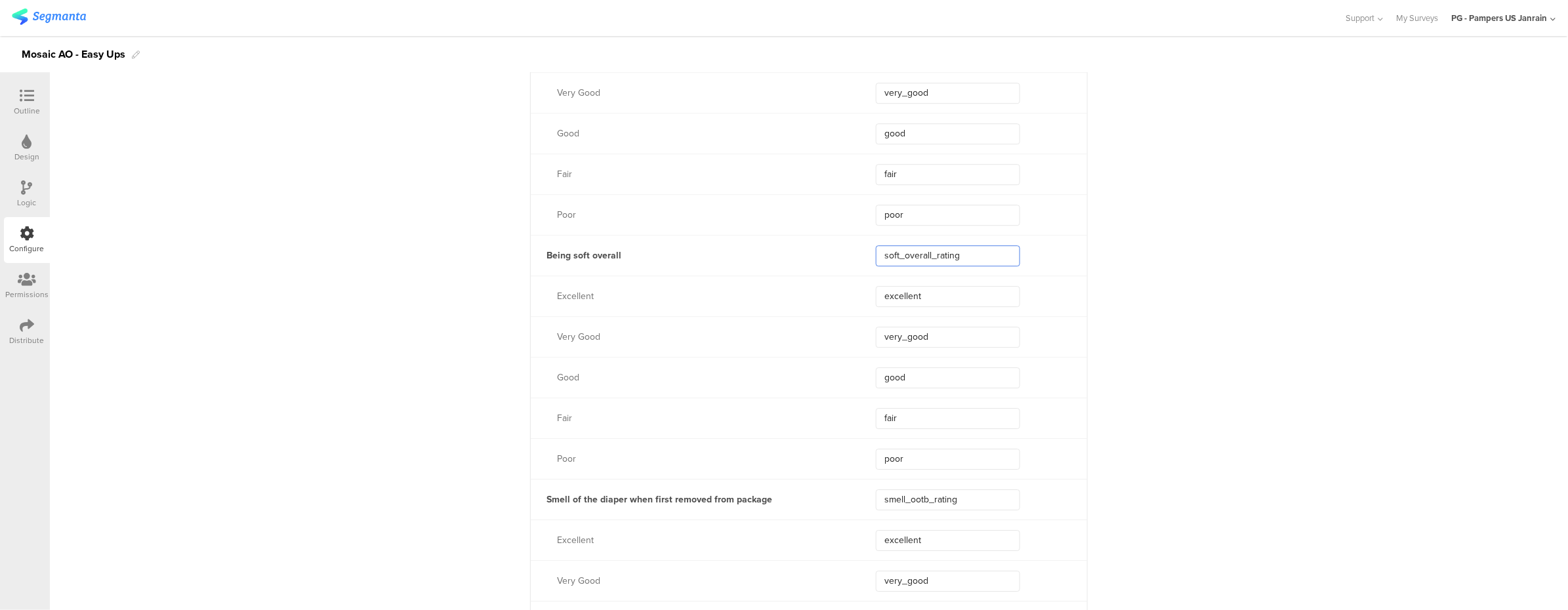
drag, startPoint x: 967, startPoint y: 260, endPoint x: 859, endPoint y: 248, distance: 108.7
click at [859, 248] on div "Being soft overall soft_overall_rating" at bounding box center [809, 255] width 556 height 40
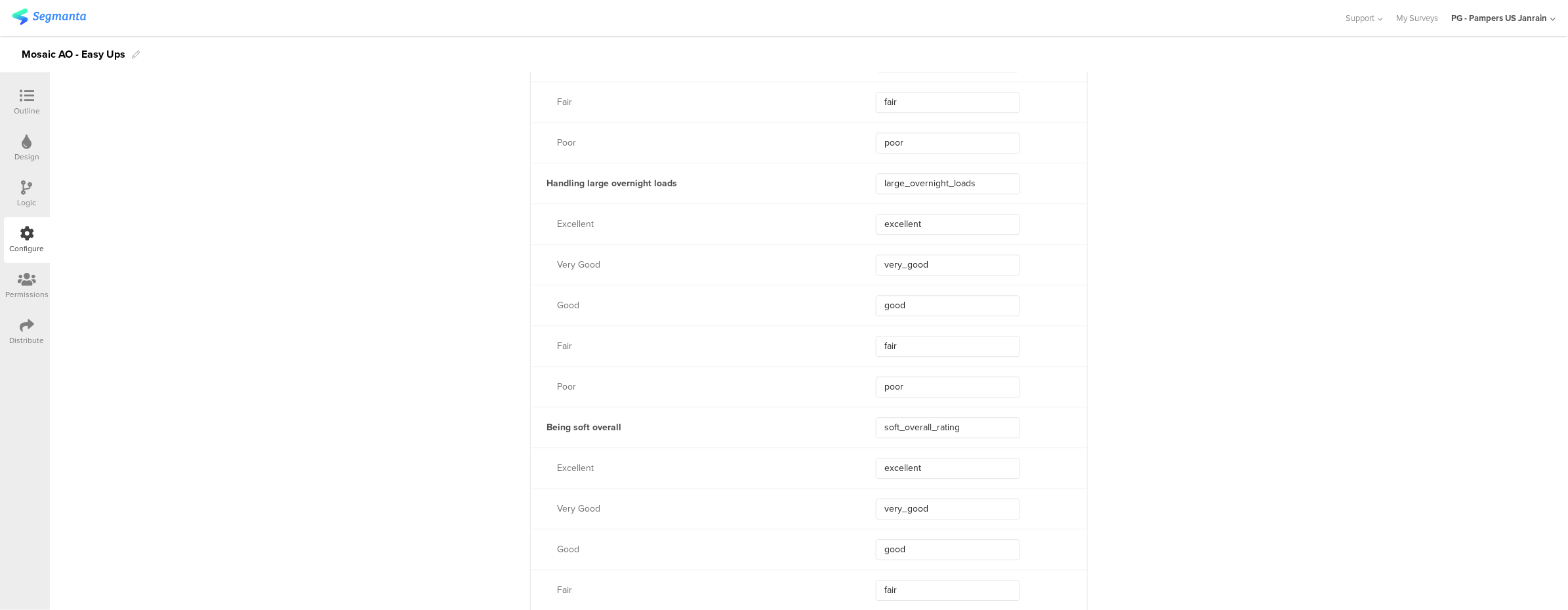
scroll to position [1528, 0]
drag, startPoint x: 983, startPoint y: 184, endPoint x: 866, endPoint y: 184, distance: 117.0
click at [866, 184] on div "Handling large overnight loads large_overnight_loads" at bounding box center [809, 186] width 556 height 40
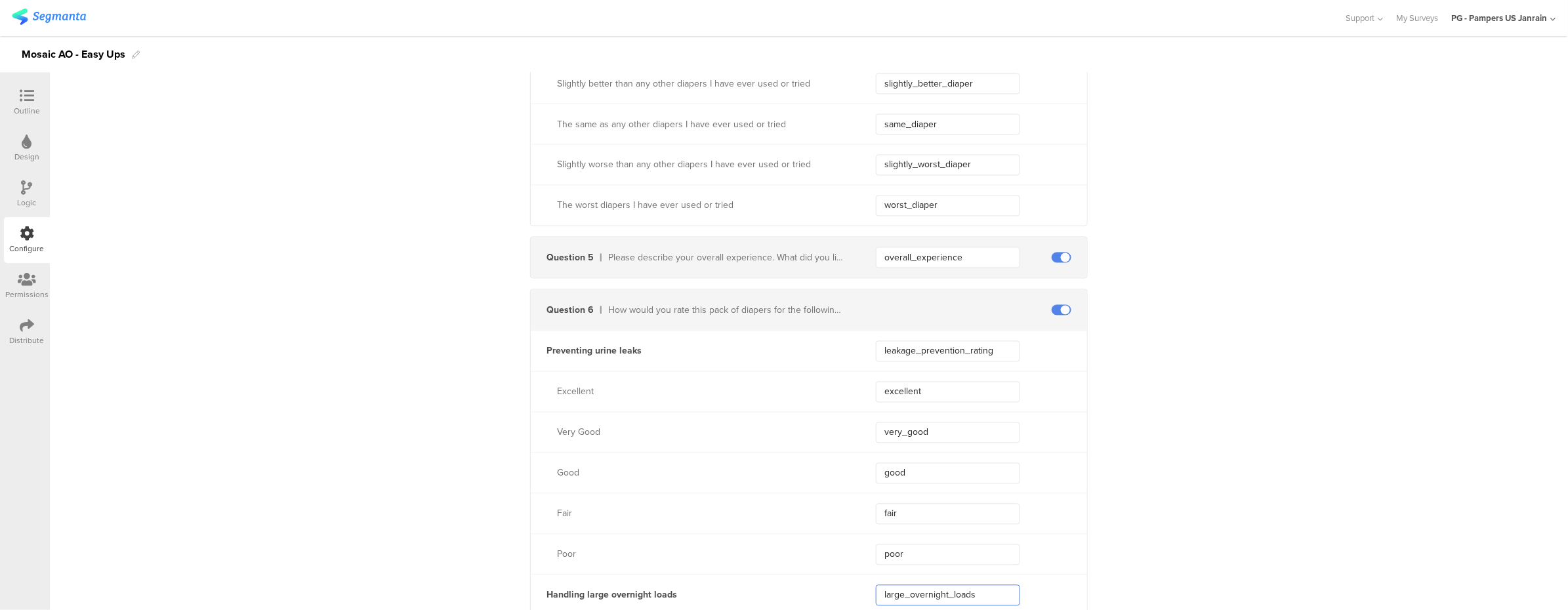
scroll to position [1090, 0]
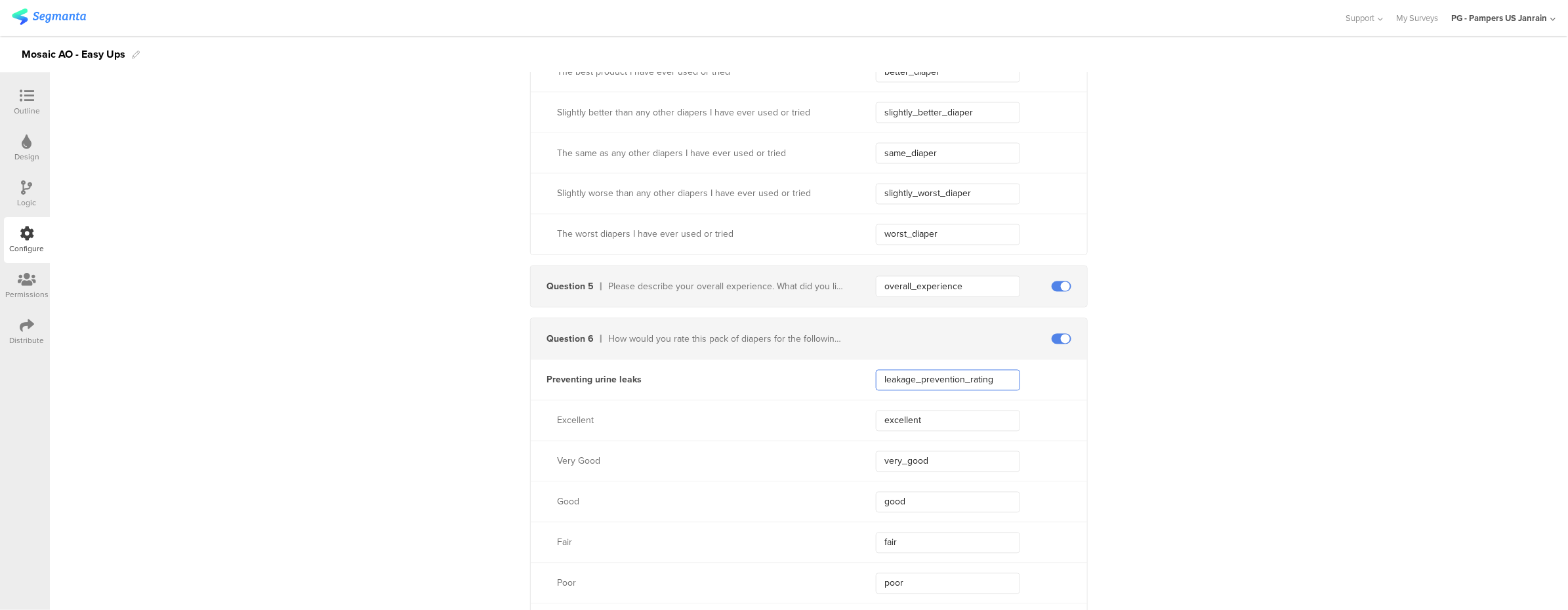
drag, startPoint x: 994, startPoint y: 385, endPoint x: 870, endPoint y: 382, distance: 124.0
click at [876, 382] on input "leakage_prevention_rating" at bounding box center [948, 380] width 145 height 21
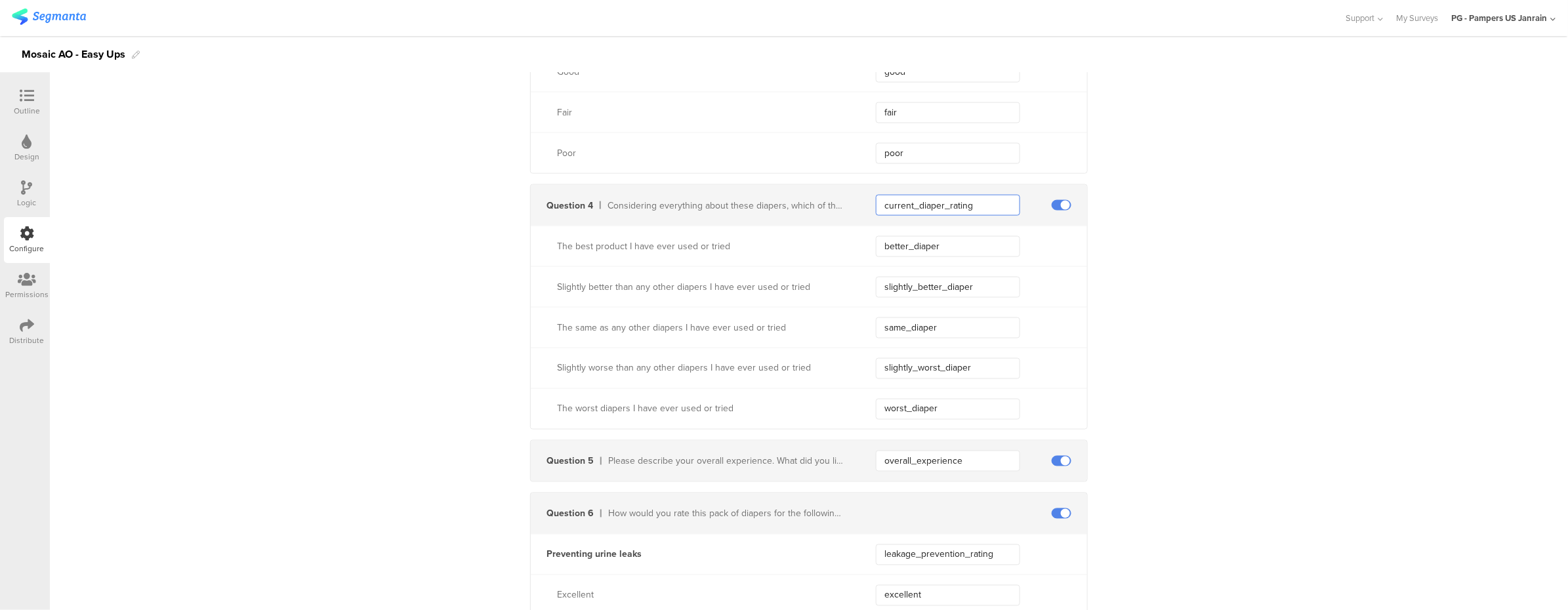
drag, startPoint x: 989, startPoint y: 208, endPoint x: 872, endPoint y: 199, distance: 117.3
click at [876, 199] on input "current_diaper_rating" at bounding box center [948, 205] width 145 height 21
drag, startPoint x: 299, startPoint y: 389, endPoint x: 365, endPoint y: 360, distance: 72.1
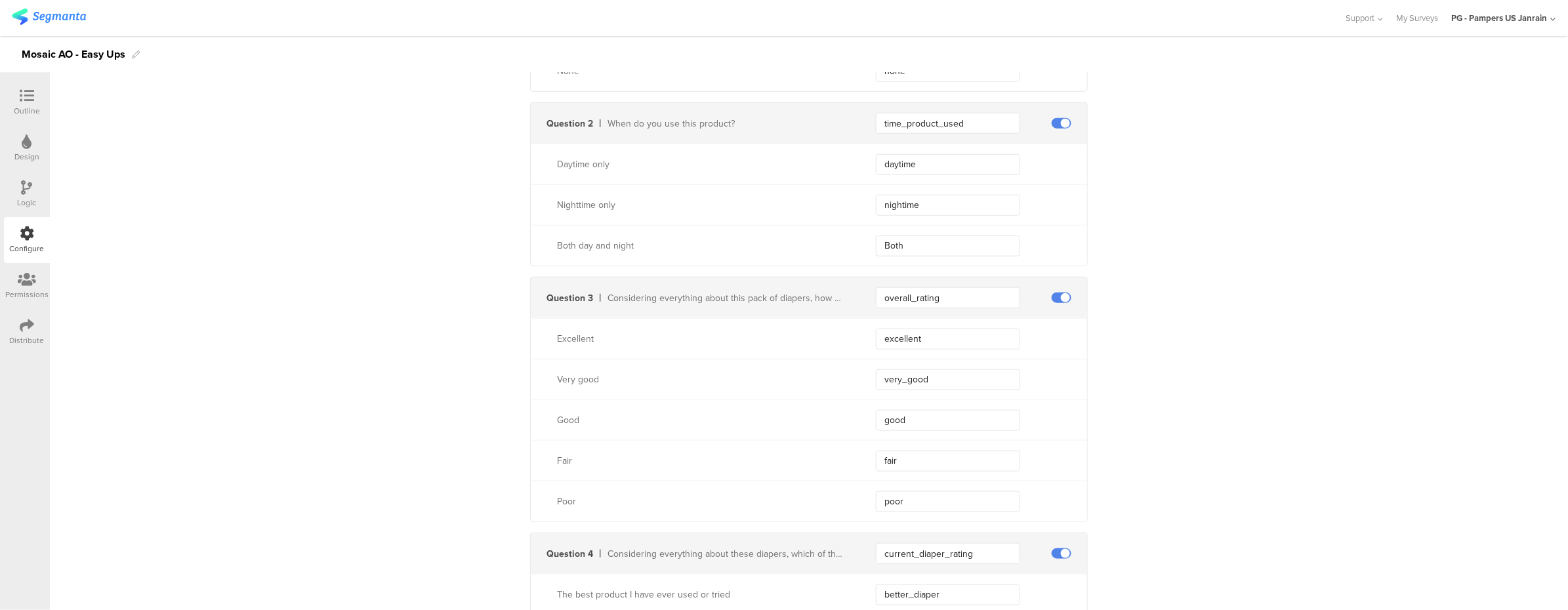
scroll to position [565, 0]
drag, startPoint x: 951, startPoint y: 300, endPoint x: 856, endPoint y: 299, distance: 95.0
click at [856, 299] on div "Question 3 Considering everything about this pack of diapers, how would you rat…" at bounding box center [809, 300] width 556 height 40
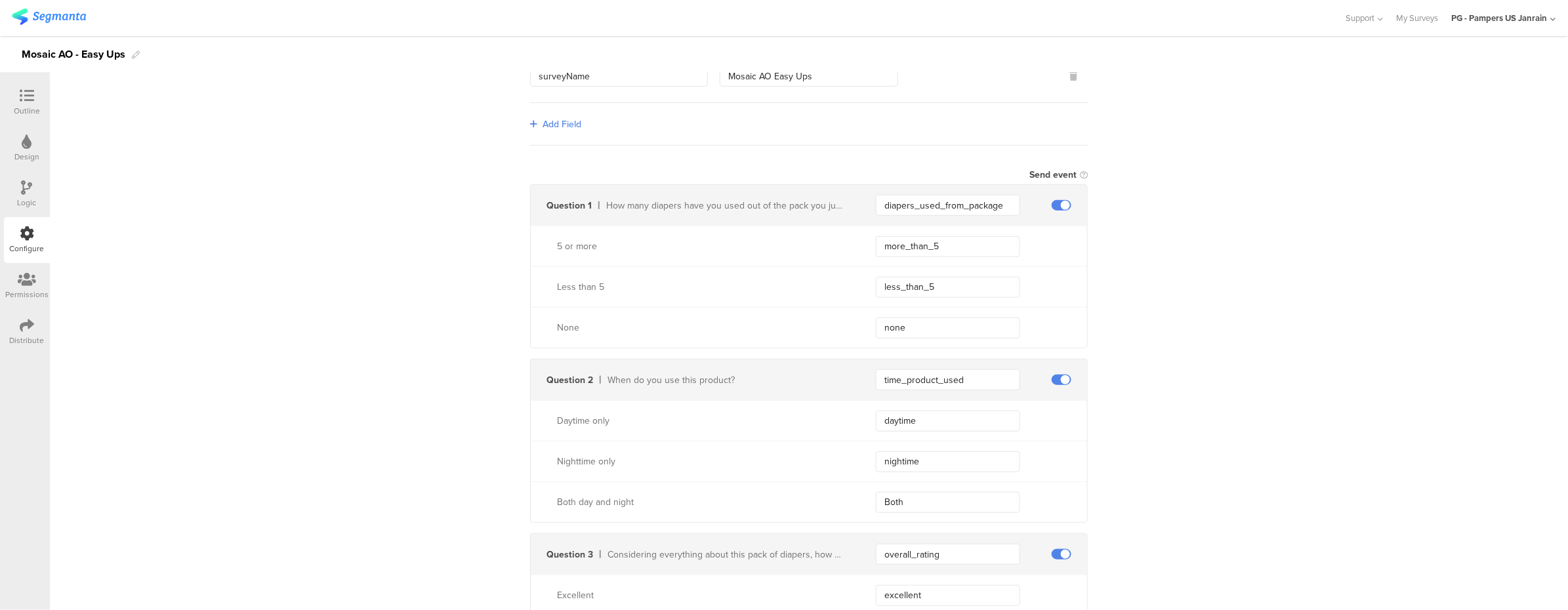
scroll to position [303, 0]
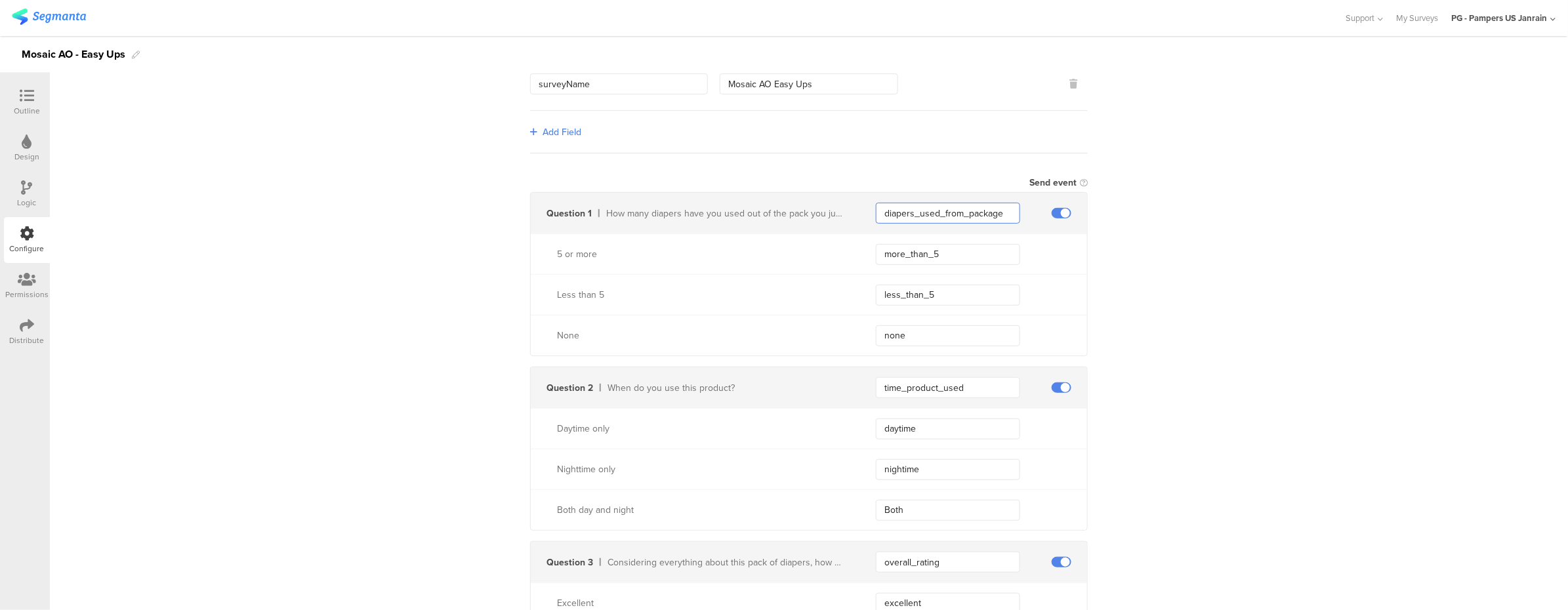
drag, startPoint x: 1001, startPoint y: 212, endPoint x: 854, endPoint y: 208, distance: 147.1
click at [854, 208] on div "Question 1 How many diapers have you used out of the pack you just scanned? dia…" at bounding box center [809, 212] width 556 height 40
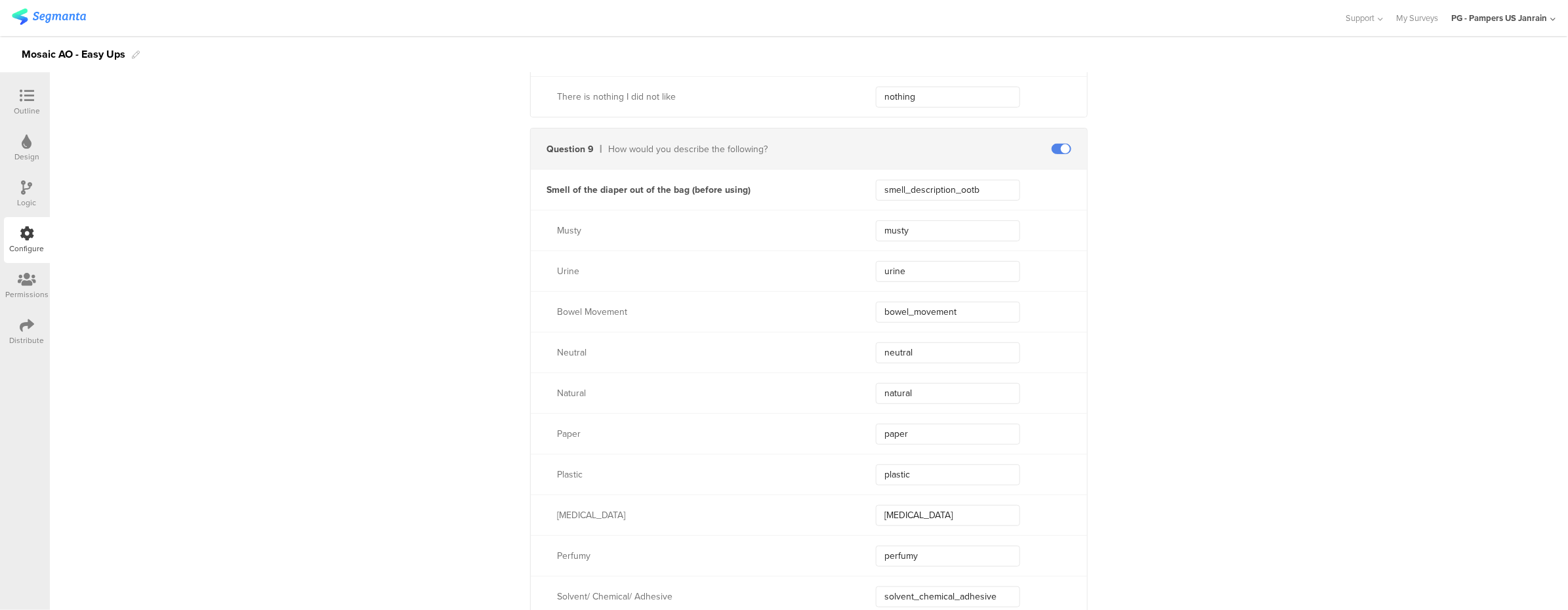
scroll to position [4939, 0]
drag, startPoint x: 982, startPoint y: 193, endPoint x: 870, endPoint y: 191, distance: 112.0
click at [876, 191] on input "smell_description_ootb" at bounding box center [948, 186] width 145 height 21
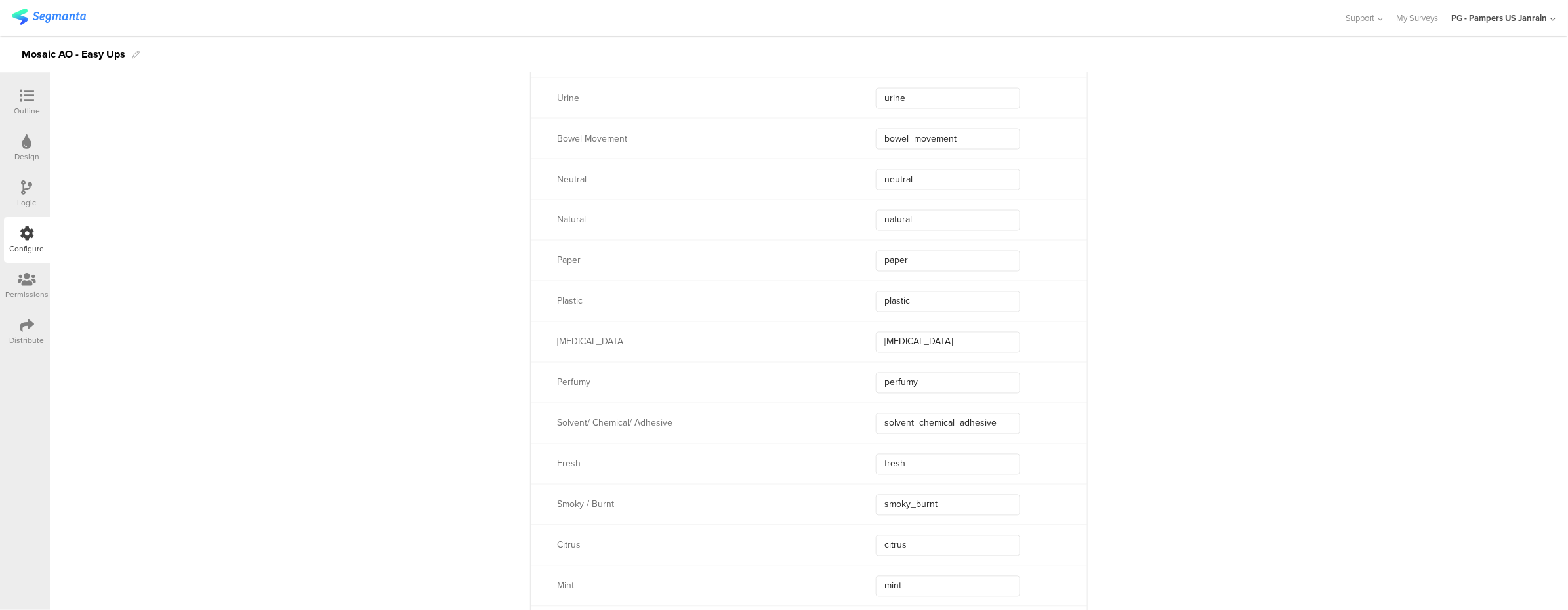
scroll to position [5988, 0]
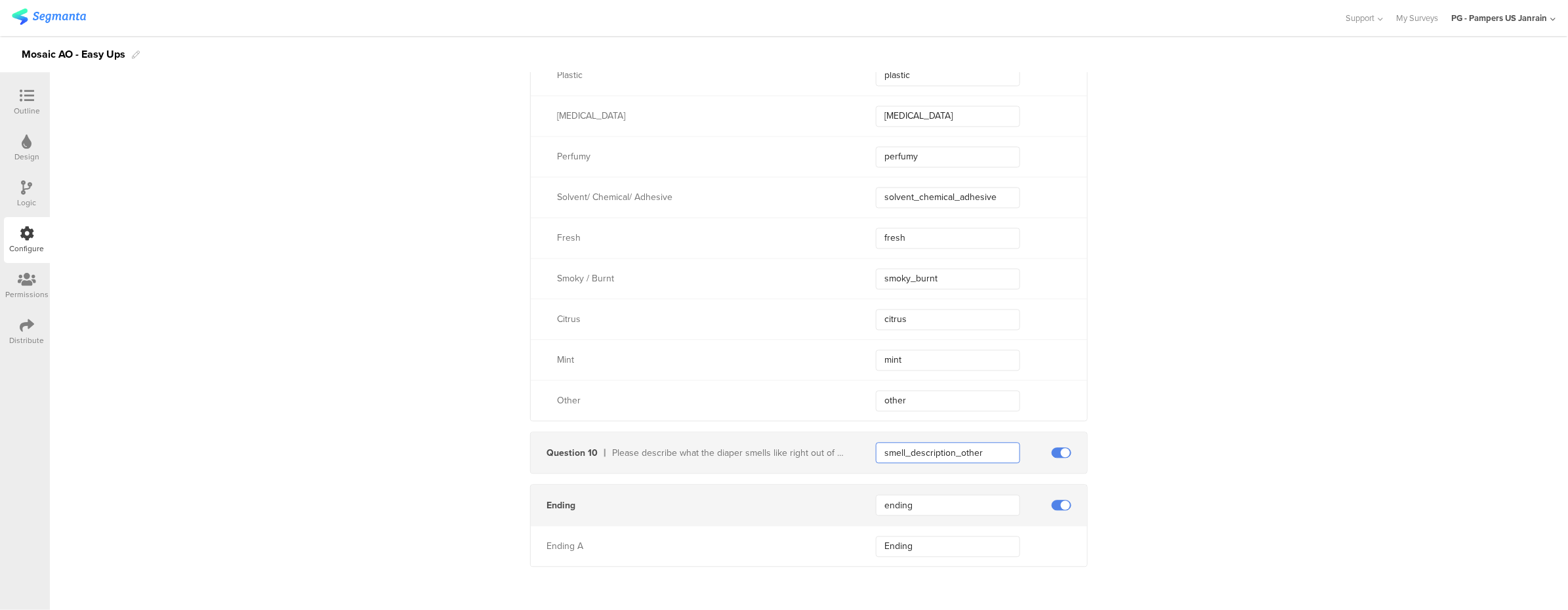
drag, startPoint x: 985, startPoint y: 454, endPoint x: 874, endPoint y: 442, distance: 111.6
click at [876, 442] on input "smell_description_other" at bounding box center [948, 452] width 145 height 21
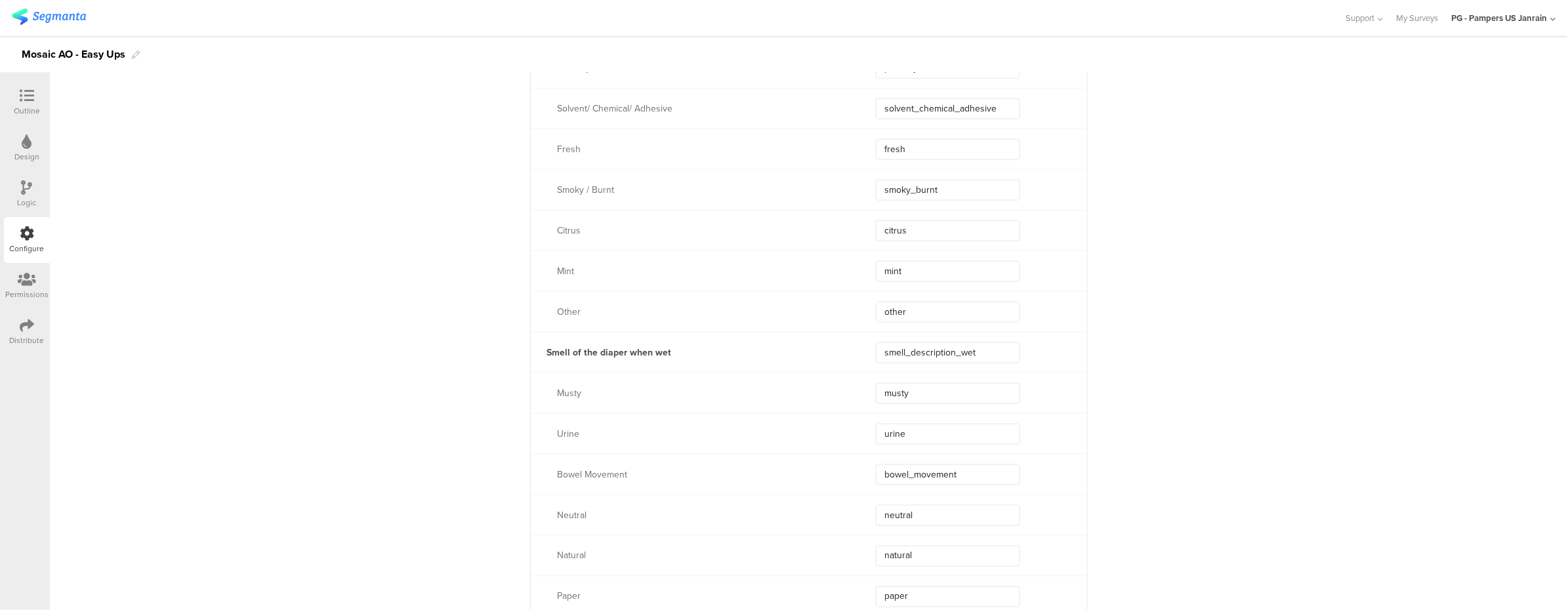
scroll to position [5464, 0]
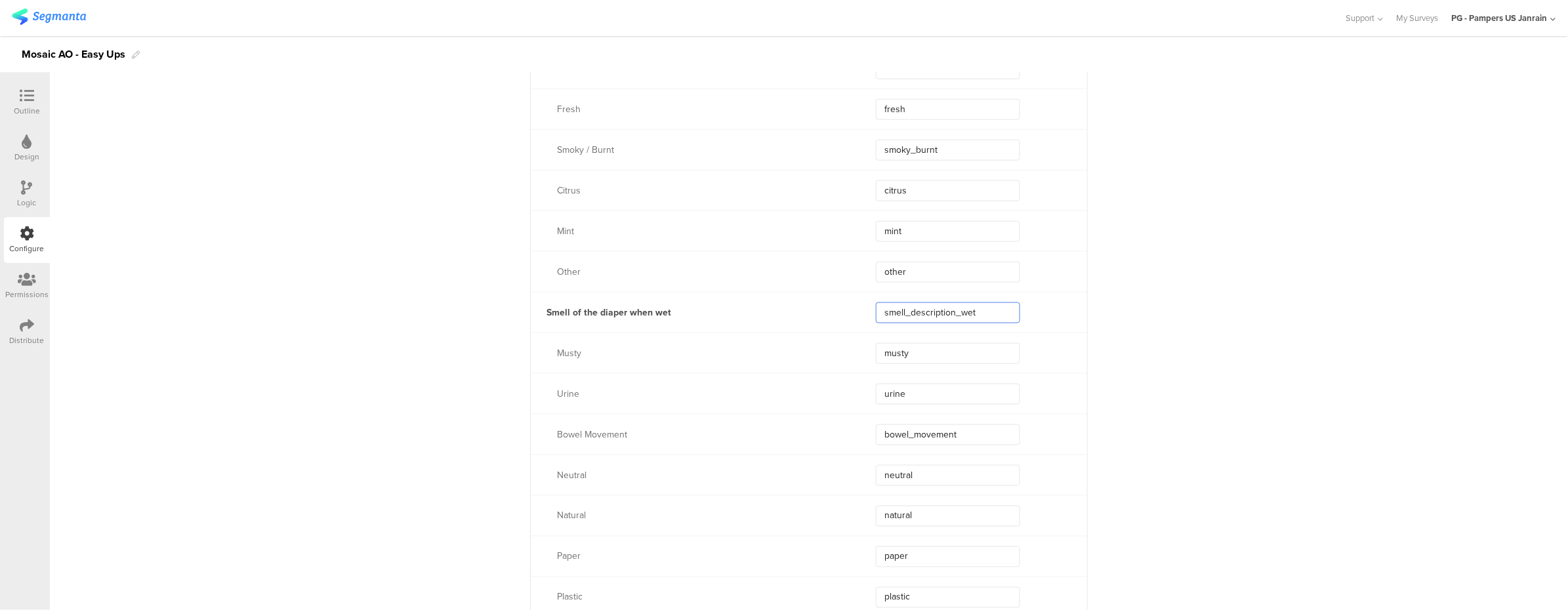
drag, startPoint x: 993, startPoint y: 319, endPoint x: 837, endPoint y: 308, distance: 156.4
click at [837, 308] on div "Smell of the diaper when wet smell_description_wet" at bounding box center [809, 312] width 556 height 40
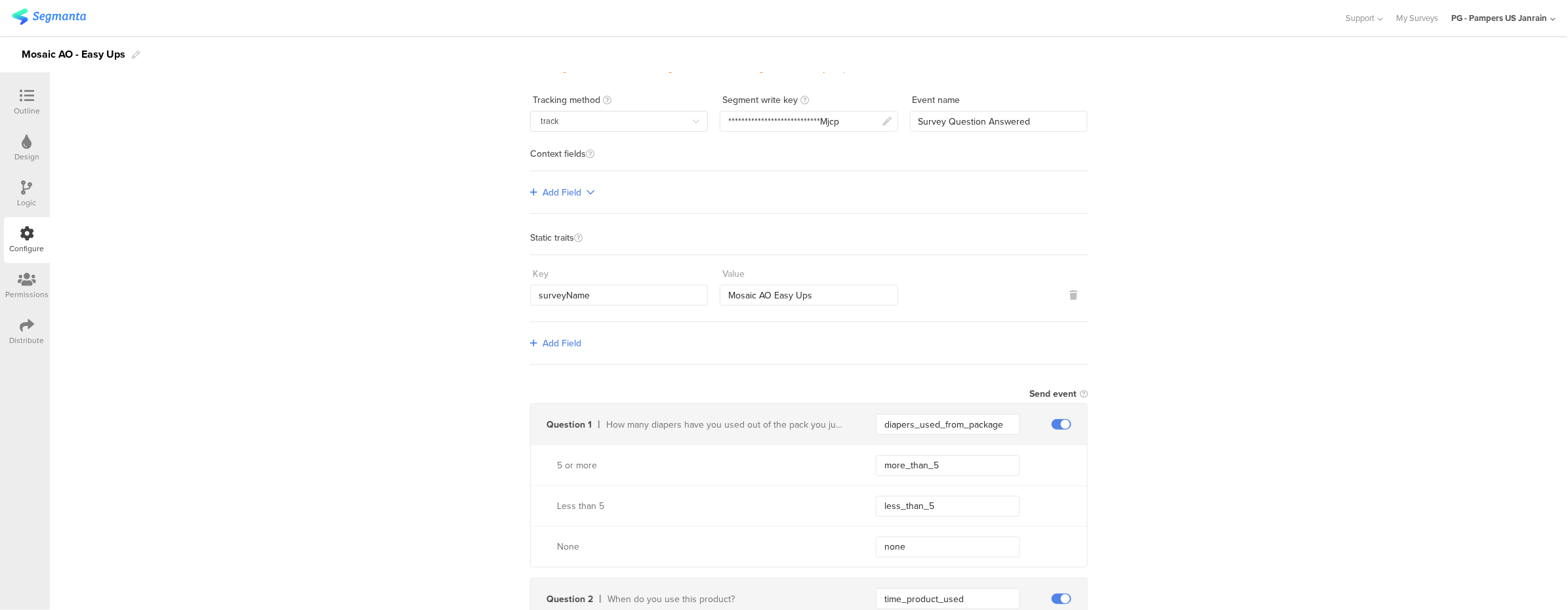
scroll to position [350, 0]
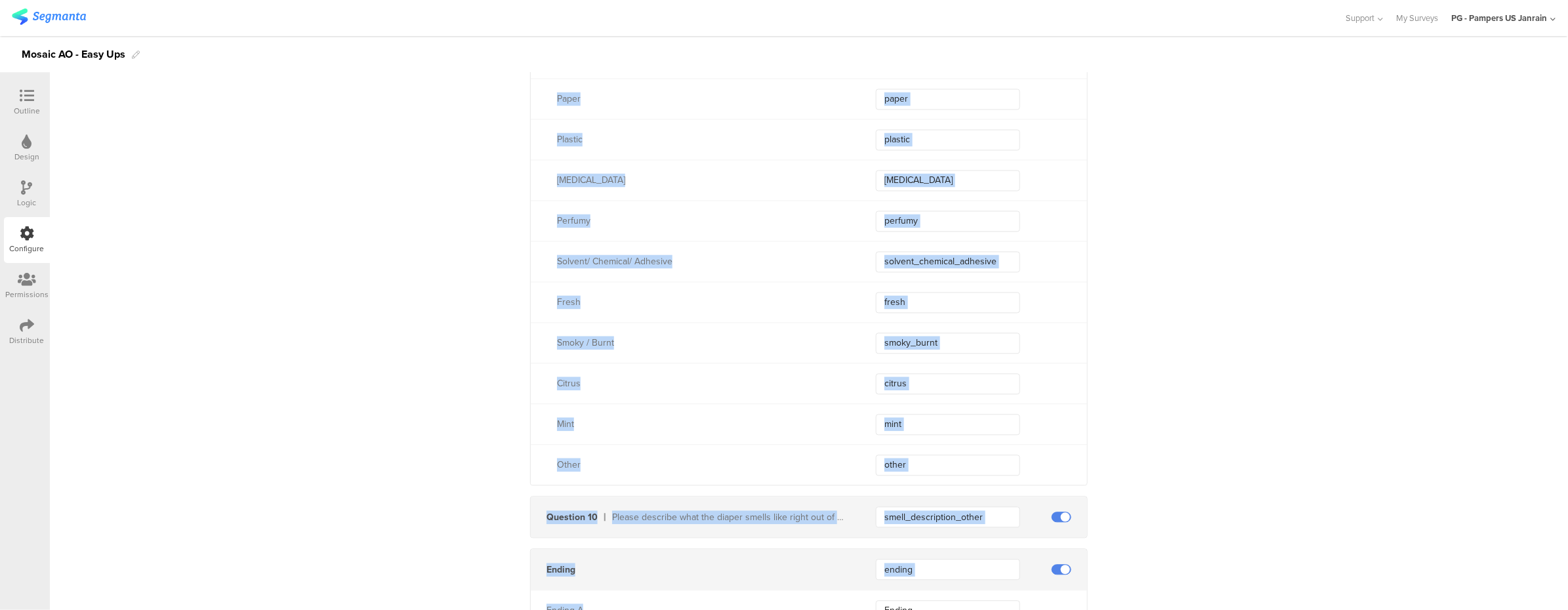
scroll to position [5988, 0]
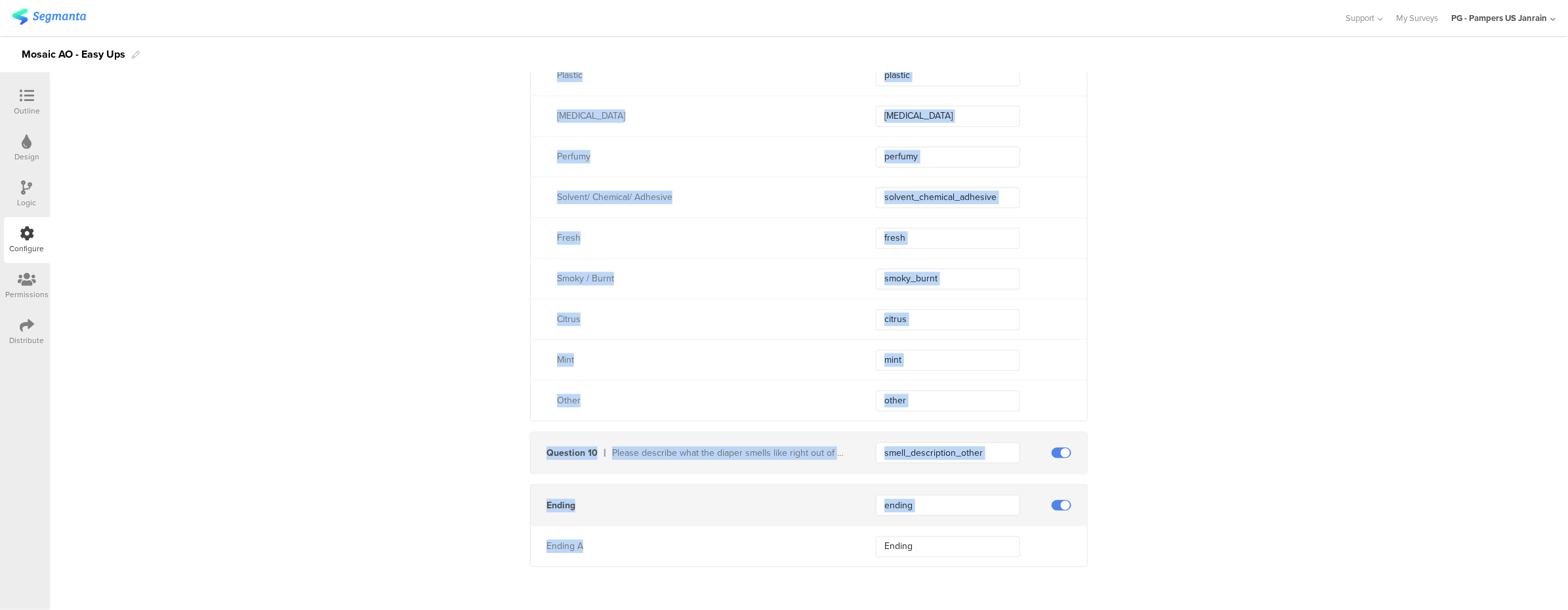
drag, startPoint x: 517, startPoint y: 137, endPoint x: 1048, endPoint y: 736, distance: 800.5
click at [1048, 609] on html "You are using an unsupported version of Internet Explorer. Unsupported browsers…" at bounding box center [784, 305] width 1568 height 610
copy div "Send event Question 1 How many diapers have you used out of the pack you just s…"
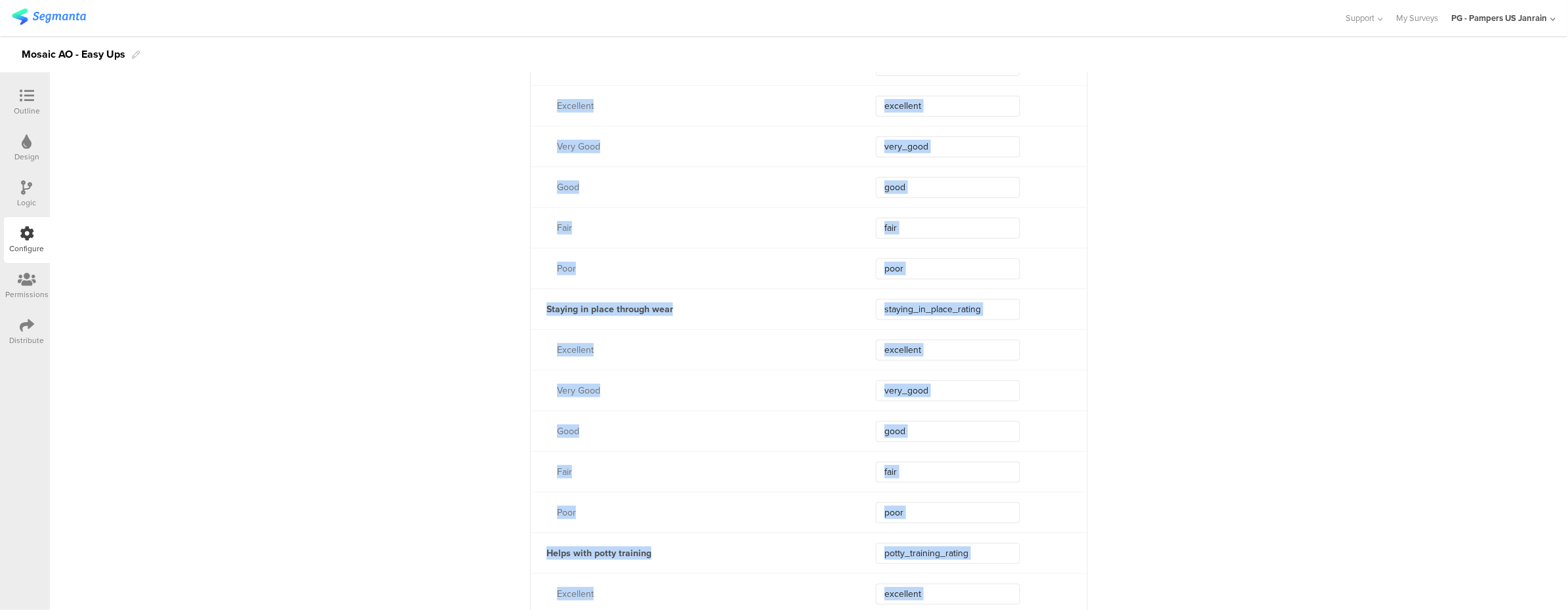
scroll to position [0, 0]
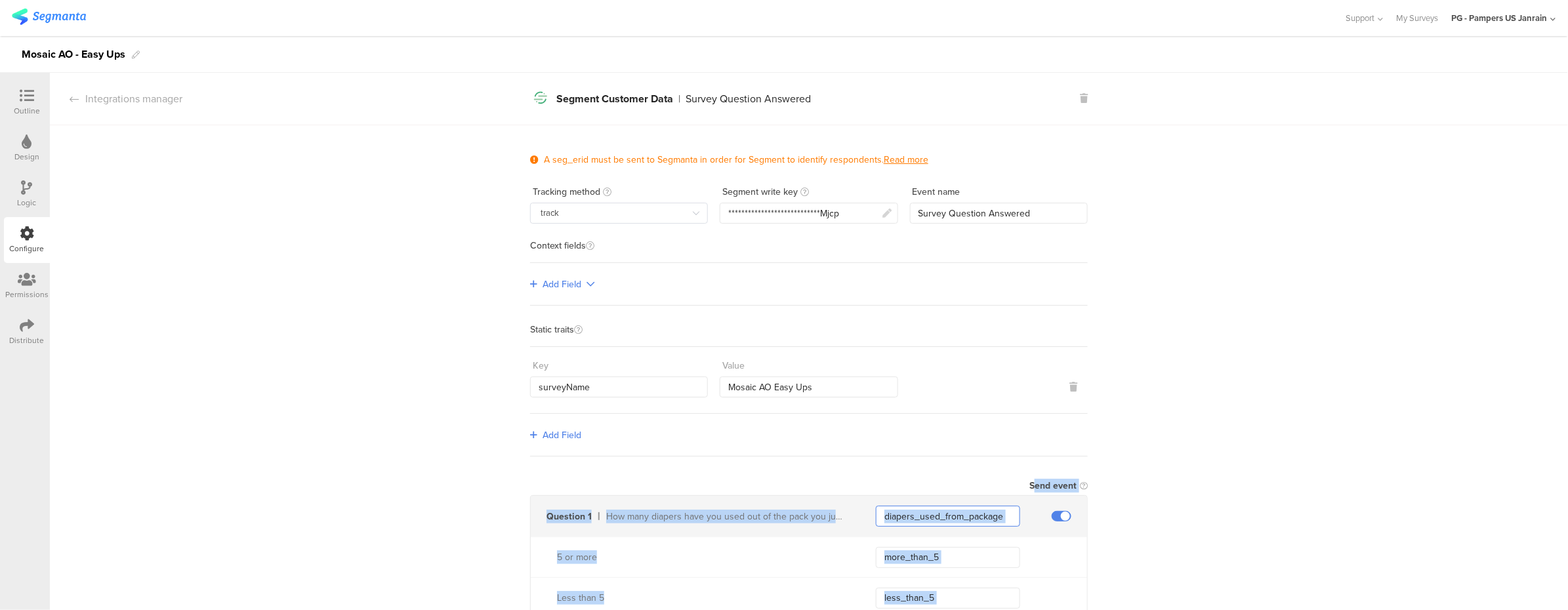
click at [929, 510] on input "diapers_used_from_package" at bounding box center [948, 516] width 145 height 21
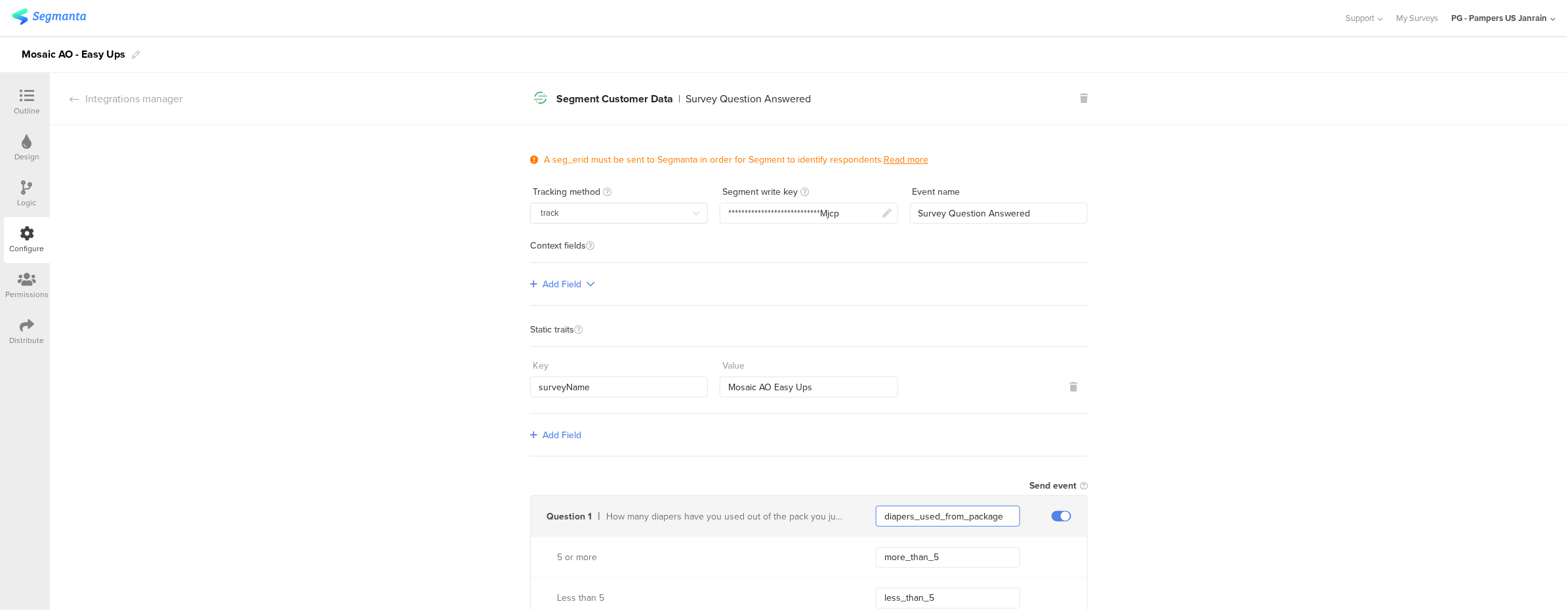
drag, startPoint x: 874, startPoint y: 517, endPoint x: 1010, endPoint y: 515, distance: 136.0
click at [1010, 515] on input "diapers_used_from_package" at bounding box center [948, 516] width 145 height 21
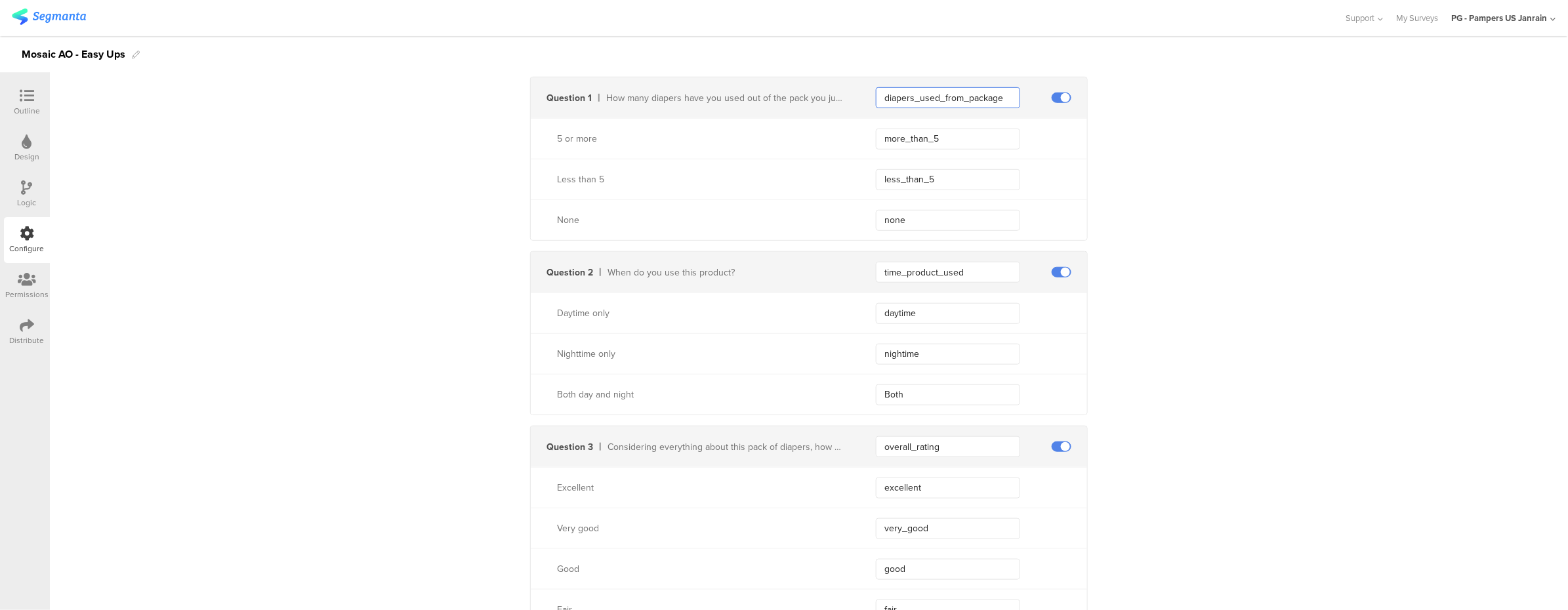
scroll to position [437, 0]
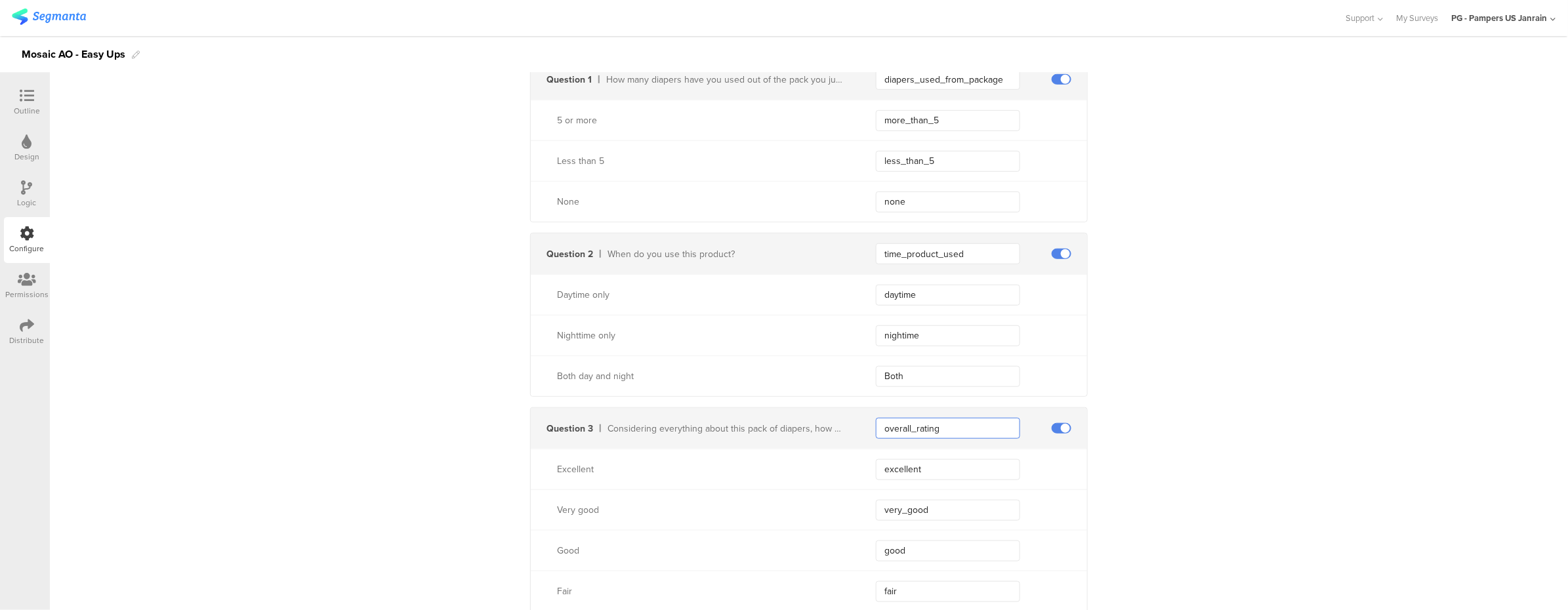
drag, startPoint x: 958, startPoint y: 428, endPoint x: 859, endPoint y: 430, distance: 99.0
click at [859, 430] on div "Question 3 Considering everything about this pack of diapers, how would you rat…" at bounding box center [809, 428] width 556 height 40
drag, startPoint x: 973, startPoint y: 253, endPoint x: 866, endPoint y: 258, distance: 107.1
click at [866, 258] on div "Question 2 When do you use this product? time_product_used" at bounding box center [809, 254] width 556 height 40
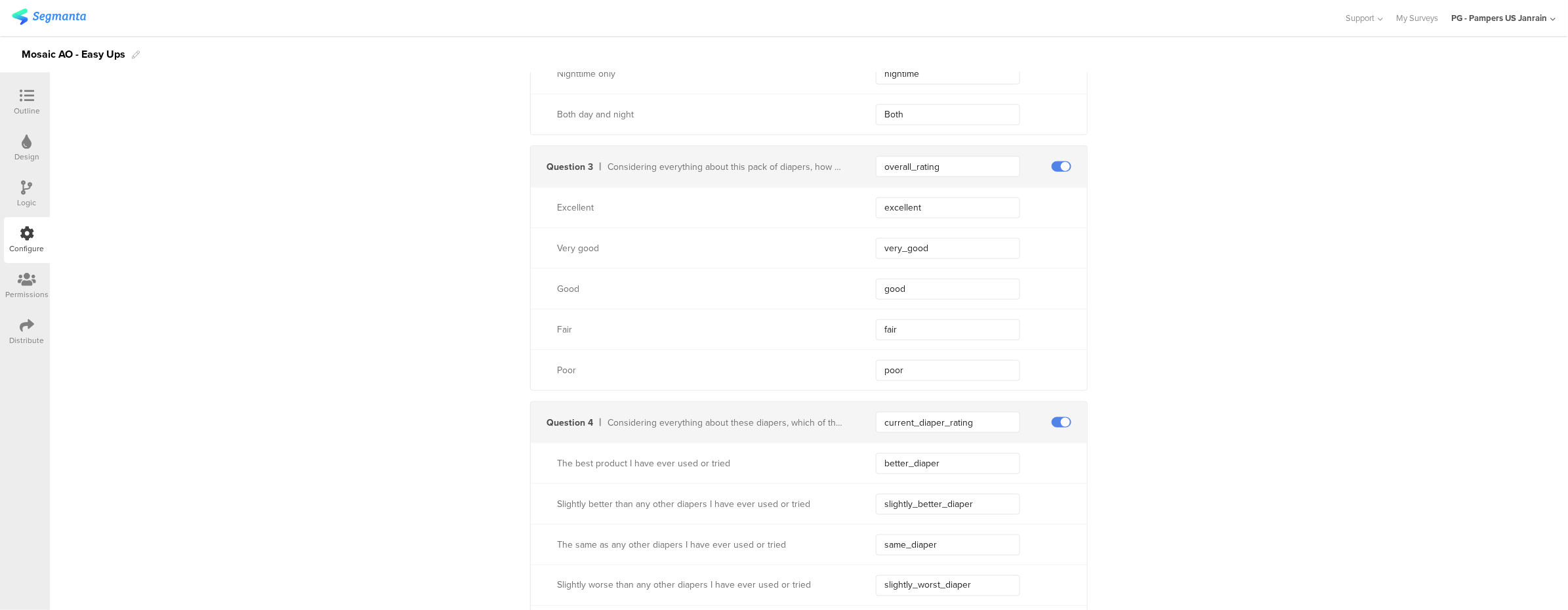
scroll to position [699, 0]
drag, startPoint x: 980, startPoint y: 417, endPoint x: 840, endPoint y: 413, distance: 140.1
click at [840, 413] on div "Question 4 Considering everything about these diapers, which of the following p…" at bounding box center [809, 422] width 556 height 40
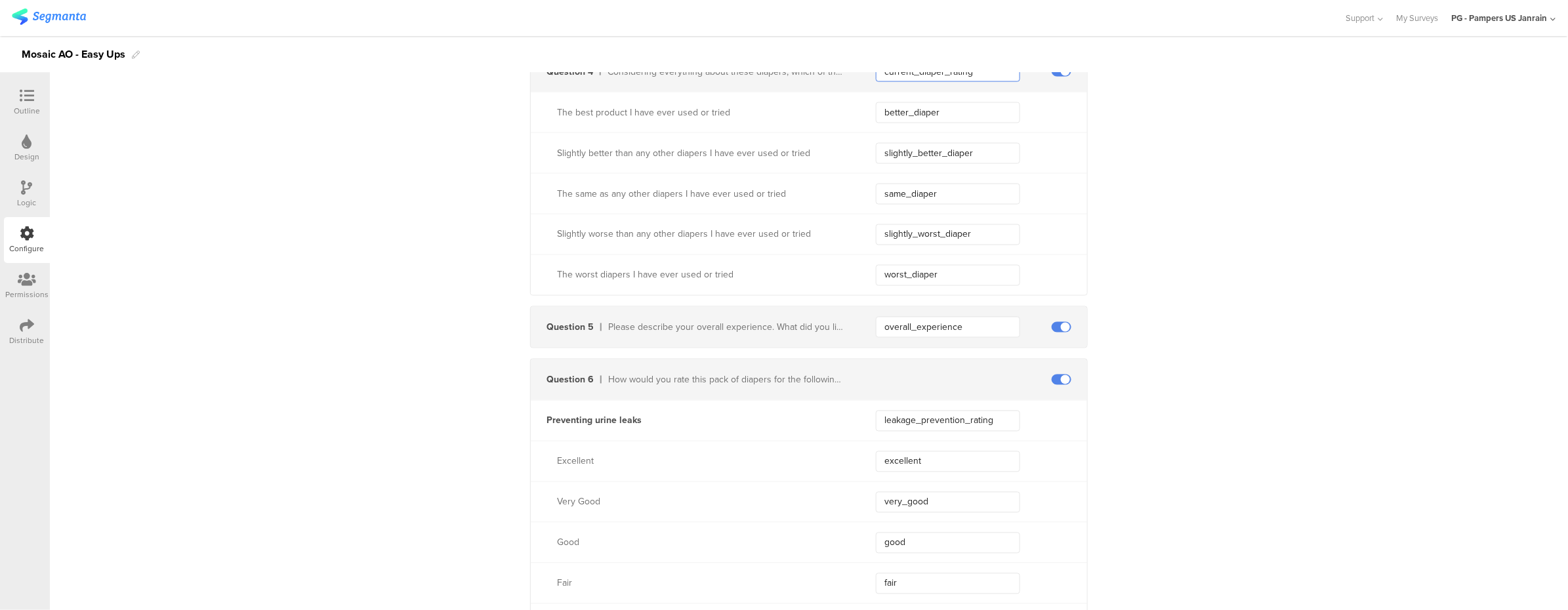
scroll to position [1137, 0]
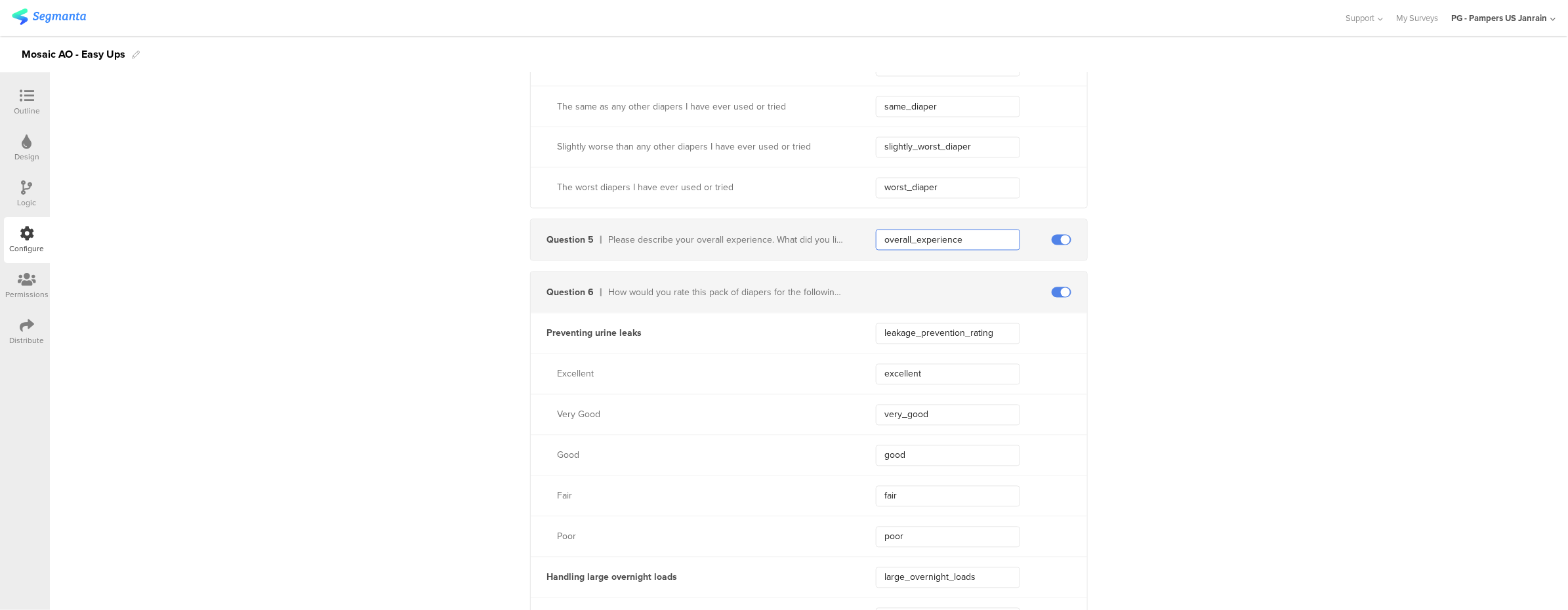
drag, startPoint x: 983, startPoint y: 235, endPoint x: 870, endPoint y: 237, distance: 113.0
click at [876, 237] on input "overall_experience" at bounding box center [948, 240] width 145 height 21
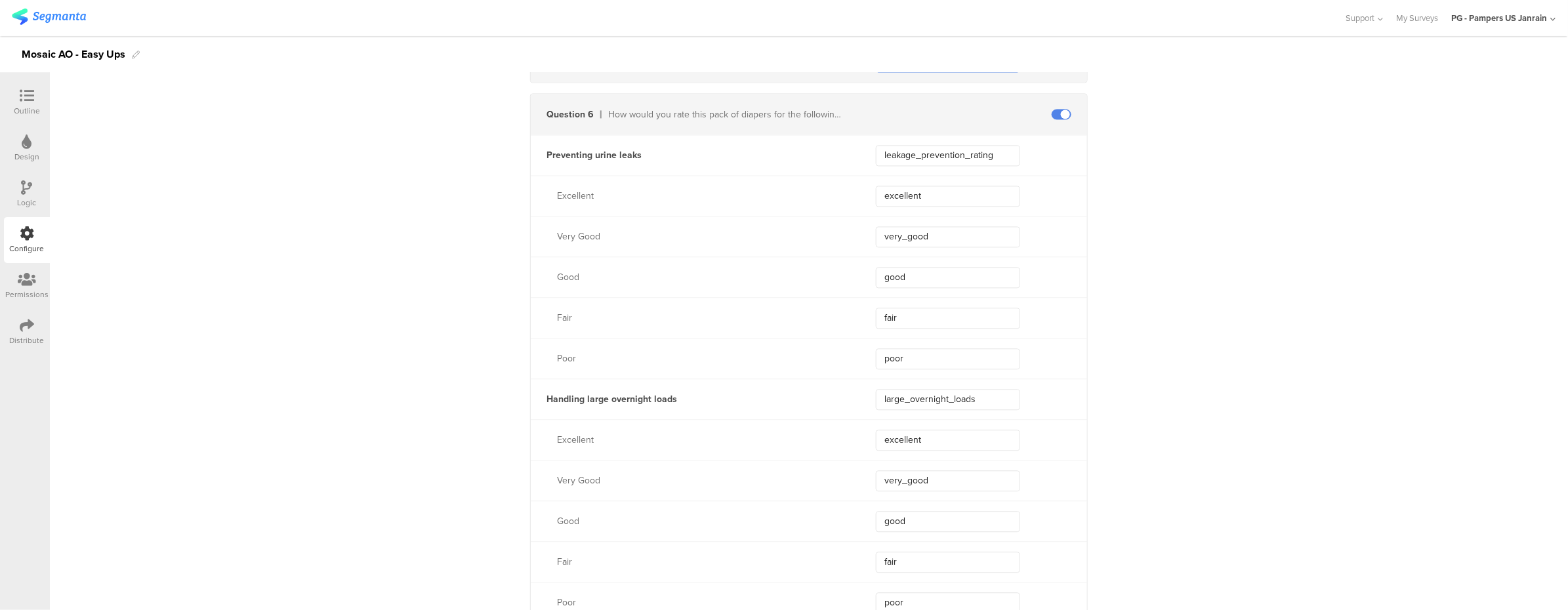
scroll to position [1224, 0]
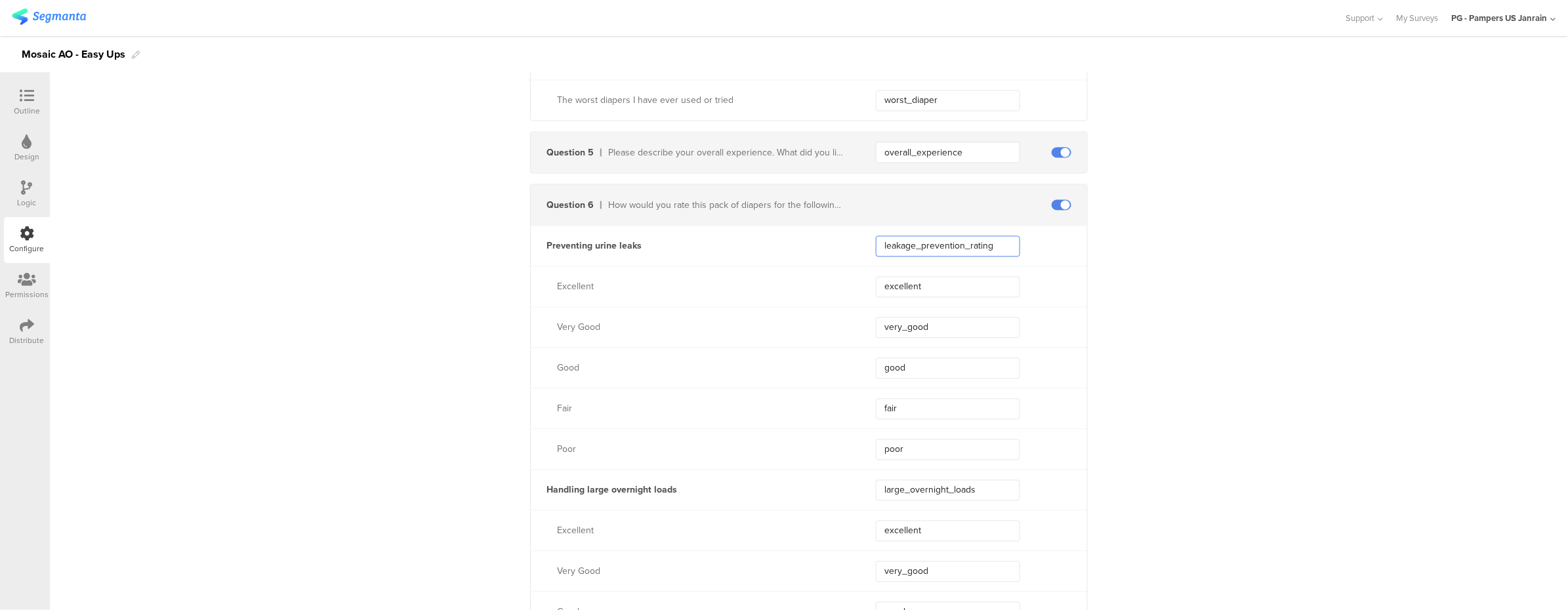
drag, startPoint x: 877, startPoint y: 242, endPoint x: 989, endPoint y: 243, distance: 112.0
click at [989, 243] on input "leakage_prevention_rating" at bounding box center [948, 247] width 145 height 21
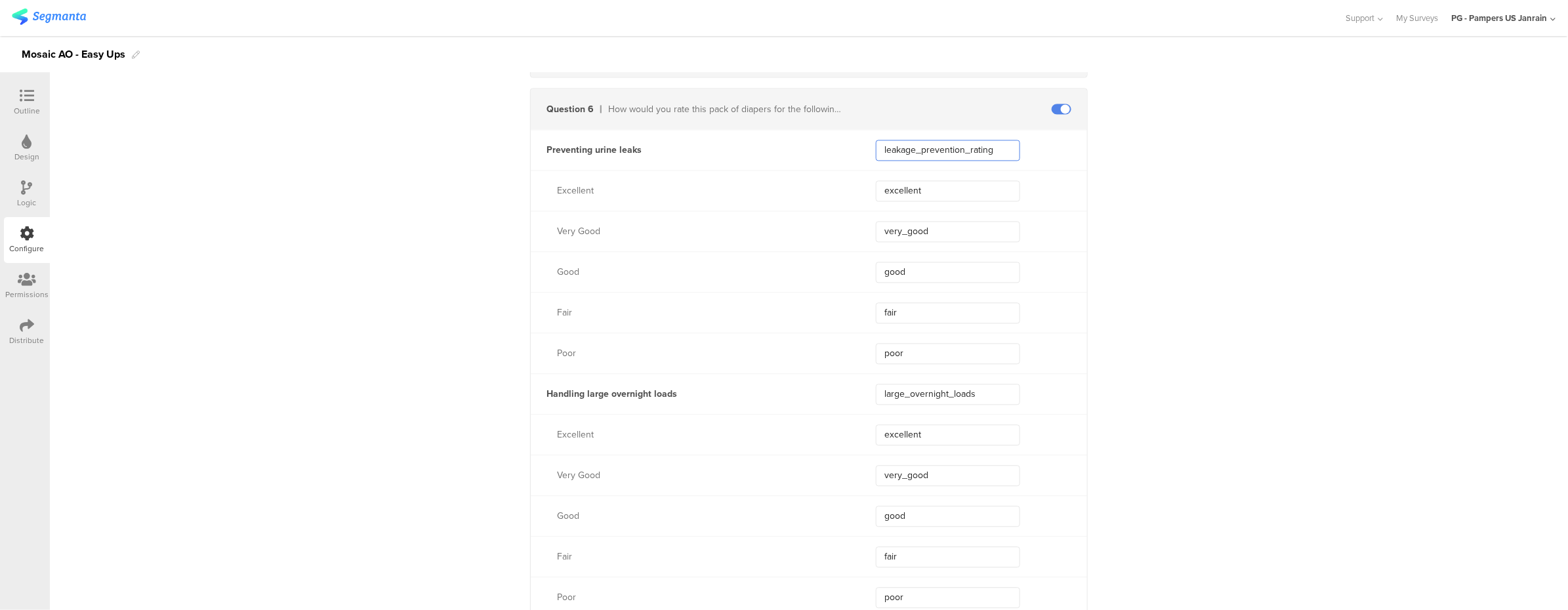
scroll to position [1487, 0]
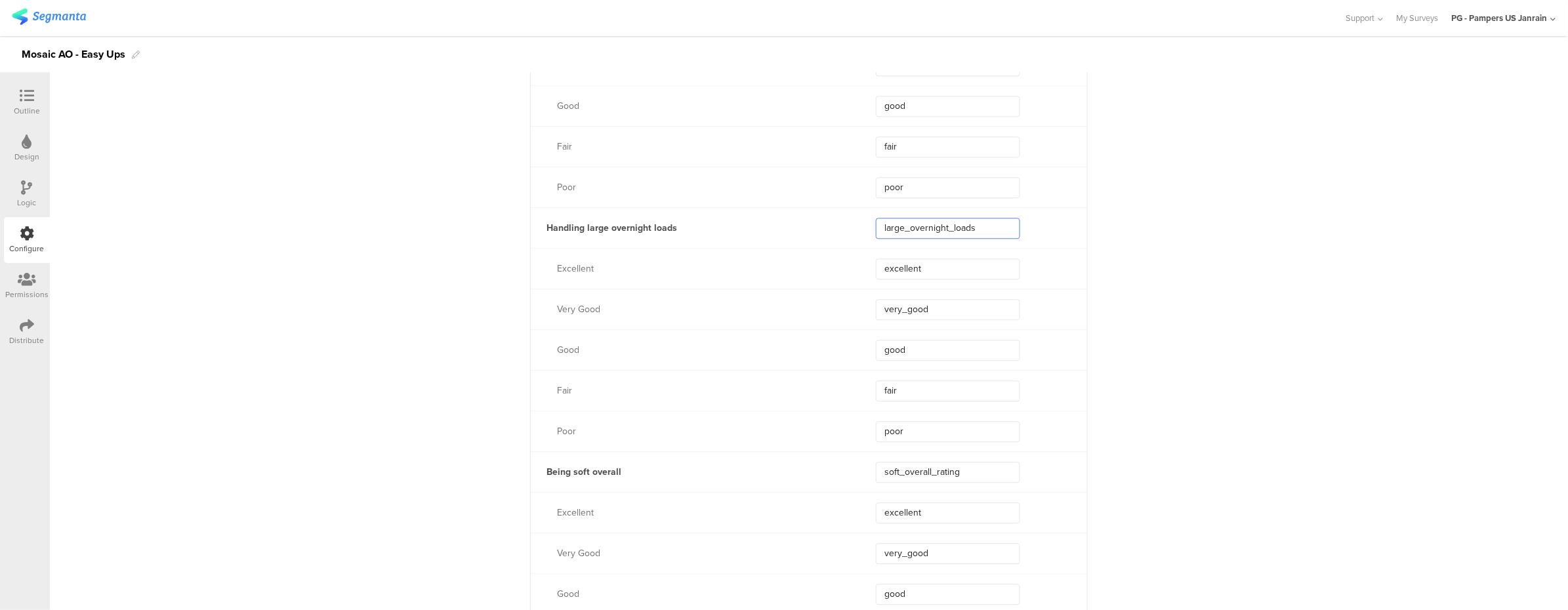
drag, startPoint x: 979, startPoint y: 221, endPoint x: 857, endPoint y: 225, distance: 122.1
click at [857, 225] on div "Handling large overnight loads large_overnight_loads" at bounding box center [809, 227] width 556 height 40
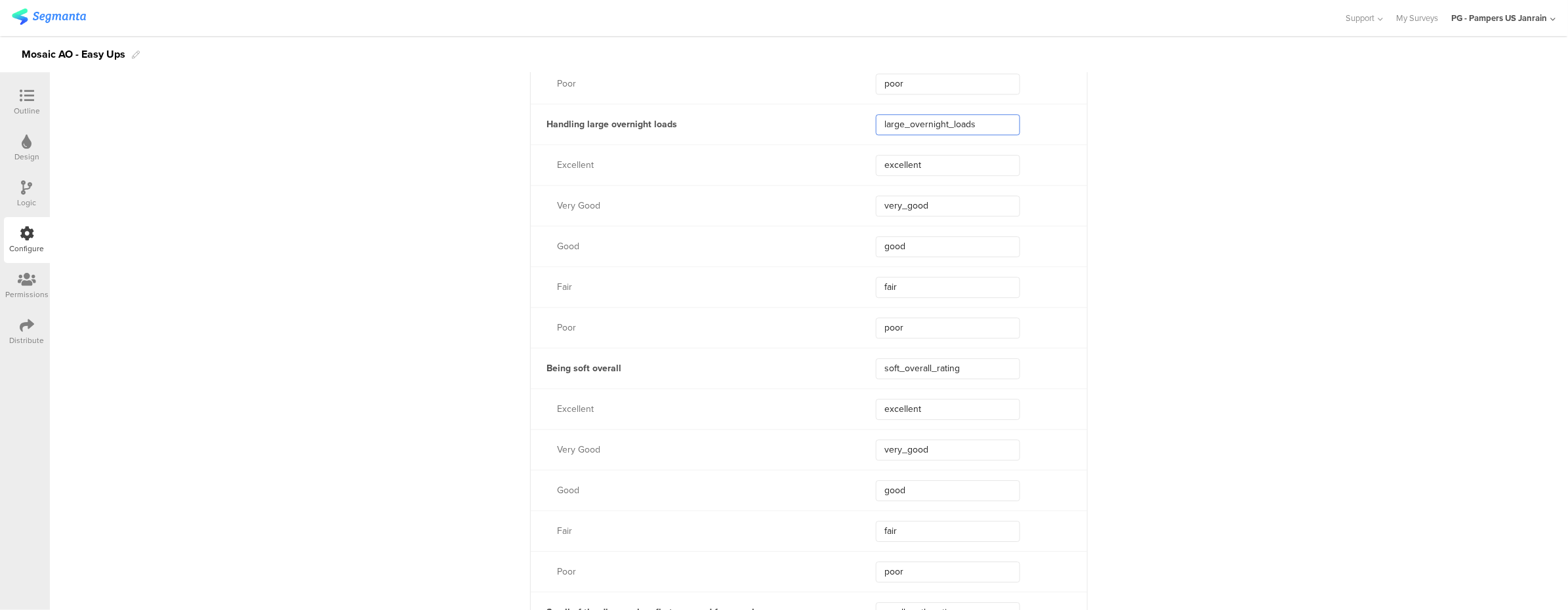
scroll to position [1749, 0]
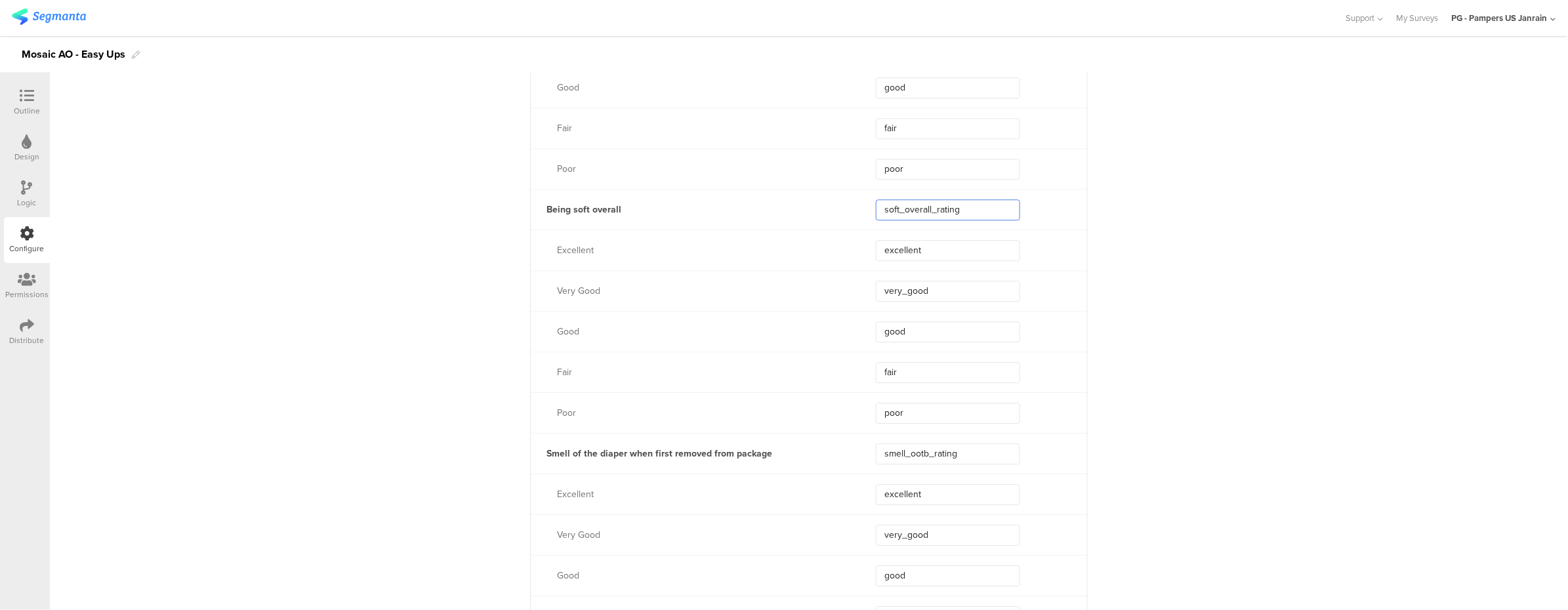
drag, startPoint x: 1001, startPoint y: 208, endPoint x: 845, endPoint y: 211, distance: 156.0
click at [845, 211] on div "Being soft overall soft_overall_rating" at bounding box center [809, 209] width 556 height 40
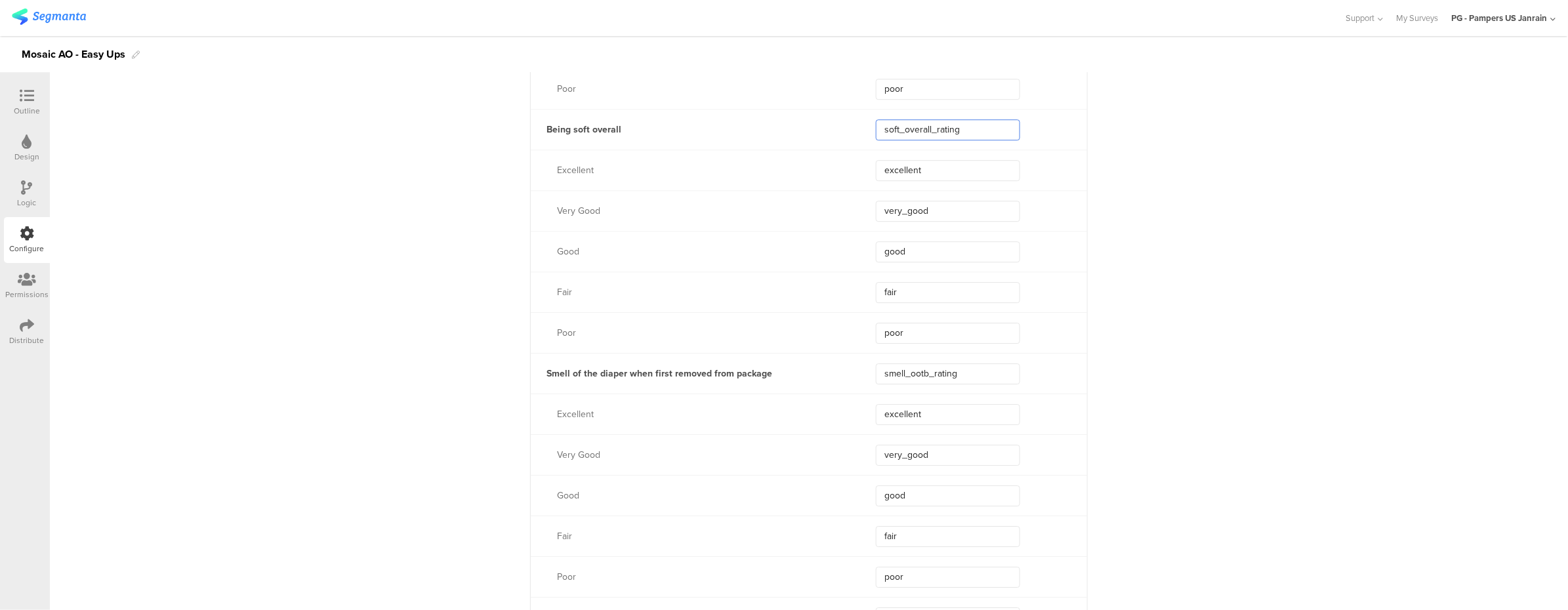
scroll to position [2012, 0]
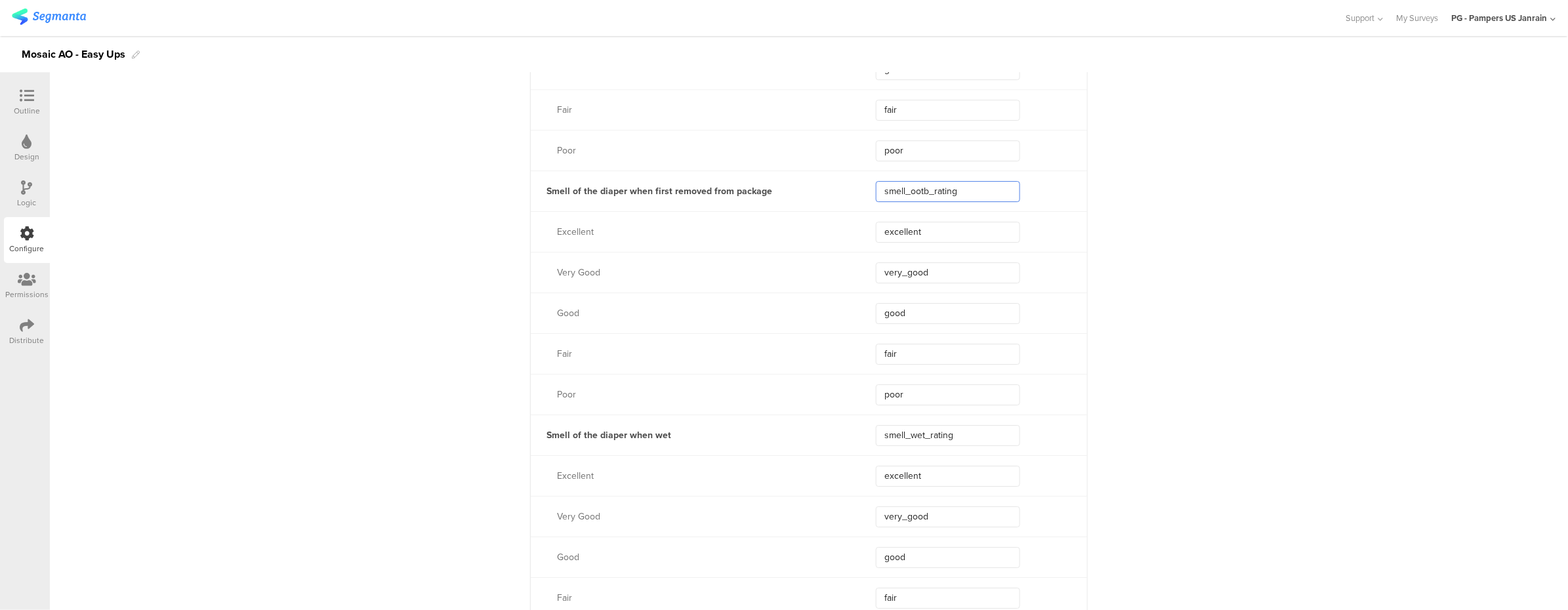
drag, startPoint x: 971, startPoint y: 191, endPoint x: 850, endPoint y: 191, distance: 121.0
click at [850, 191] on div "Smell of the diaper when first removed from package smell_ootb_rating" at bounding box center [809, 191] width 556 height 40
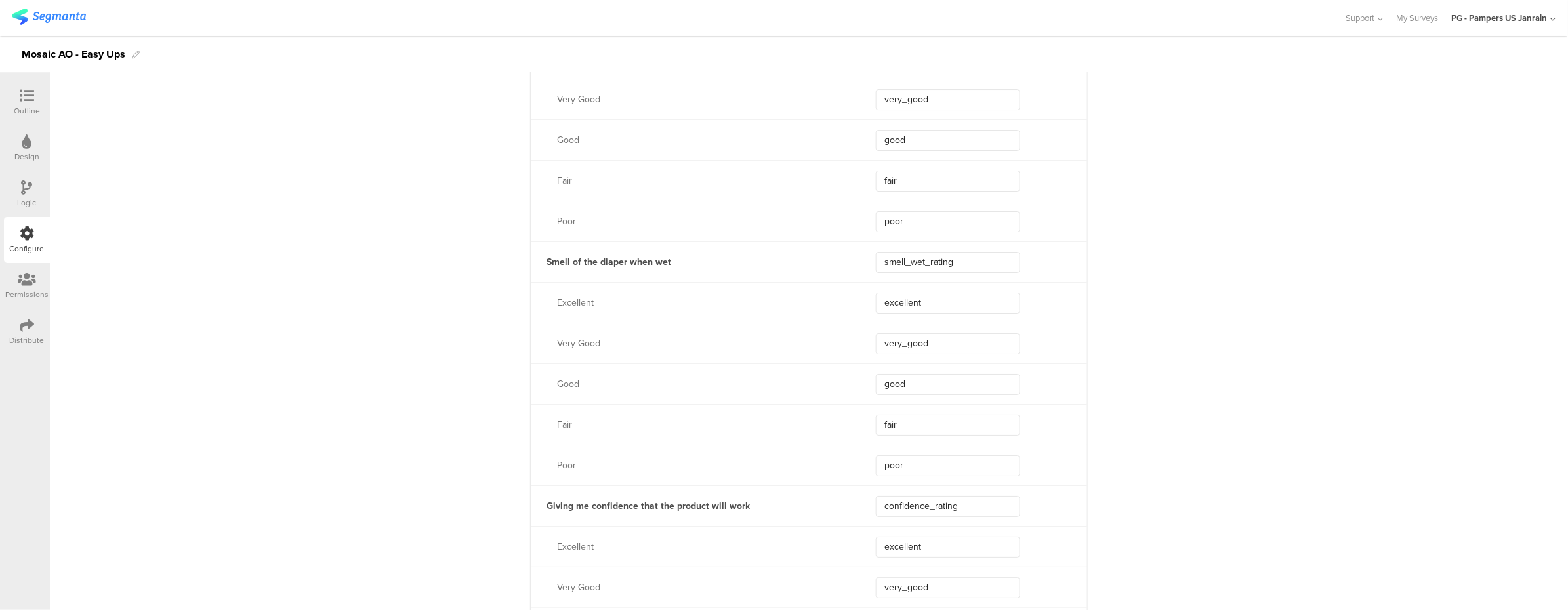
scroll to position [2186, 0]
drag, startPoint x: 959, startPoint y: 260, endPoint x: 818, endPoint y: 237, distance: 142.9
click at [818, 237] on div "Preventing urine leaks leakage_prevention_rating Excellent excellent Very Good …" at bounding box center [809, 361] width 556 height 2196
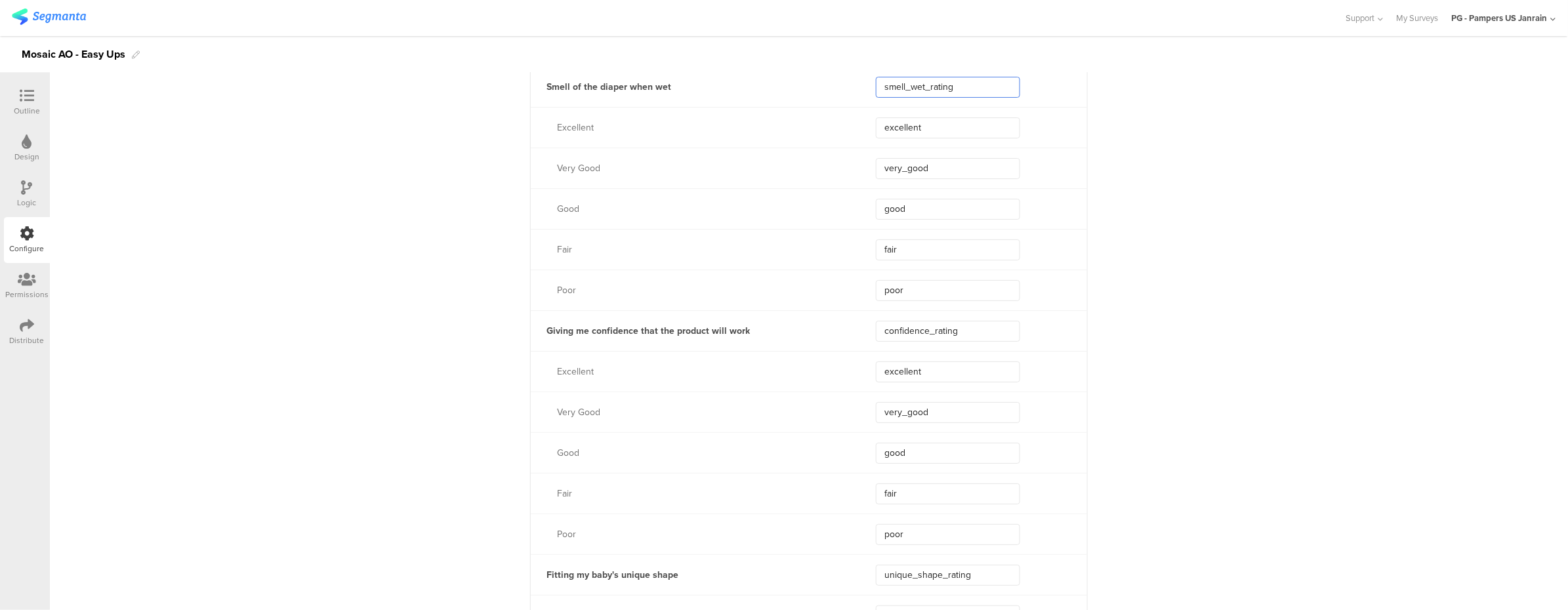
scroll to position [2362, 0]
drag, startPoint x: 970, startPoint y: 333, endPoint x: 872, endPoint y: 331, distance: 98.0
click at [876, 331] on input "confidence_rating" at bounding box center [948, 329] width 145 height 21
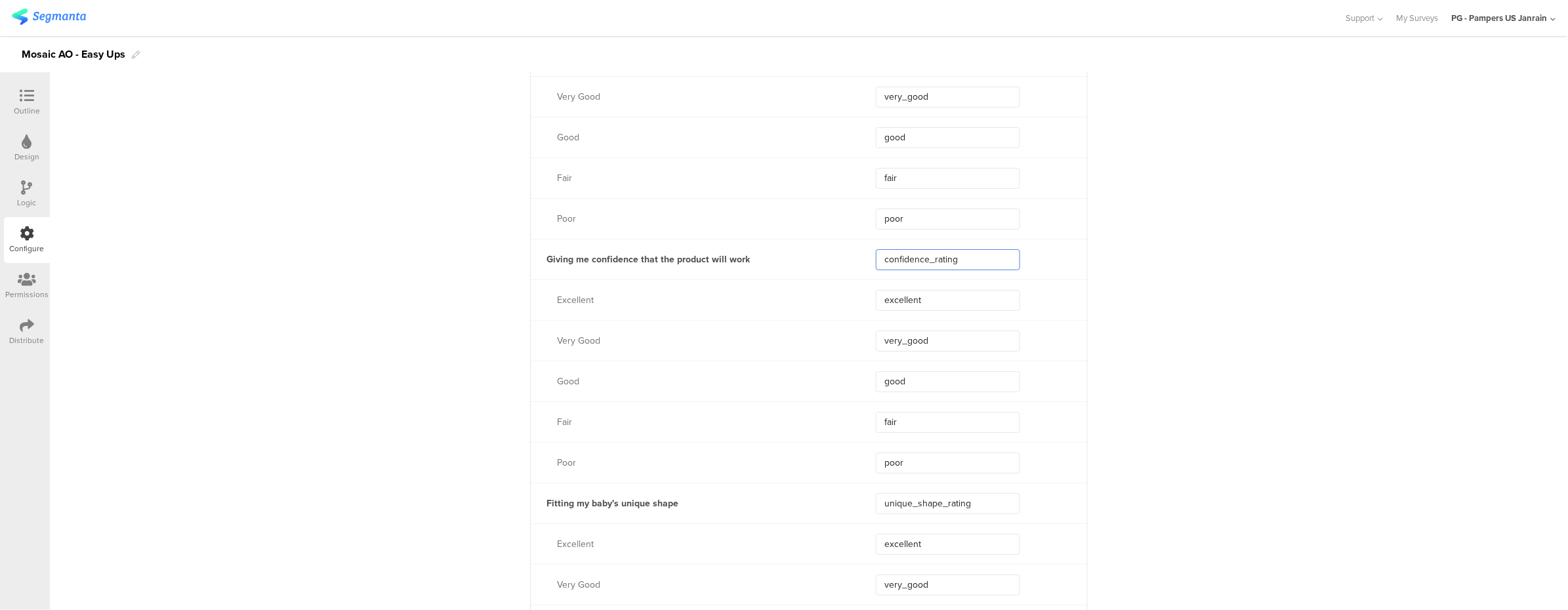
scroll to position [2536, 0]
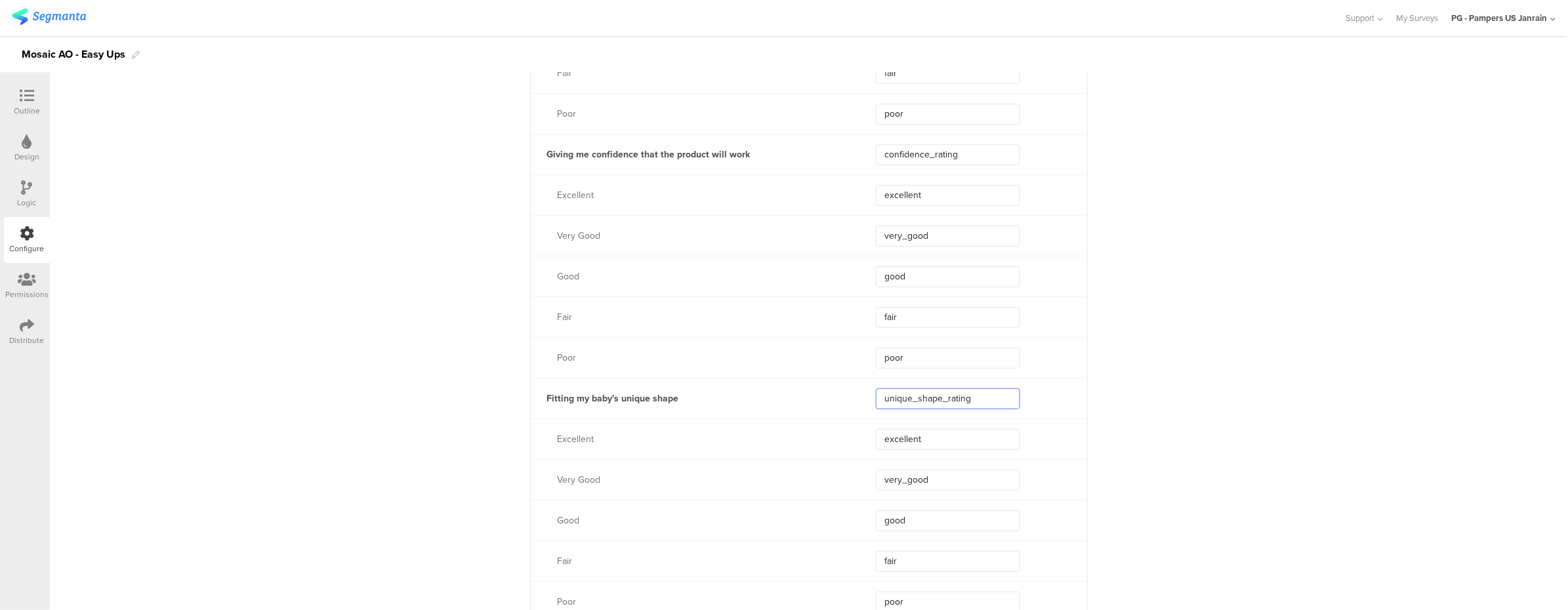
drag, startPoint x: 948, startPoint y: 391, endPoint x: 818, endPoint y: 383, distance: 130.2
click at [818, 383] on div "Fitting my baby's unique shape unique_shape_rating" at bounding box center [809, 398] width 556 height 40
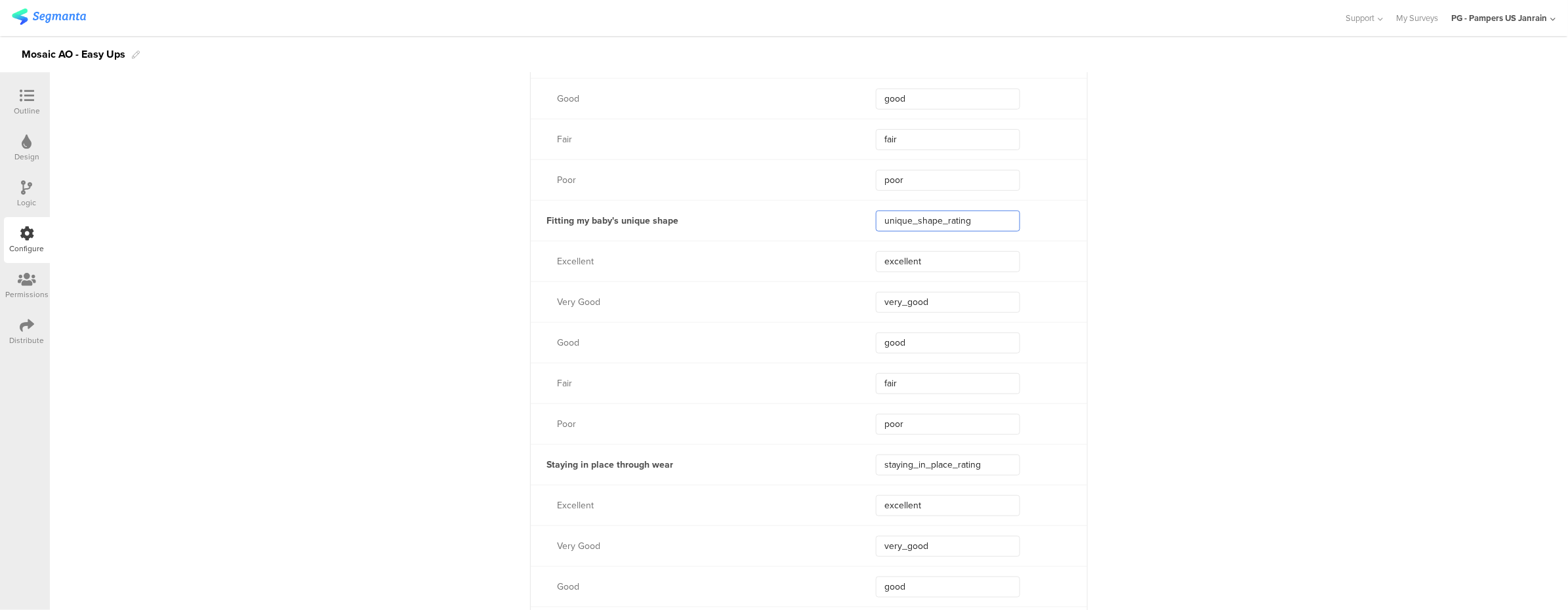
scroll to position [2798, 0]
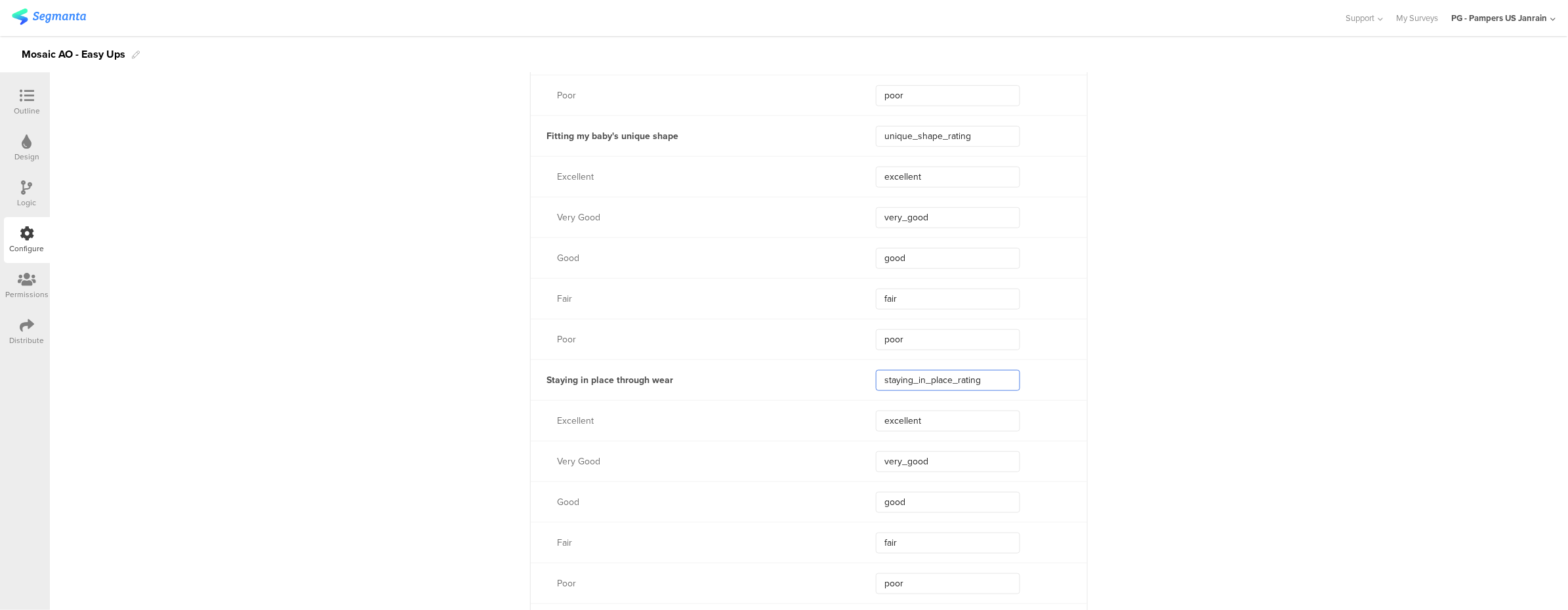
drag, startPoint x: 984, startPoint y: 378, endPoint x: 868, endPoint y: 378, distance: 116.0
click at [876, 378] on input "staying_in_place_rating" at bounding box center [948, 380] width 145 height 21
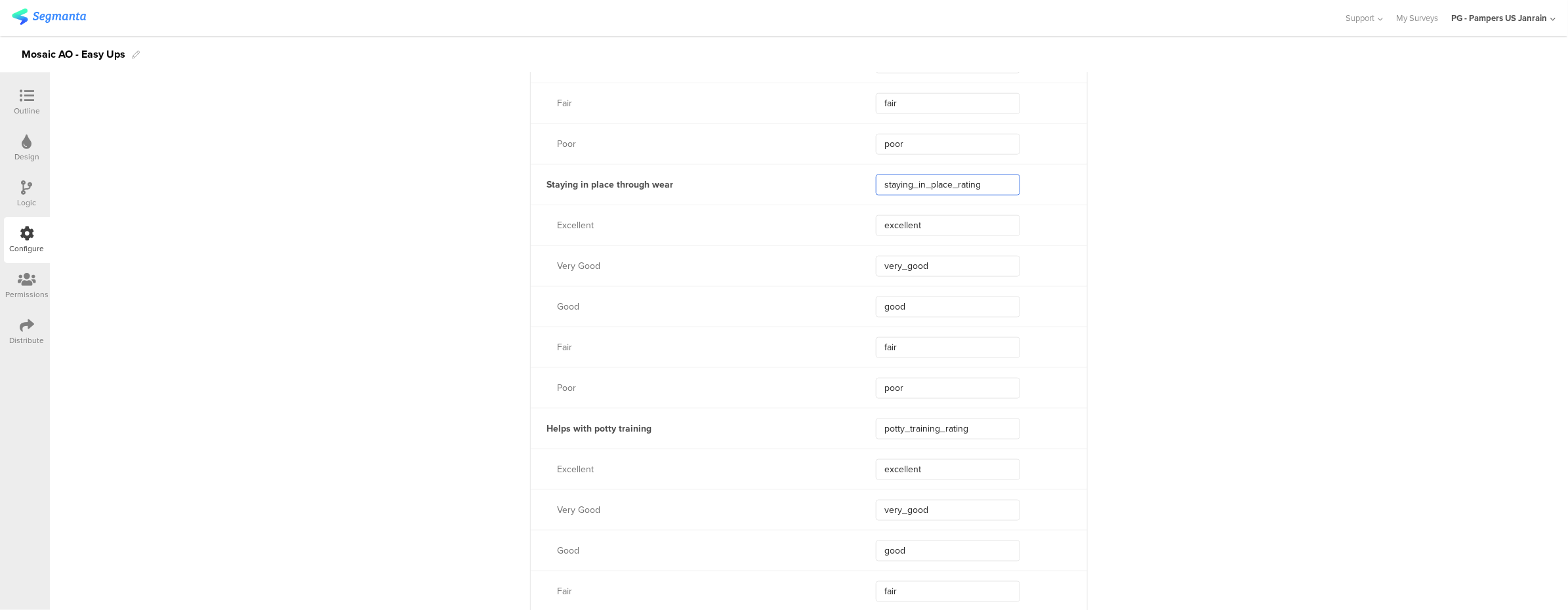
scroll to position [3149, 0]
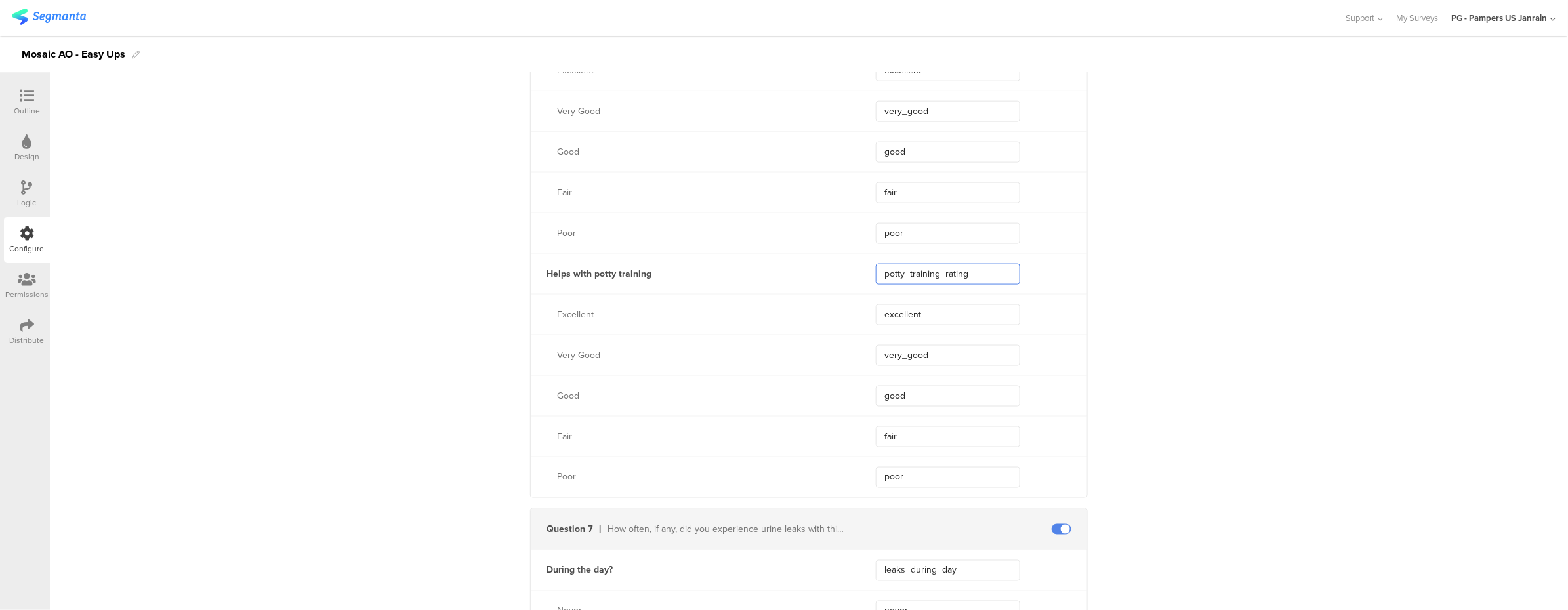
drag, startPoint x: 985, startPoint y: 276, endPoint x: 814, endPoint y: 271, distance: 171.1
click at [814, 271] on div "Helps with potty training potty_training_rating" at bounding box center [809, 273] width 556 height 40
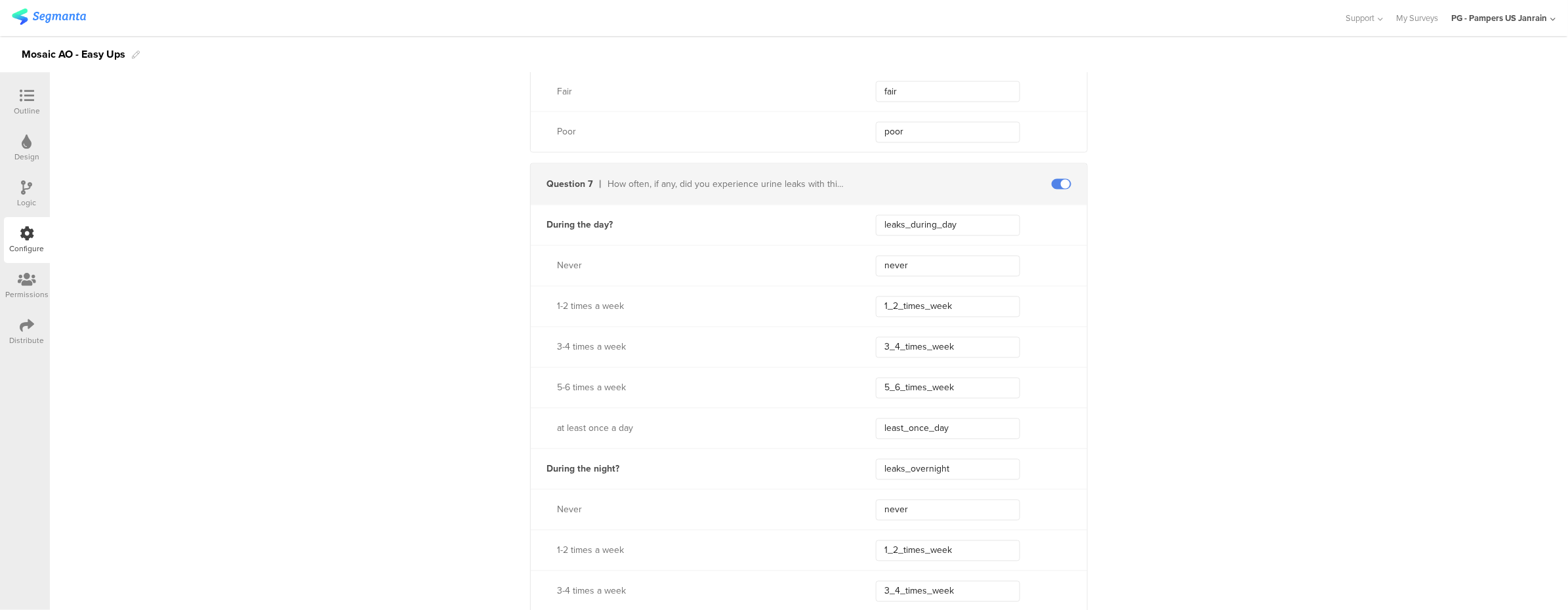
scroll to position [3498, 0]
drag, startPoint x: 961, startPoint y: 219, endPoint x: 874, endPoint y: 231, distance: 87.8
click at [876, 231] on input "leaks_during_day" at bounding box center [948, 221] width 145 height 21
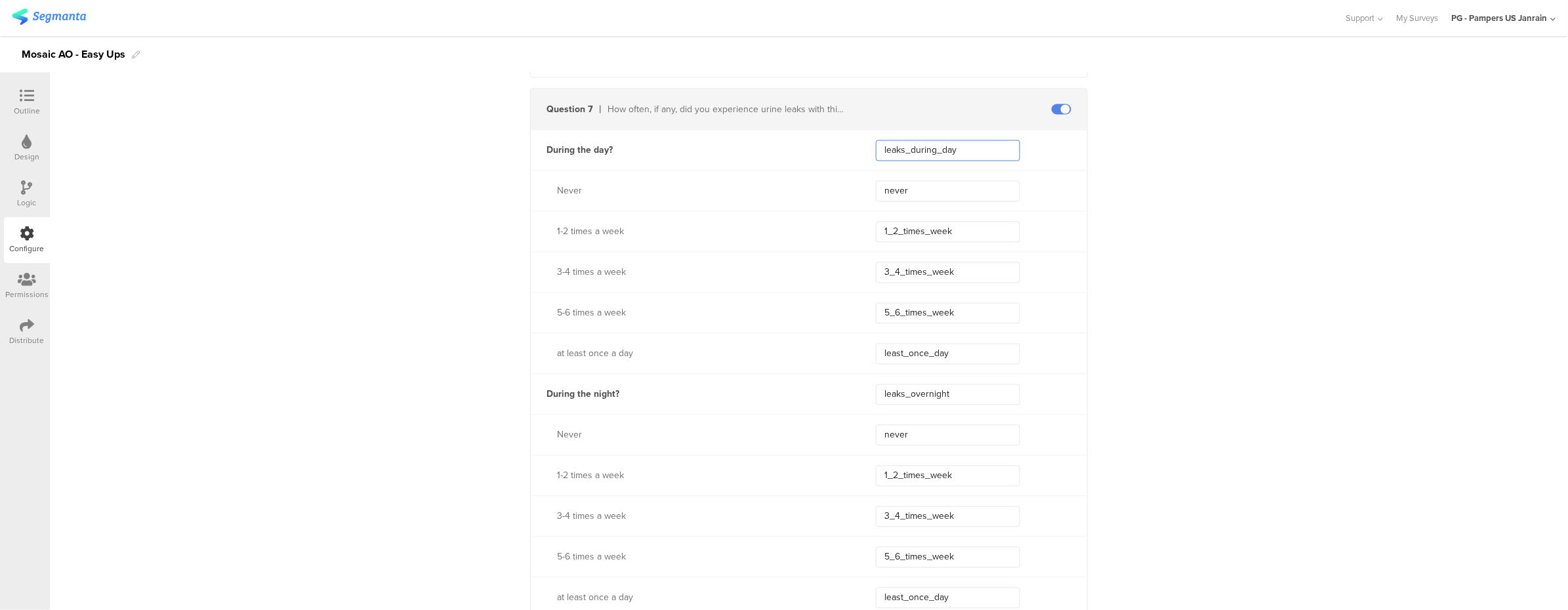
scroll to position [3674, 0]
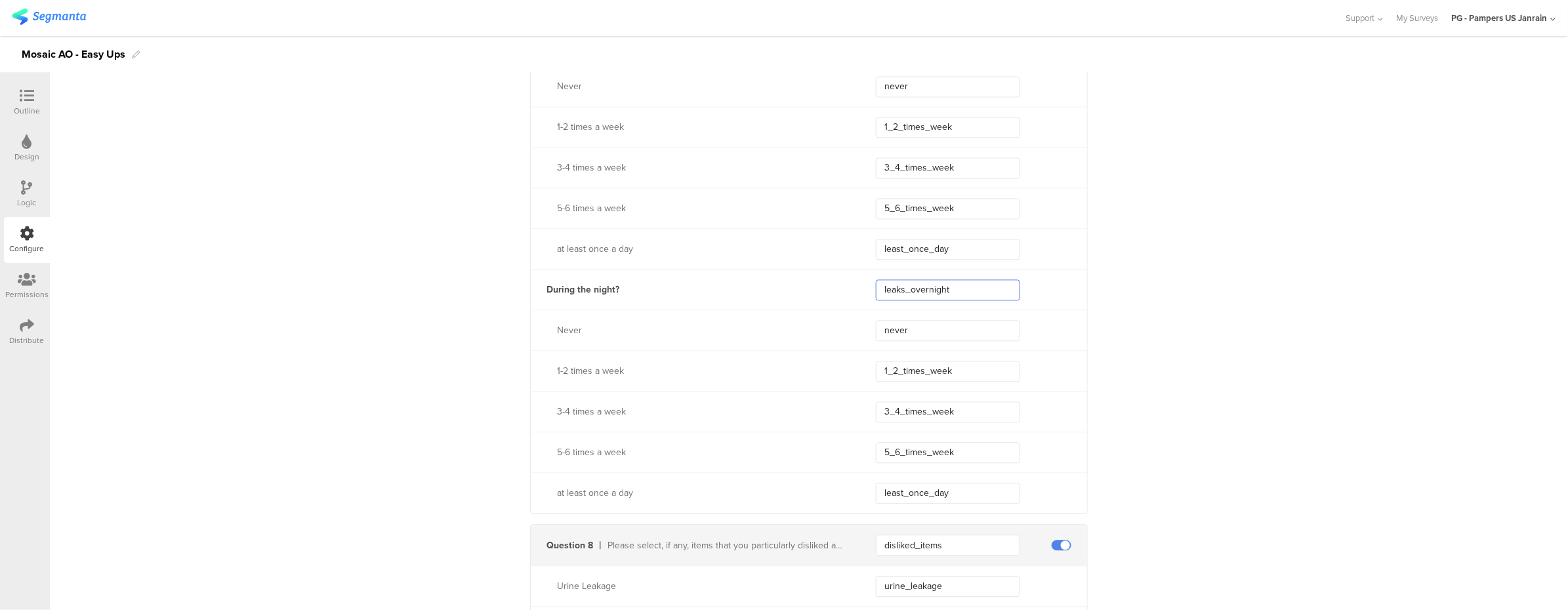
drag, startPoint x: 974, startPoint y: 284, endPoint x: 840, endPoint y: 287, distance: 134.0
click at [840, 287] on div "During the night? leaks_overnight" at bounding box center [809, 289] width 556 height 40
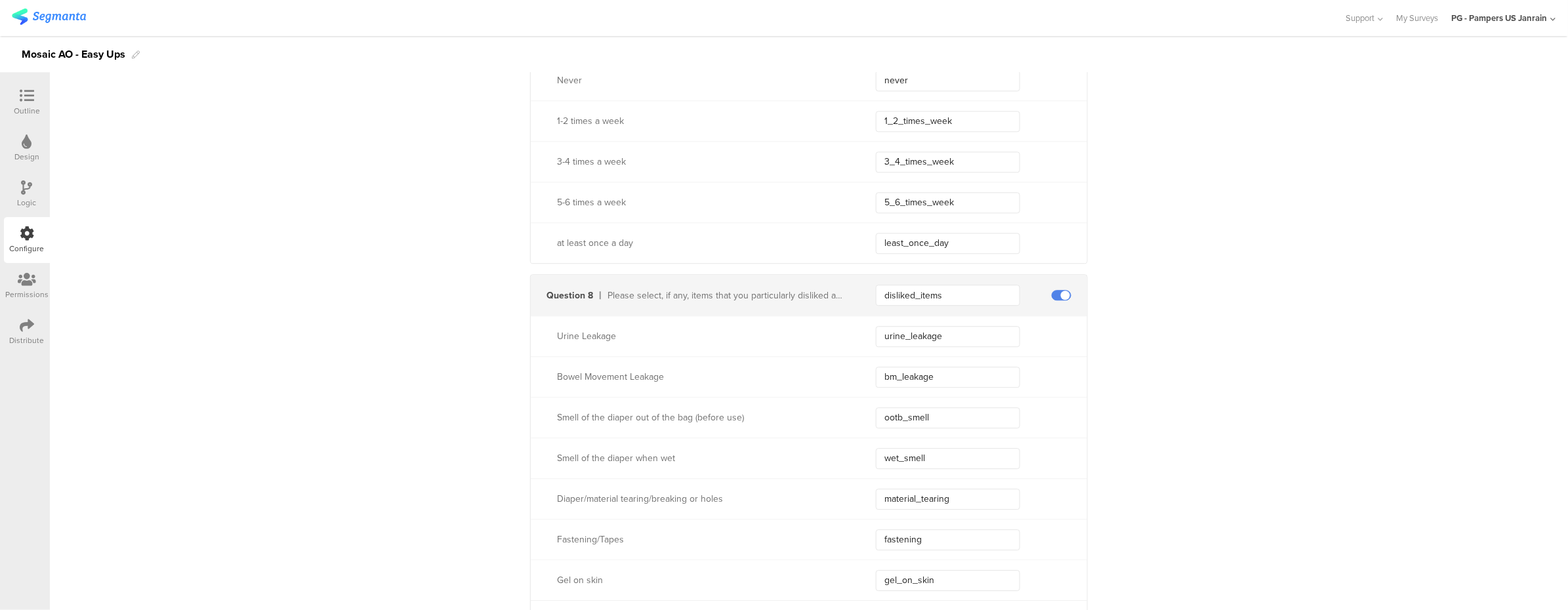
scroll to position [4110, 0]
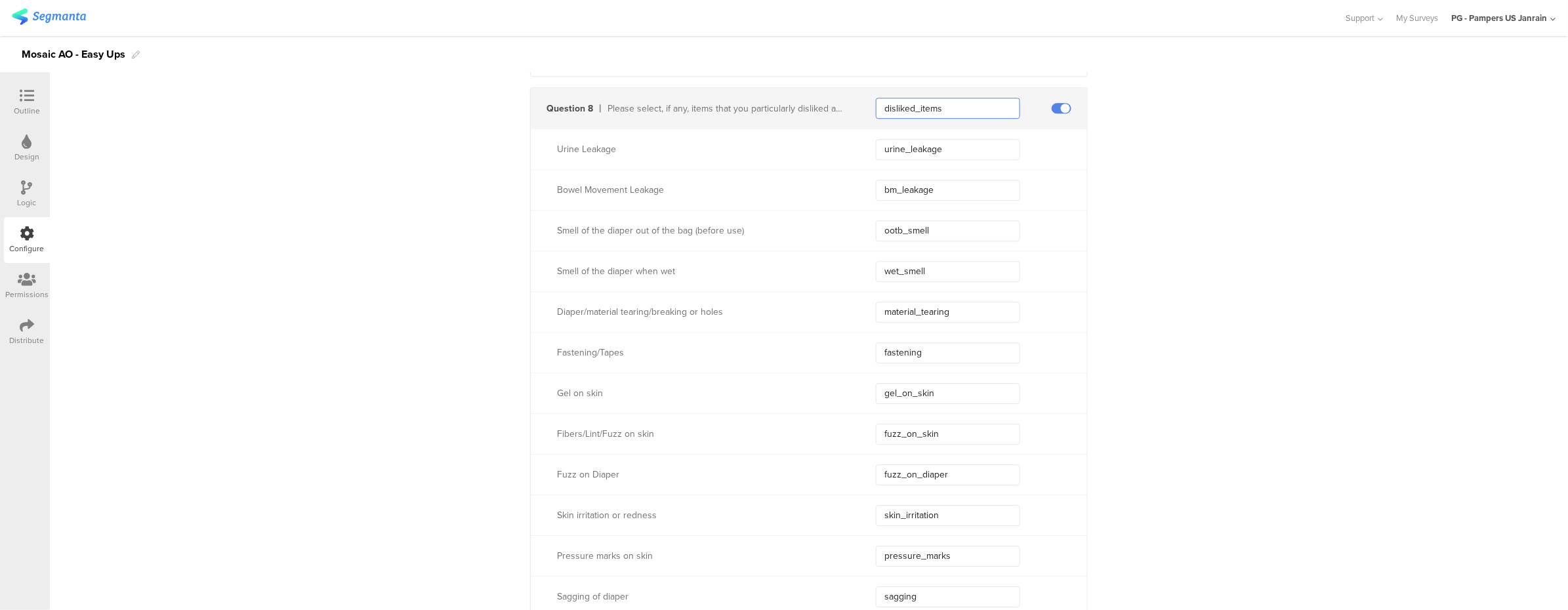
drag, startPoint x: 946, startPoint y: 108, endPoint x: 877, endPoint y: 103, distance: 69.2
click at [877, 103] on input "disliked_items" at bounding box center [948, 108] width 145 height 21
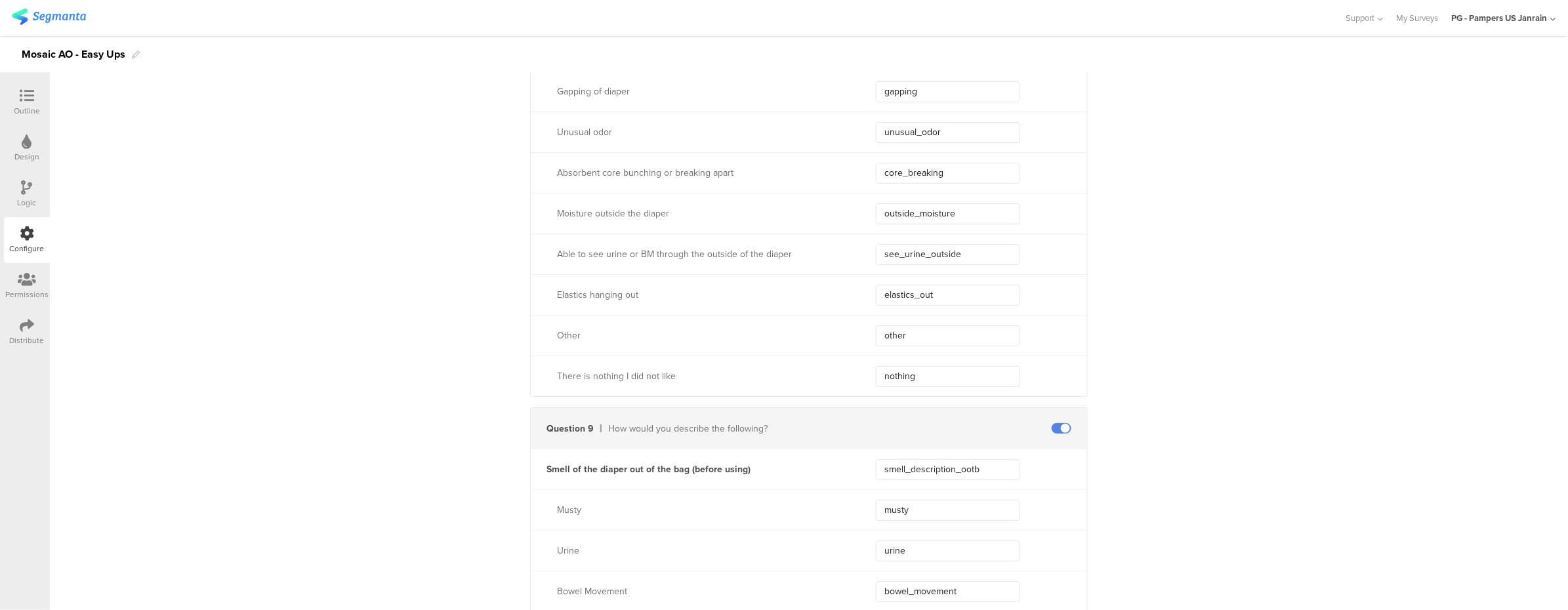
scroll to position [4898, 0]
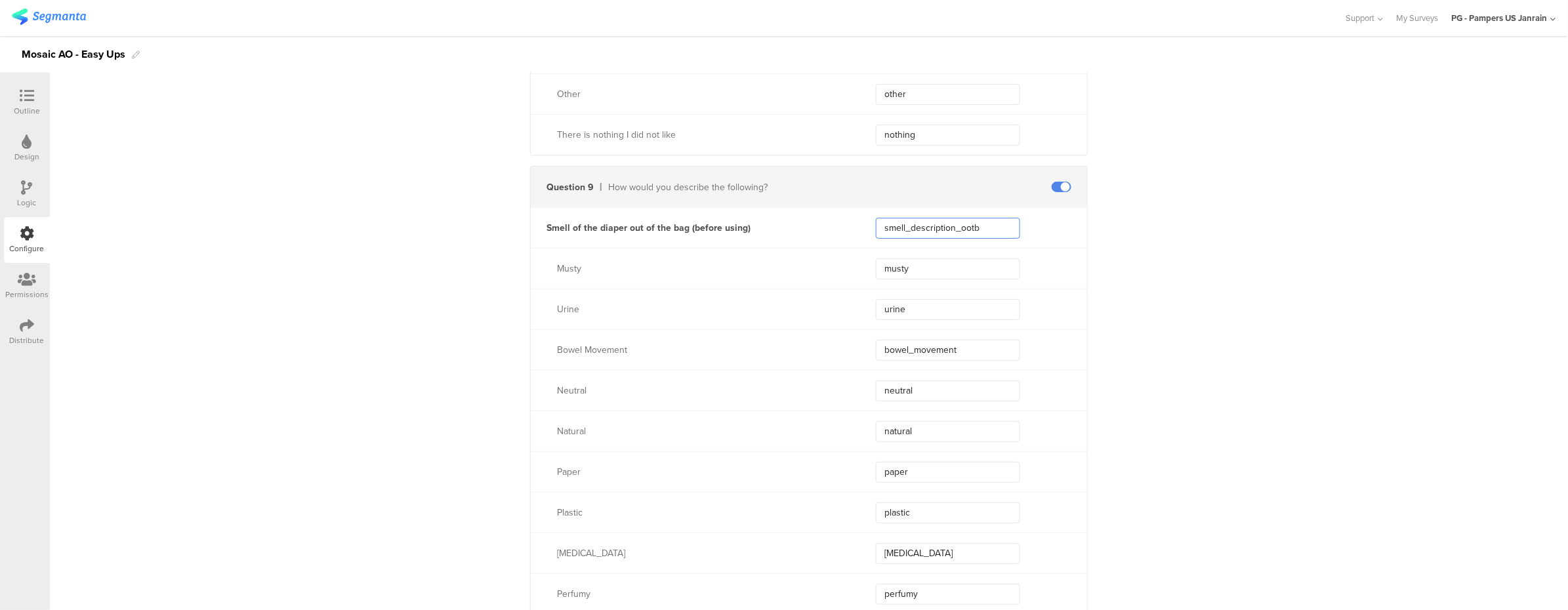
drag, startPoint x: 983, startPoint y: 226, endPoint x: 868, endPoint y: 228, distance: 115.0
click at [876, 228] on input "smell_description_ootb" at bounding box center [948, 228] width 145 height 21
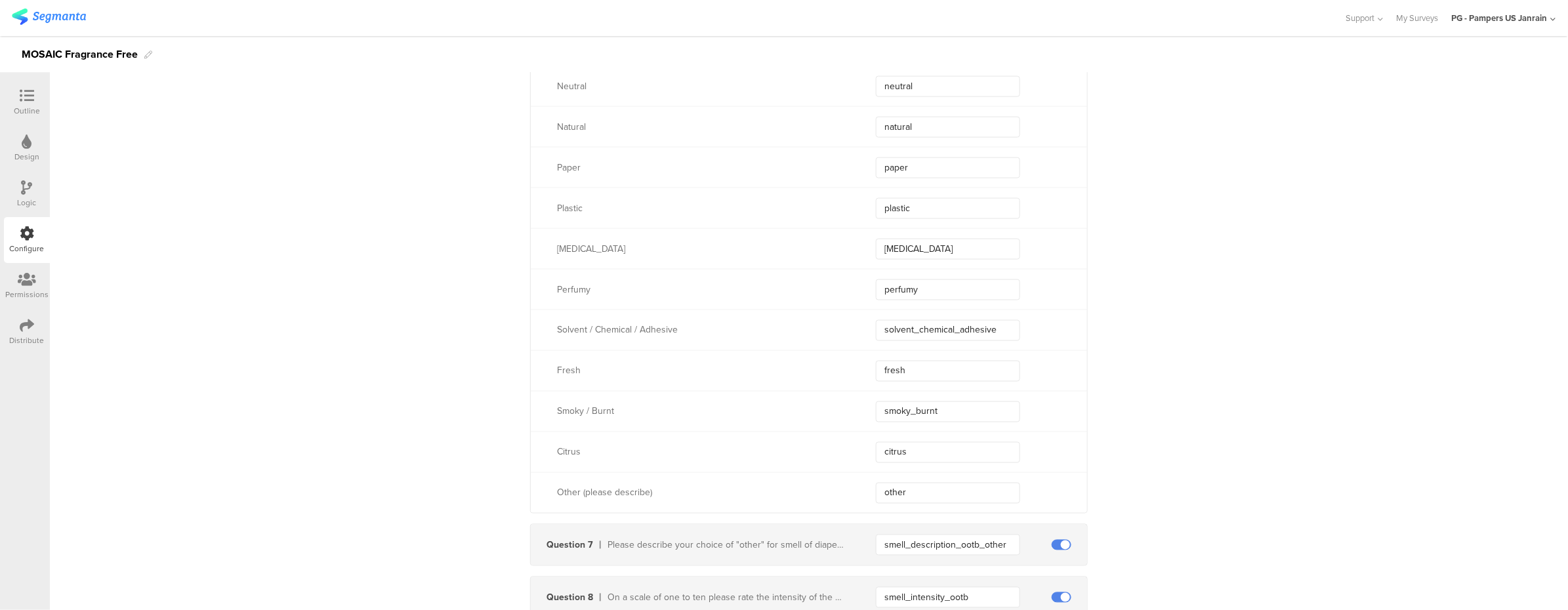
scroll to position [3296, 0]
drag, startPoint x: 996, startPoint y: 326, endPoint x: 838, endPoint y: 307, distance: 159.1
click at [838, 307] on div "Neutral neutral Natural natural Paper paper Plastic plastic [MEDICAL_DATA] [MED…" at bounding box center [809, 289] width 556 height 448
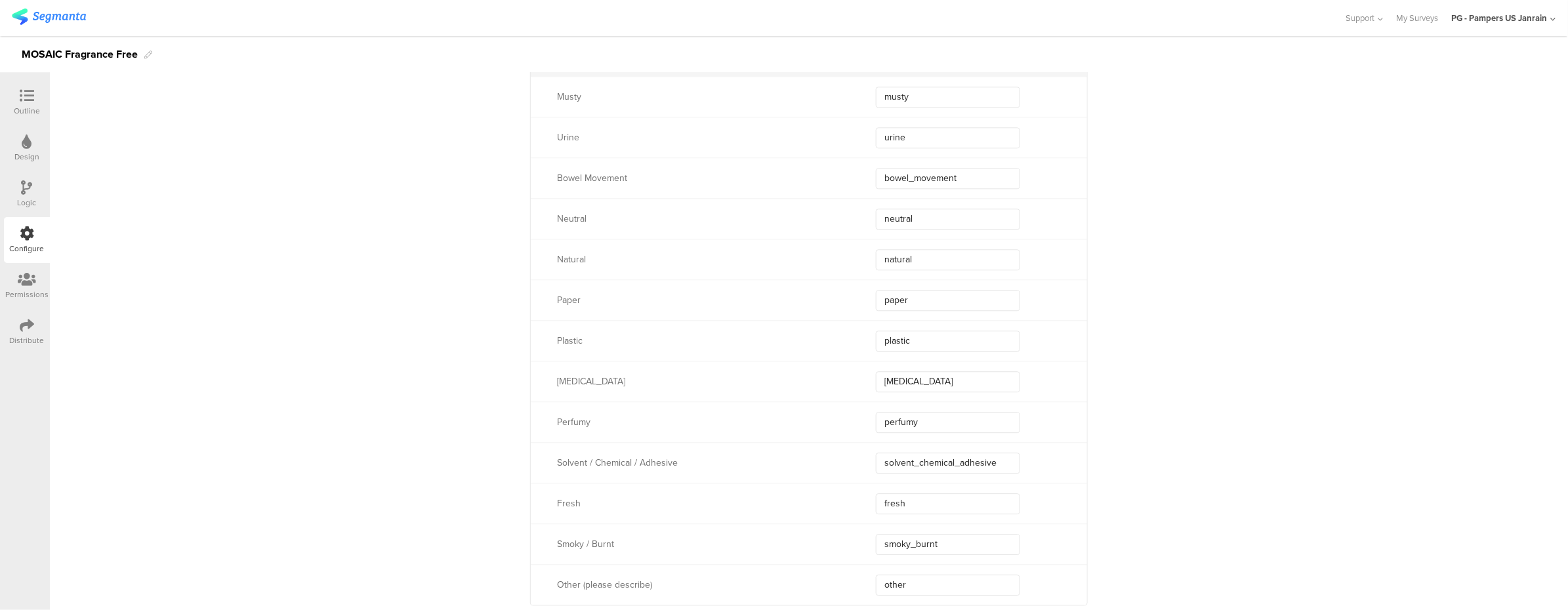
scroll to position [3559, 0]
